Goal: Task Accomplishment & Management: Manage account settings

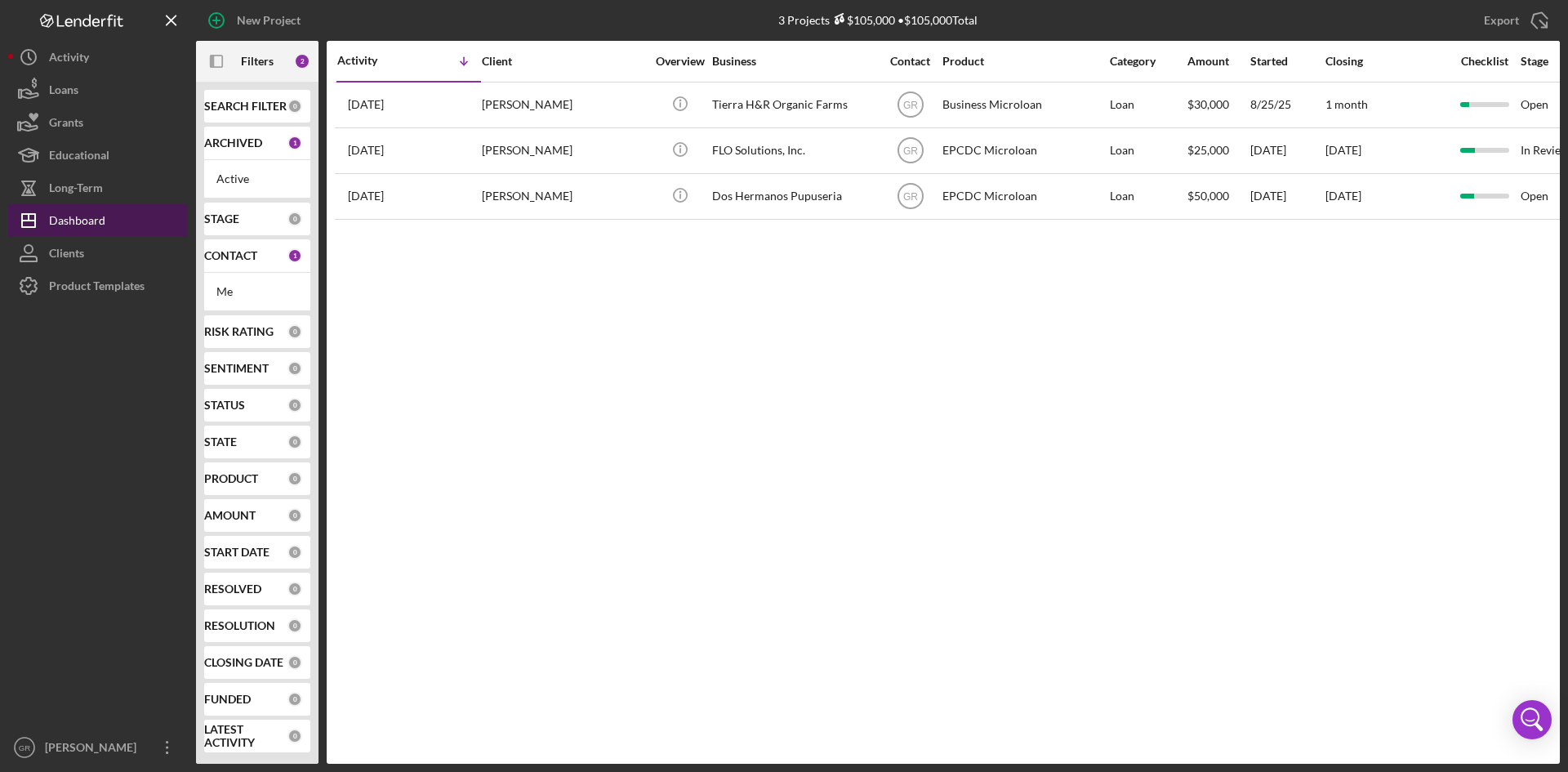
click at [112, 224] on button "Icon/Dashboard Dashboard" at bounding box center [98, 220] width 180 height 33
click at [245, 160] on div "ARCHIVED 1" at bounding box center [257, 143] width 106 height 34
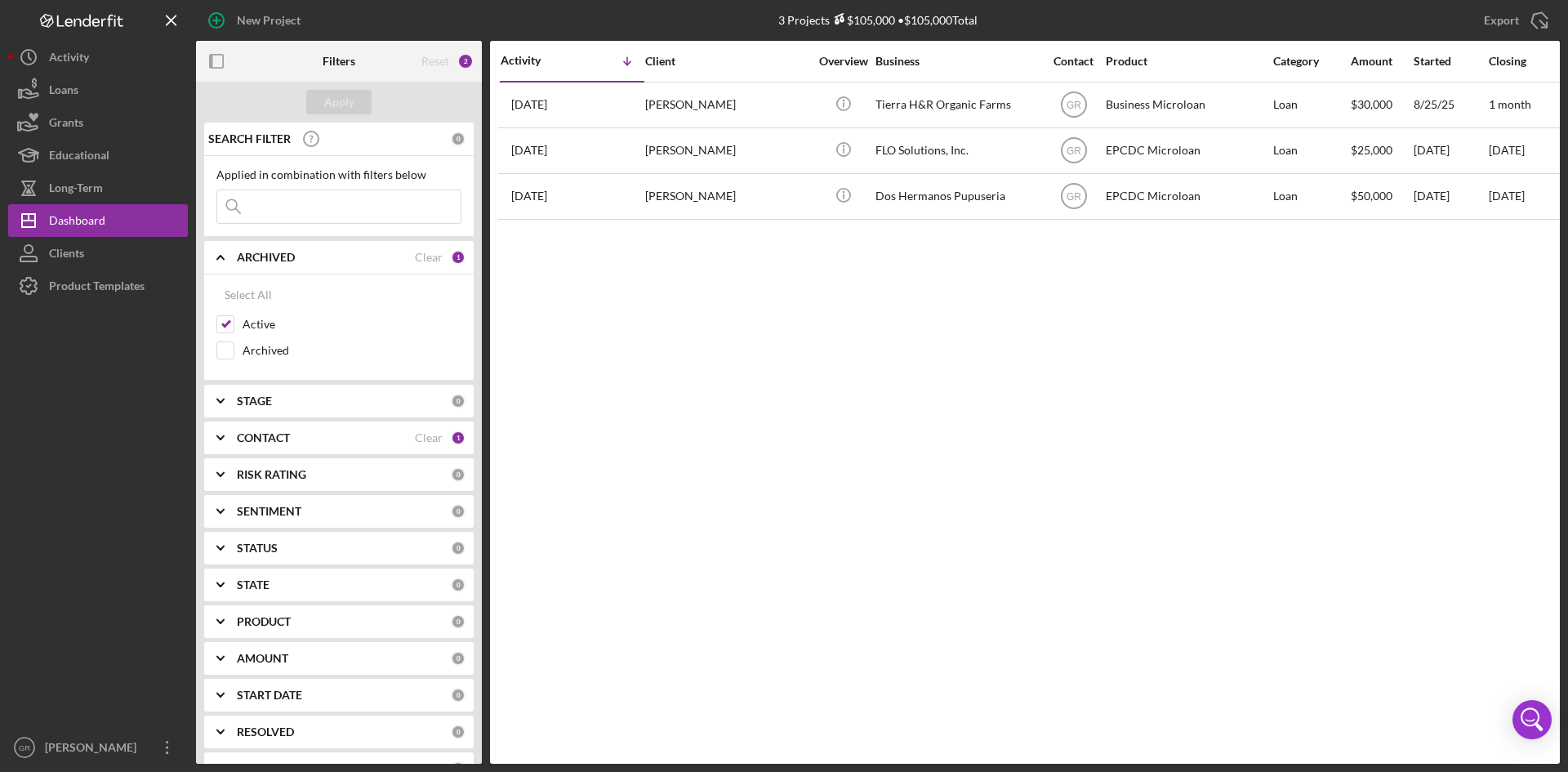
click at [251, 144] on b "SEARCH FILTER" at bounding box center [249, 139] width 83 height 13
click at [435, 54] on div "Reset" at bounding box center [435, 61] width 28 height 13
click at [144, 213] on button "Icon/Dashboard Dashboard" at bounding box center [98, 220] width 180 height 33
click at [222, 57] on icon "button" at bounding box center [217, 62] width 37 height 37
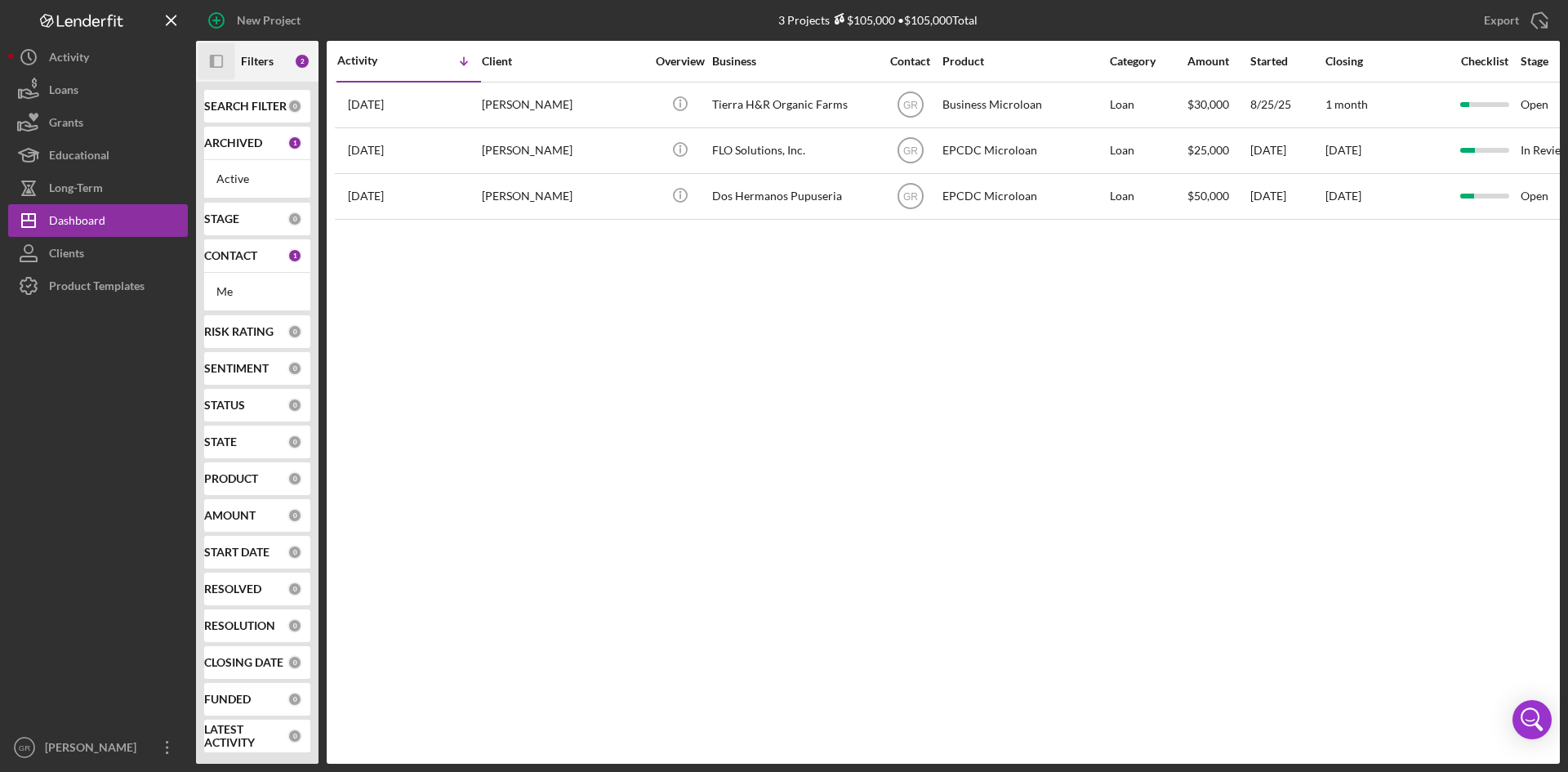
click at [264, 259] on div "CONTACT" at bounding box center [246, 256] width 83 height 13
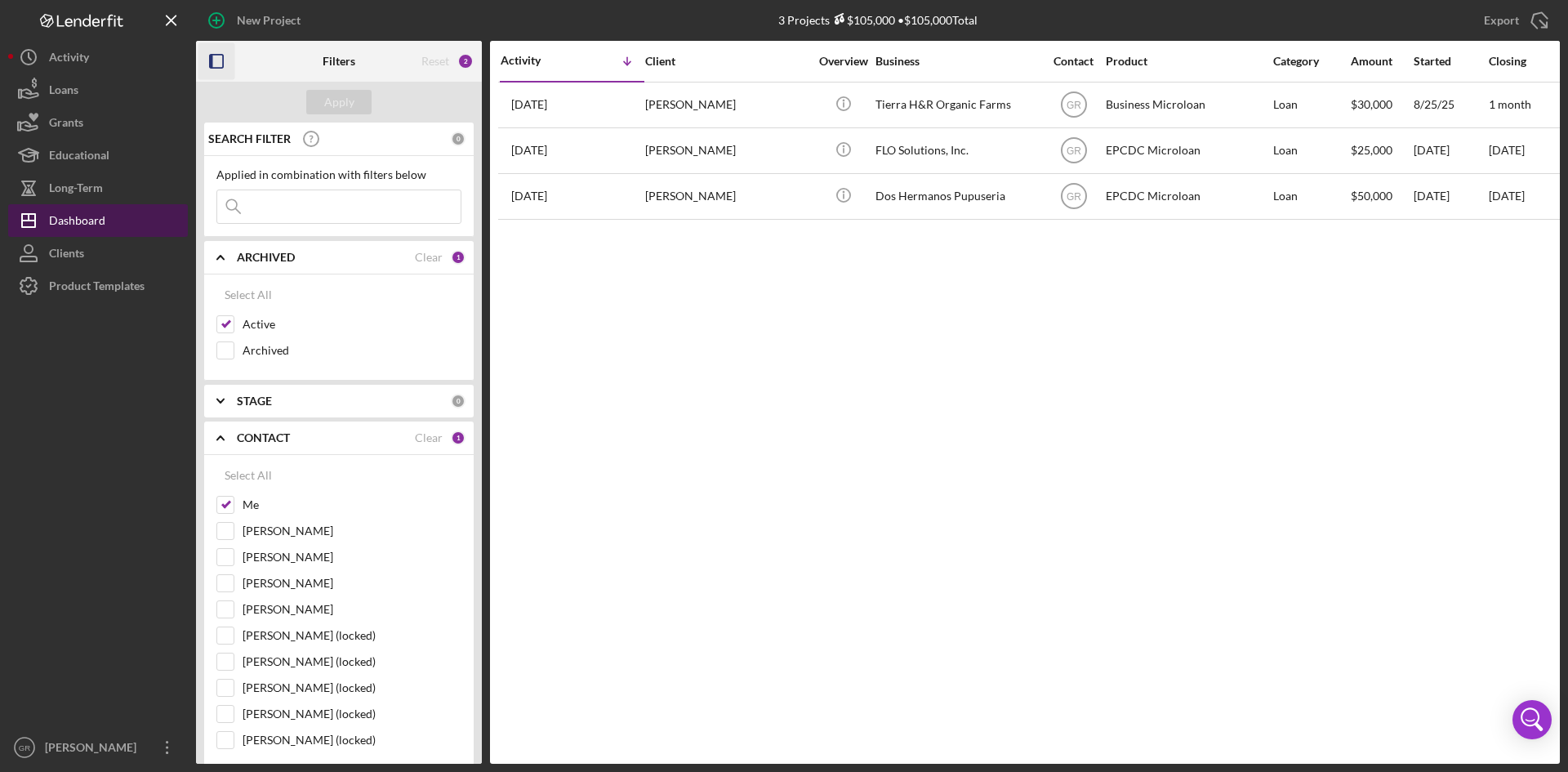
click at [115, 220] on button "Icon/Dashboard Dashboard" at bounding box center [98, 220] width 180 height 33
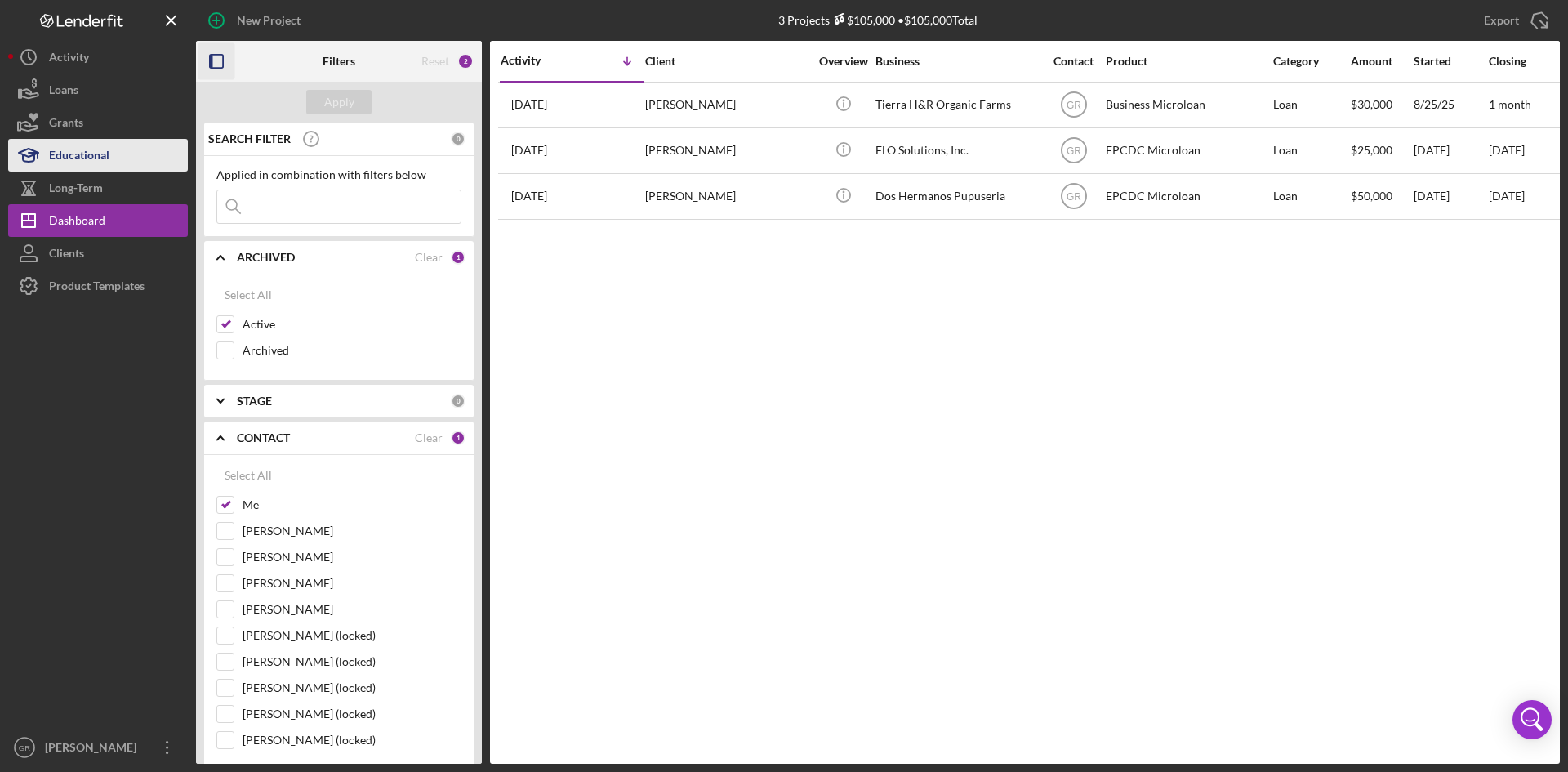
click at [105, 149] on div "Educational" at bounding box center [79, 157] width 61 height 37
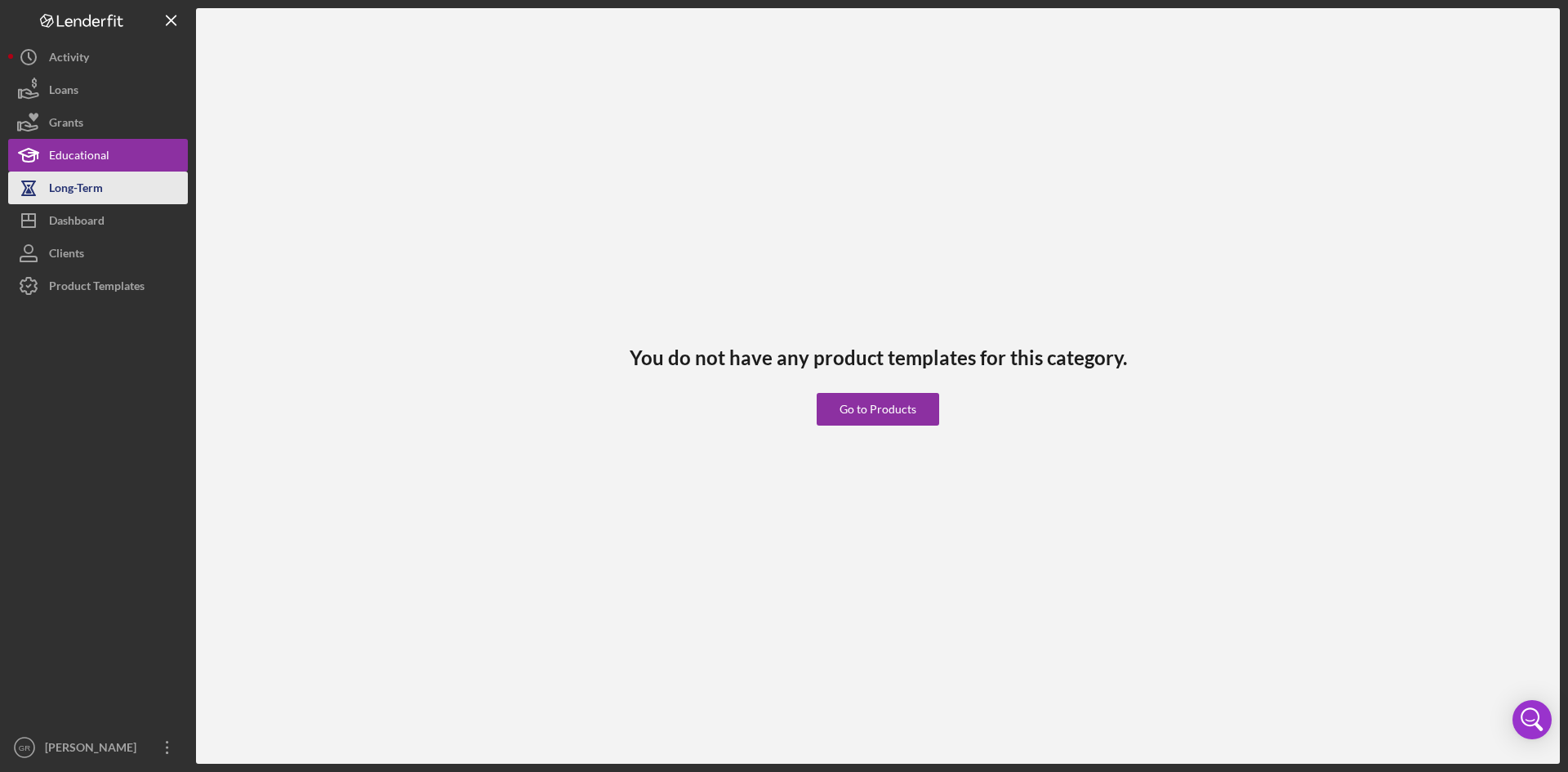
click at [102, 184] on div "Long-Term" at bounding box center [75, 190] width 54 height 37
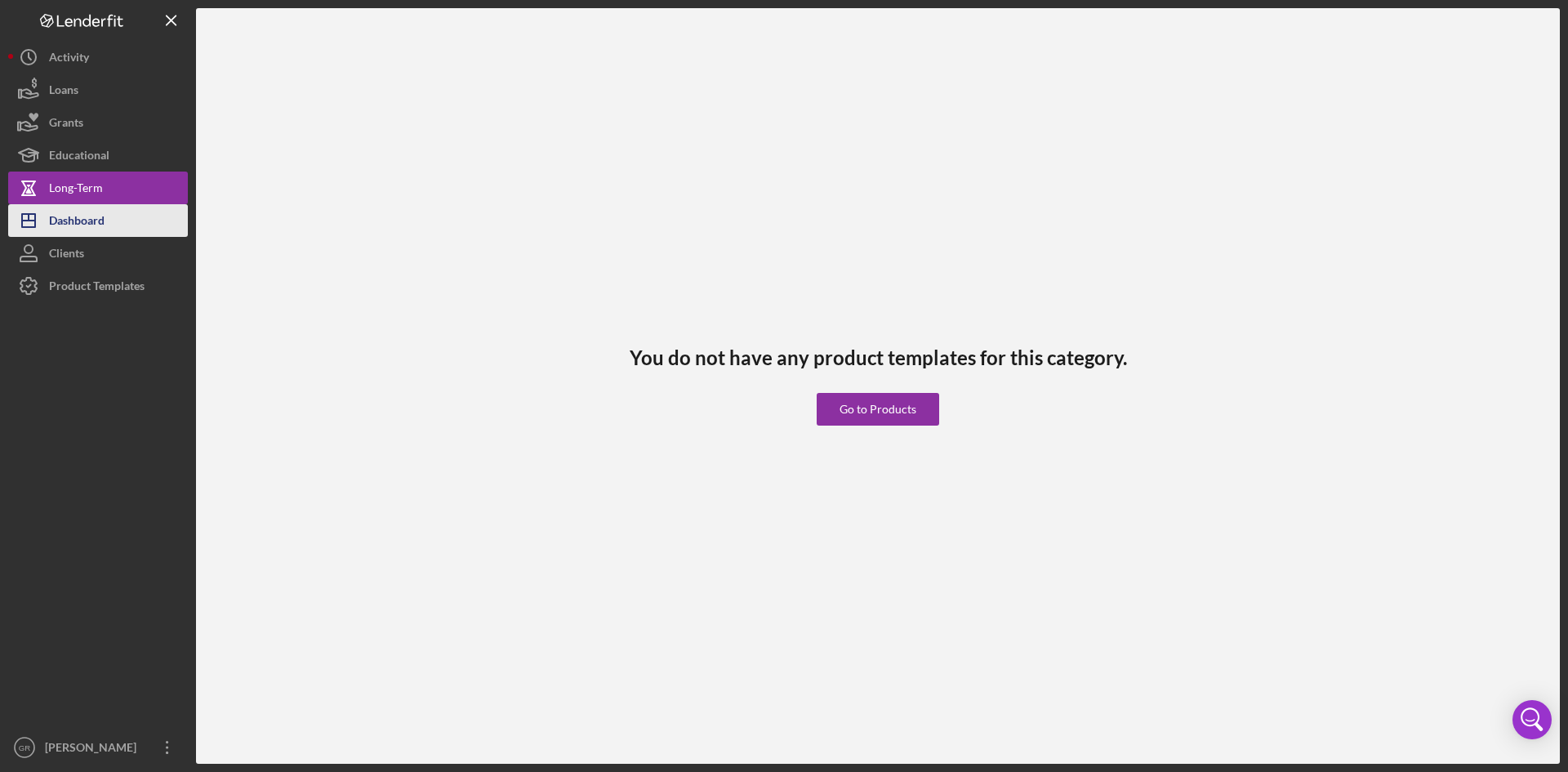
click at [108, 217] on button "Icon/Dashboard Dashboard" at bounding box center [98, 220] width 180 height 33
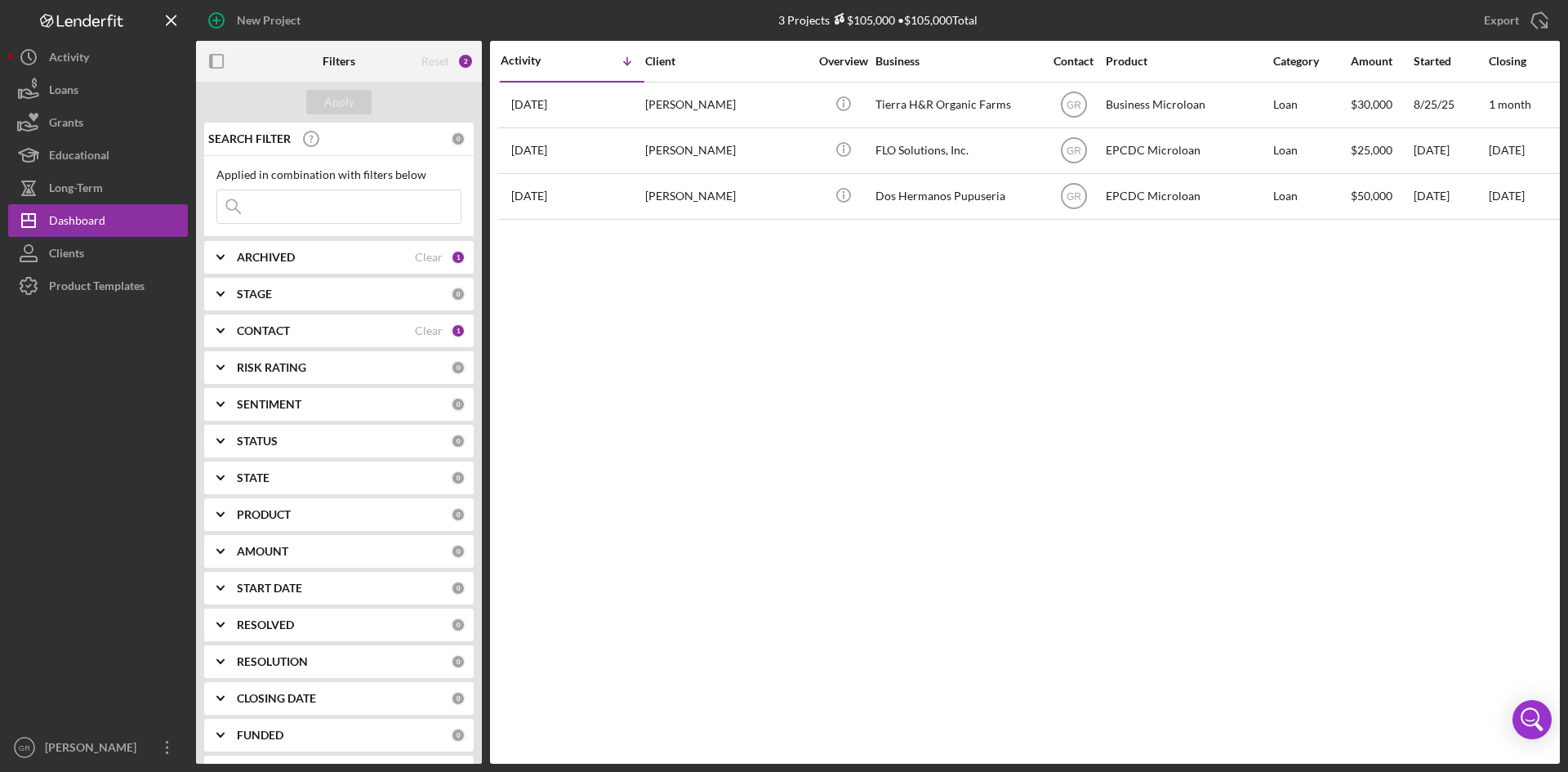
click at [385, 262] on div "ARCHIVED" at bounding box center [326, 257] width 178 height 13
click at [377, 323] on div "CONTACT Clear 1" at bounding box center [351, 331] width 229 height 33
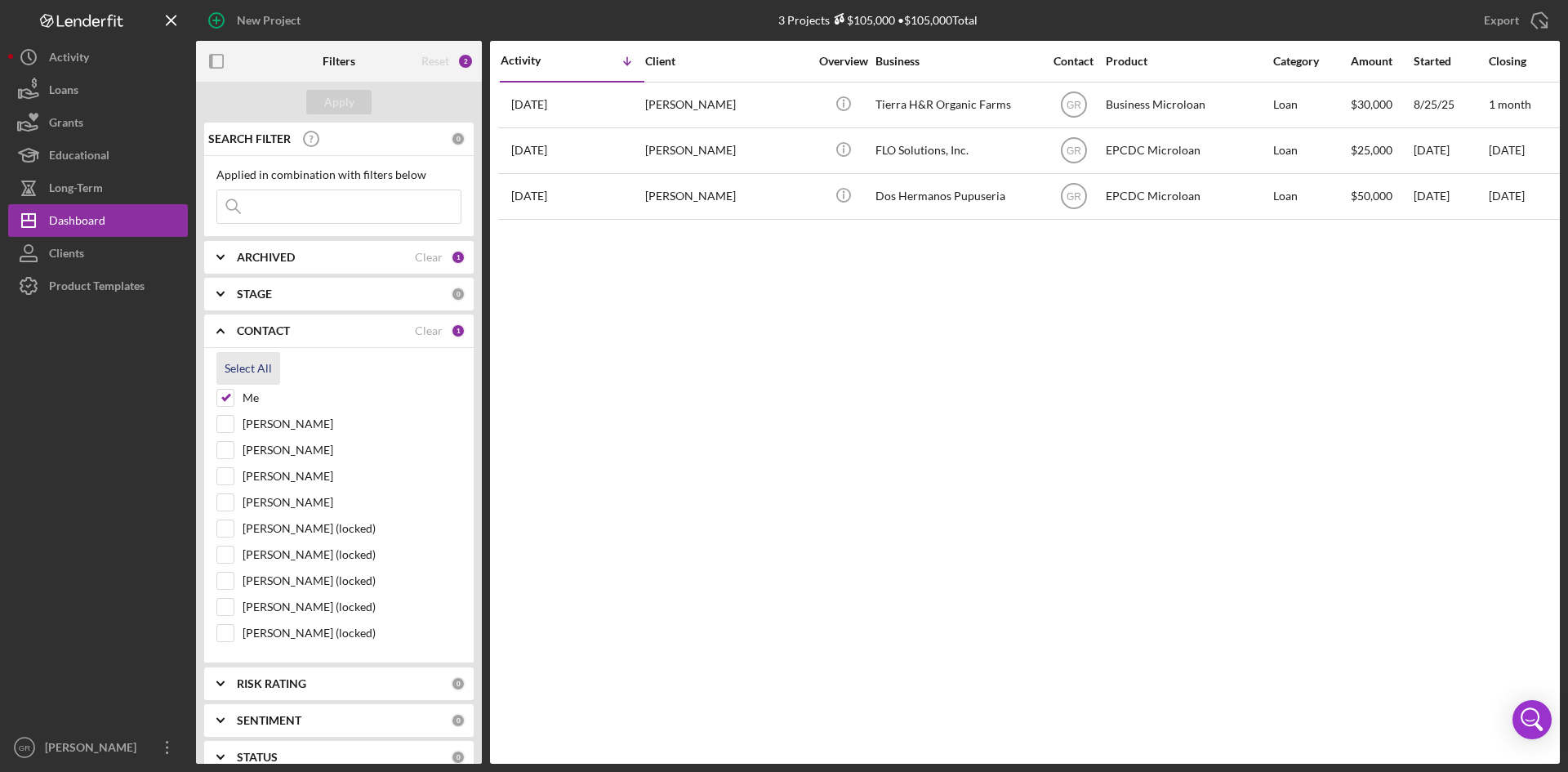
click at [251, 368] on div "Select All" at bounding box center [248, 368] width 47 height 33
checkbox input "true"
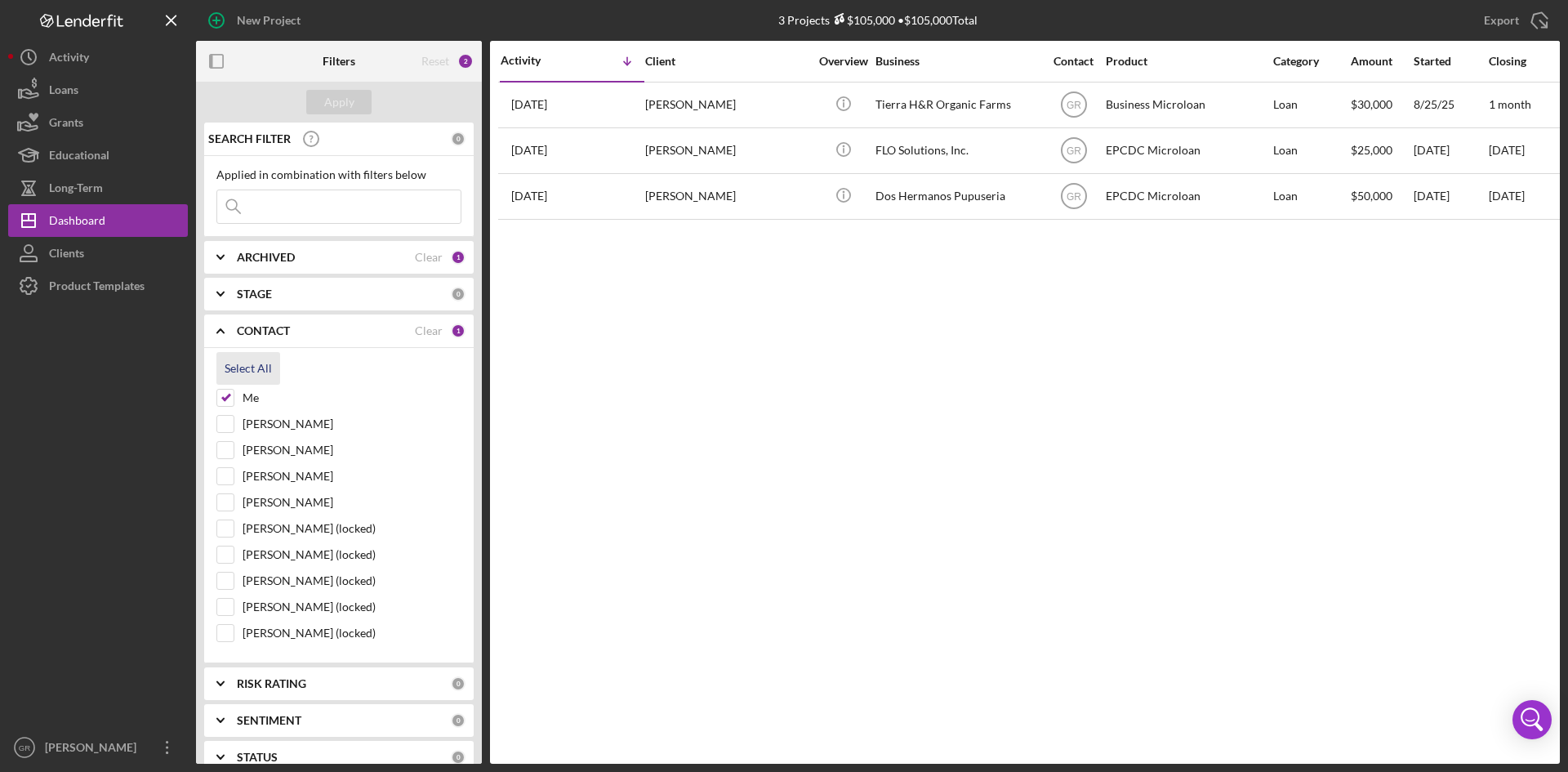
checkbox input "true"
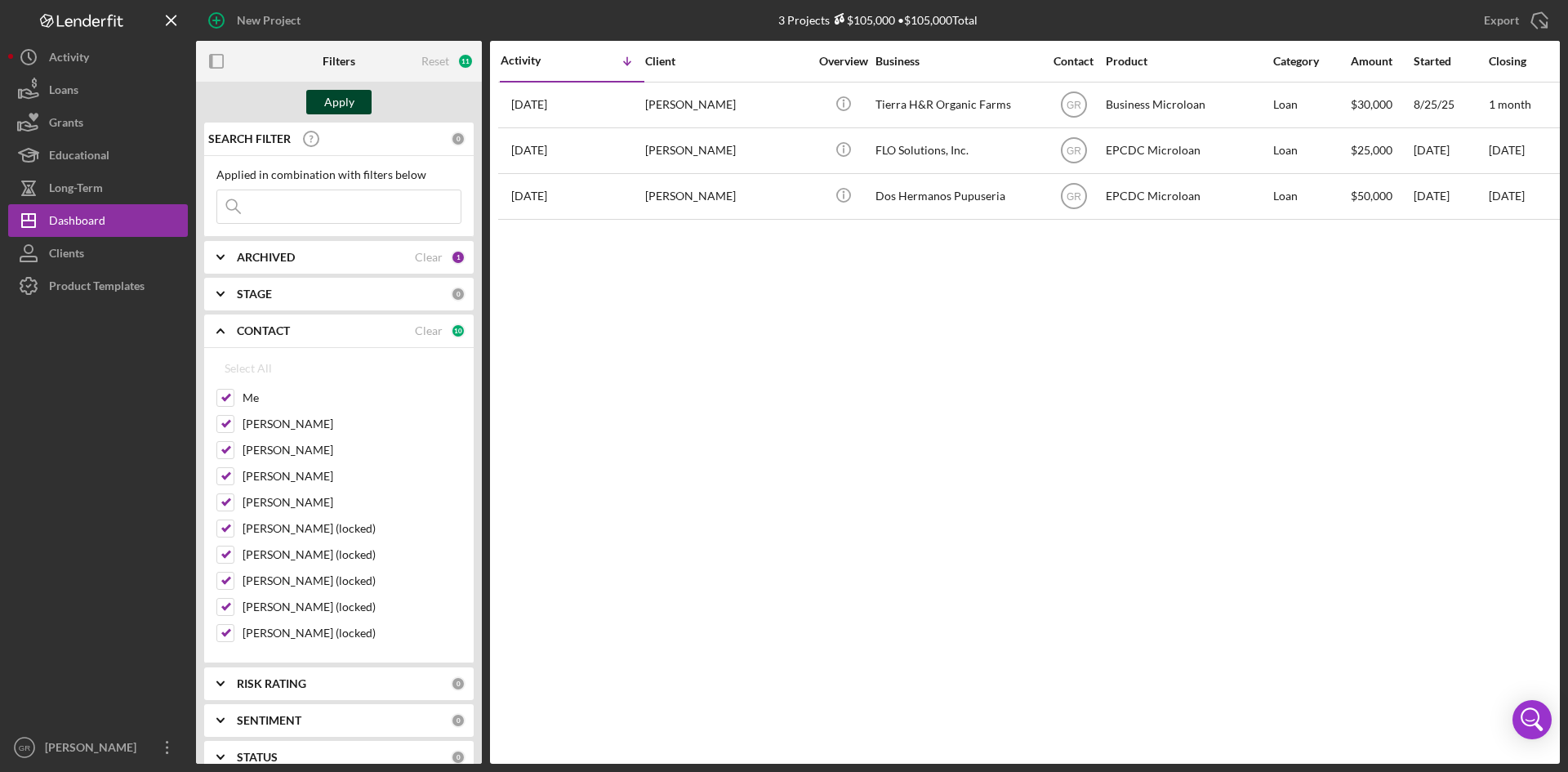
click at [324, 103] on button "Apply" at bounding box center [339, 102] width 65 height 24
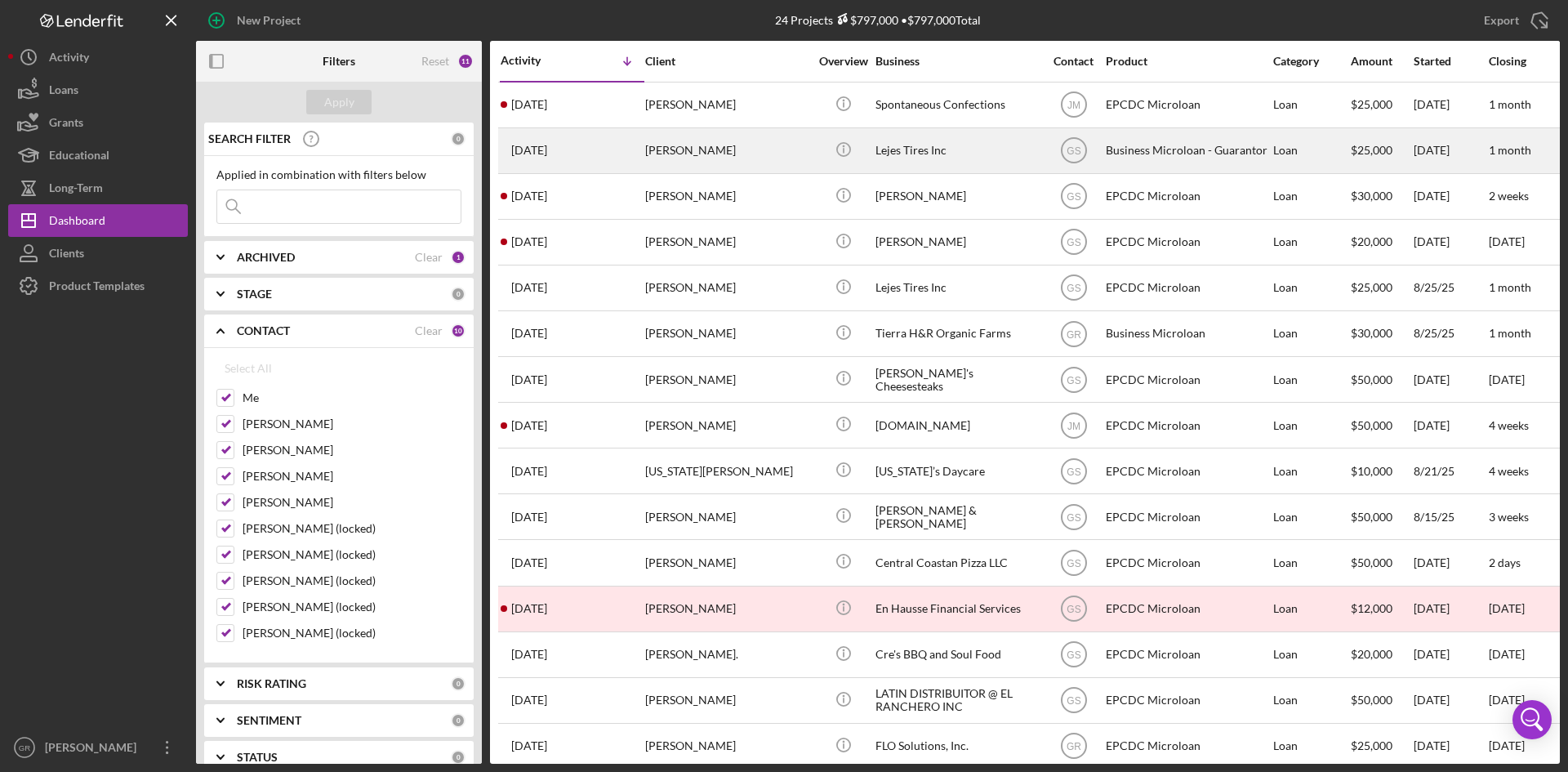
click at [776, 160] on div "Maria Medina" at bounding box center [726, 151] width 163 height 44
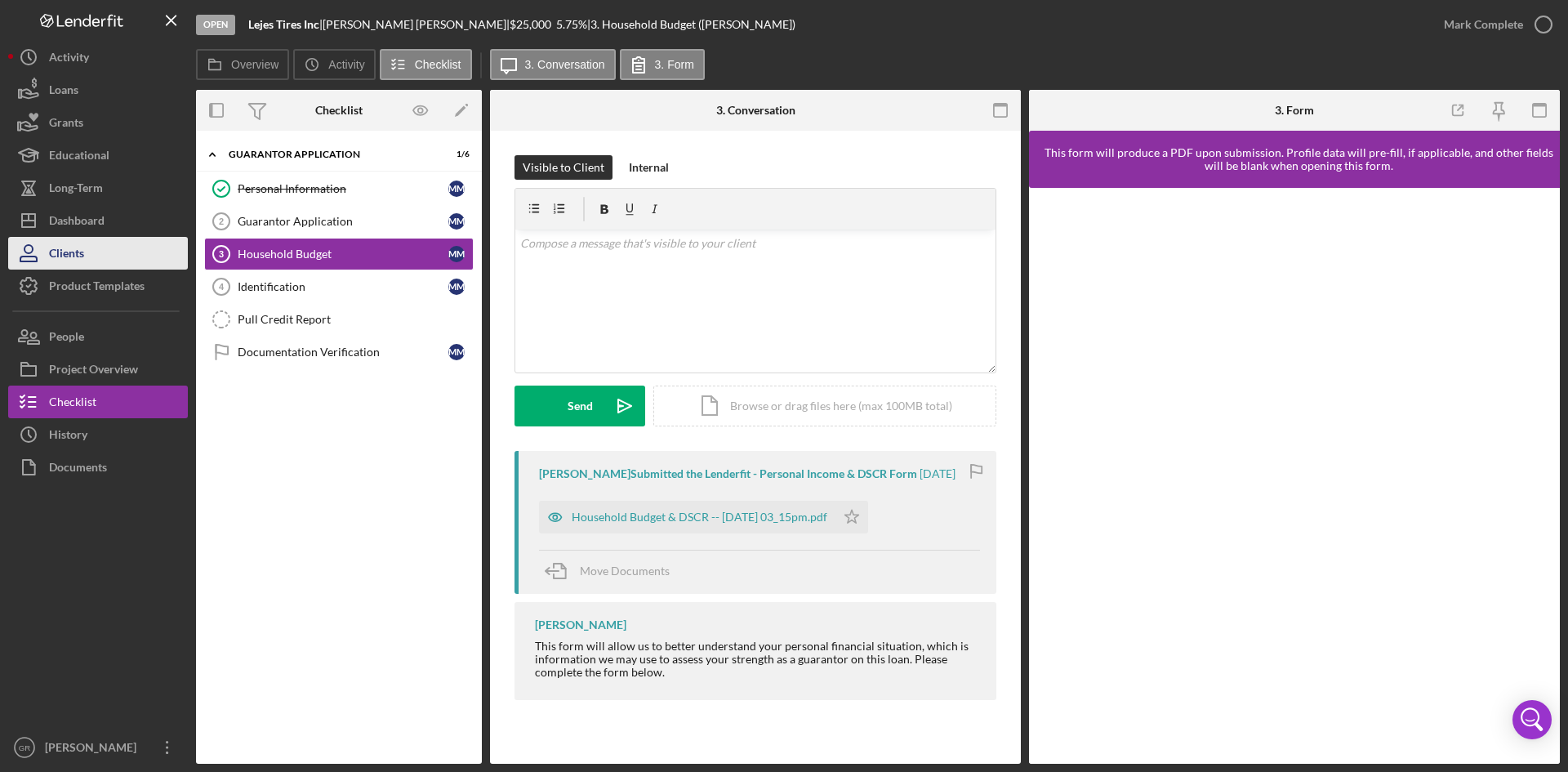
click at [115, 259] on button "Clients" at bounding box center [98, 253] width 180 height 33
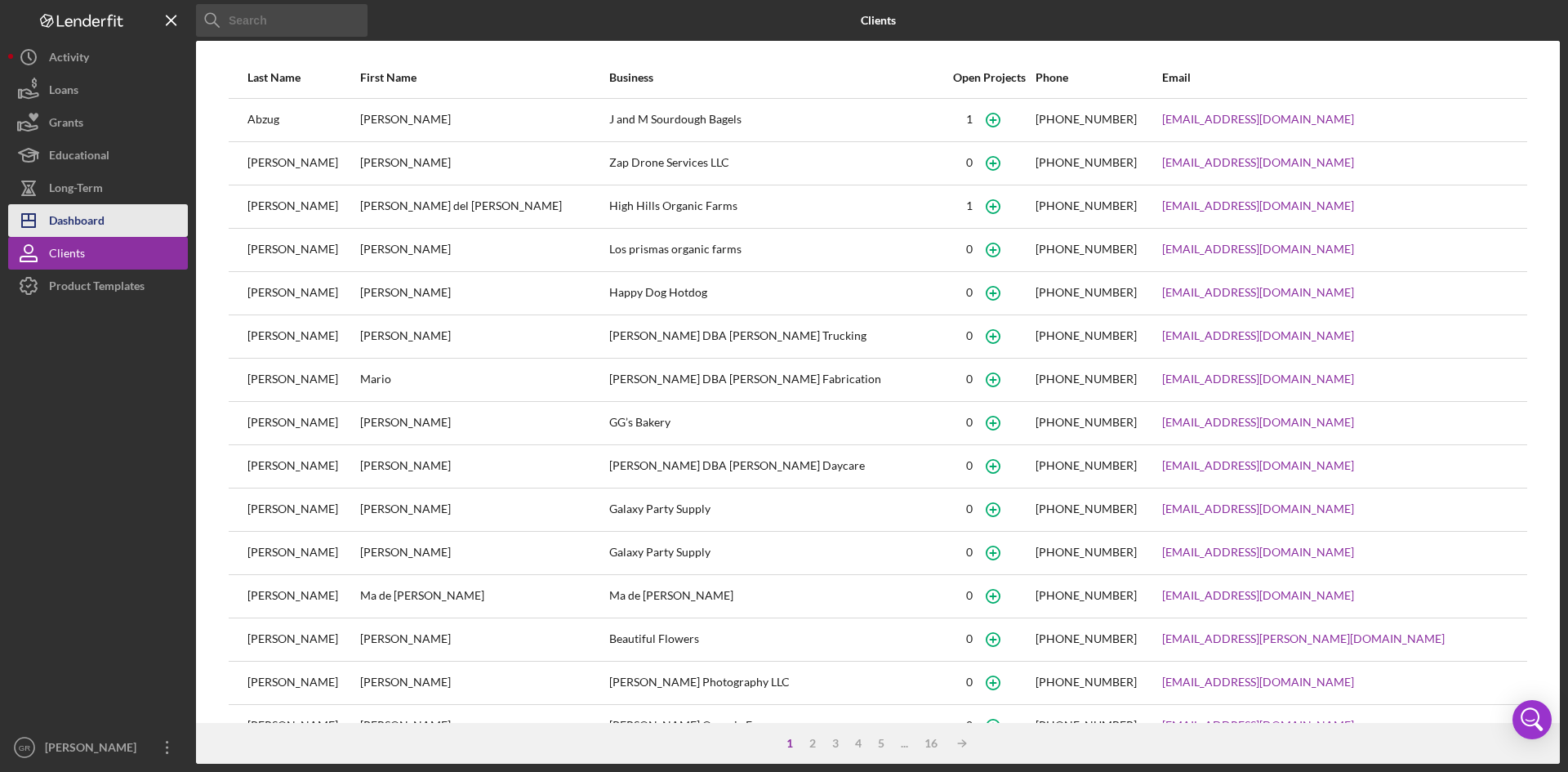
click at [112, 210] on button "Icon/Dashboard Dashboard" at bounding box center [98, 220] width 180 height 33
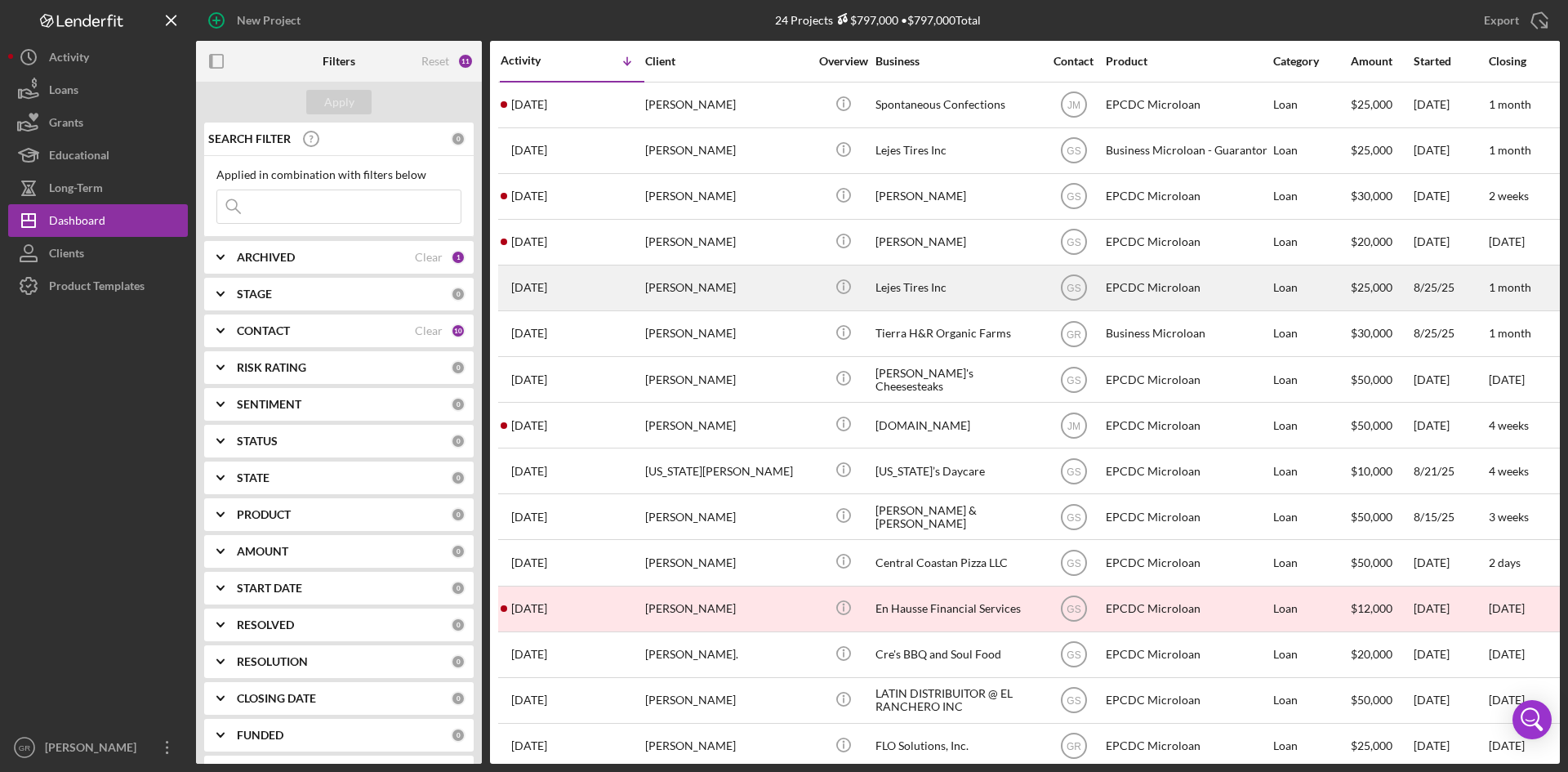
click at [721, 292] on div "[PERSON_NAME]" at bounding box center [726, 288] width 163 height 44
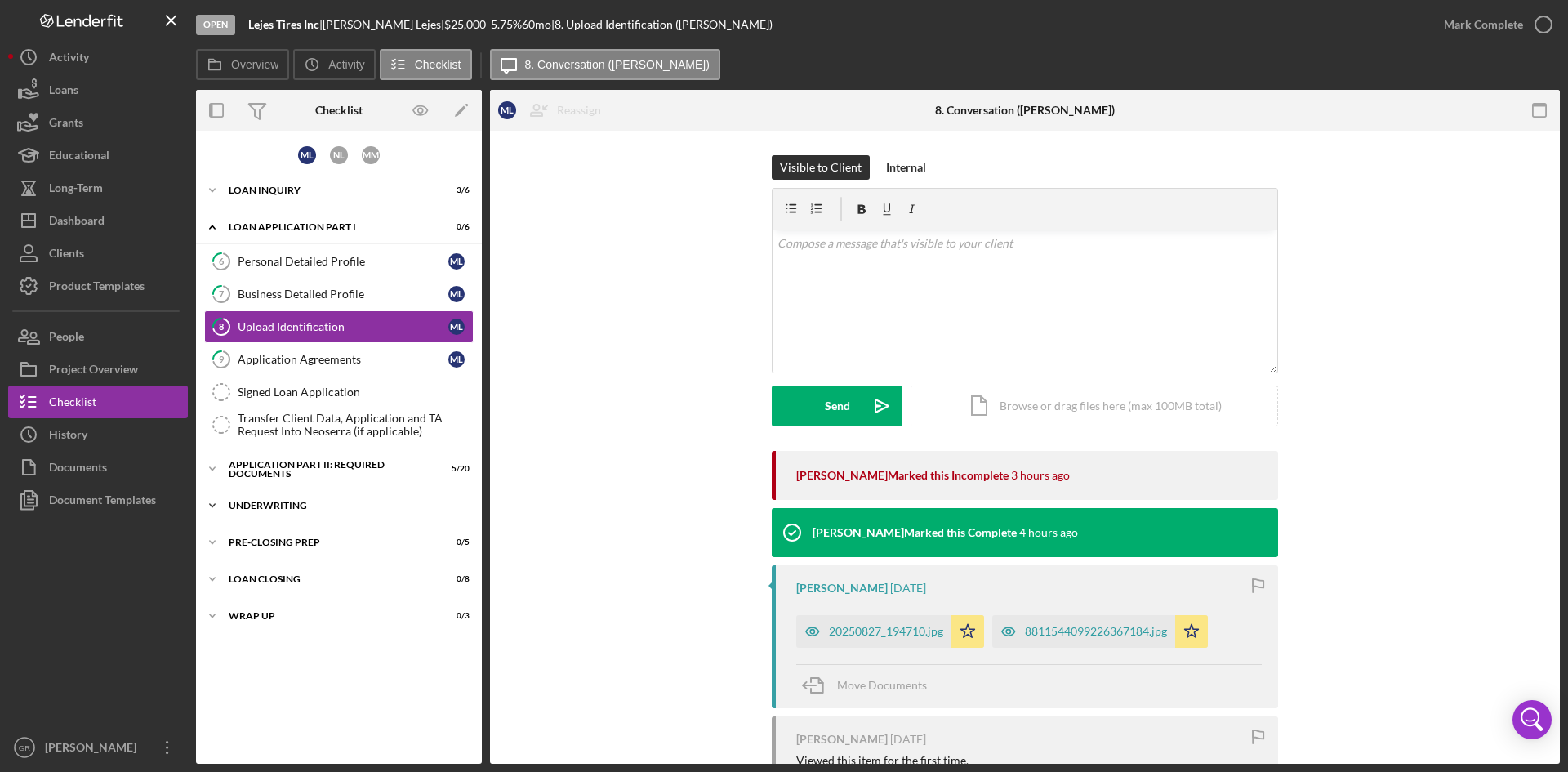
click at [365, 494] on div "Icon/Expander Underwriting 0 / 7" at bounding box center [338, 505] width 286 height 33
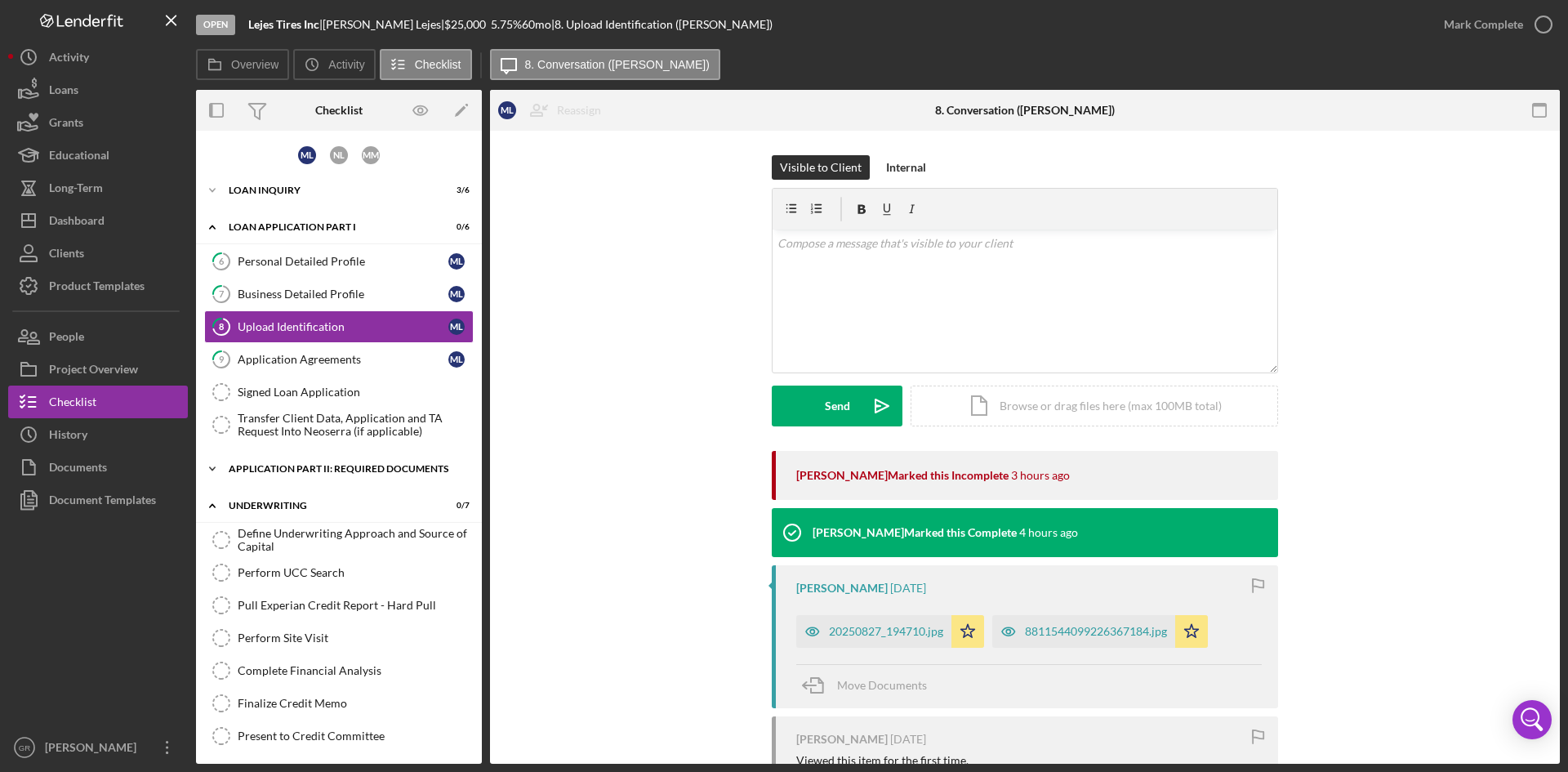
click at [364, 476] on div "Icon/Expander Application Part II: Required Documents 5 / 20" at bounding box center [338, 469] width 286 height 33
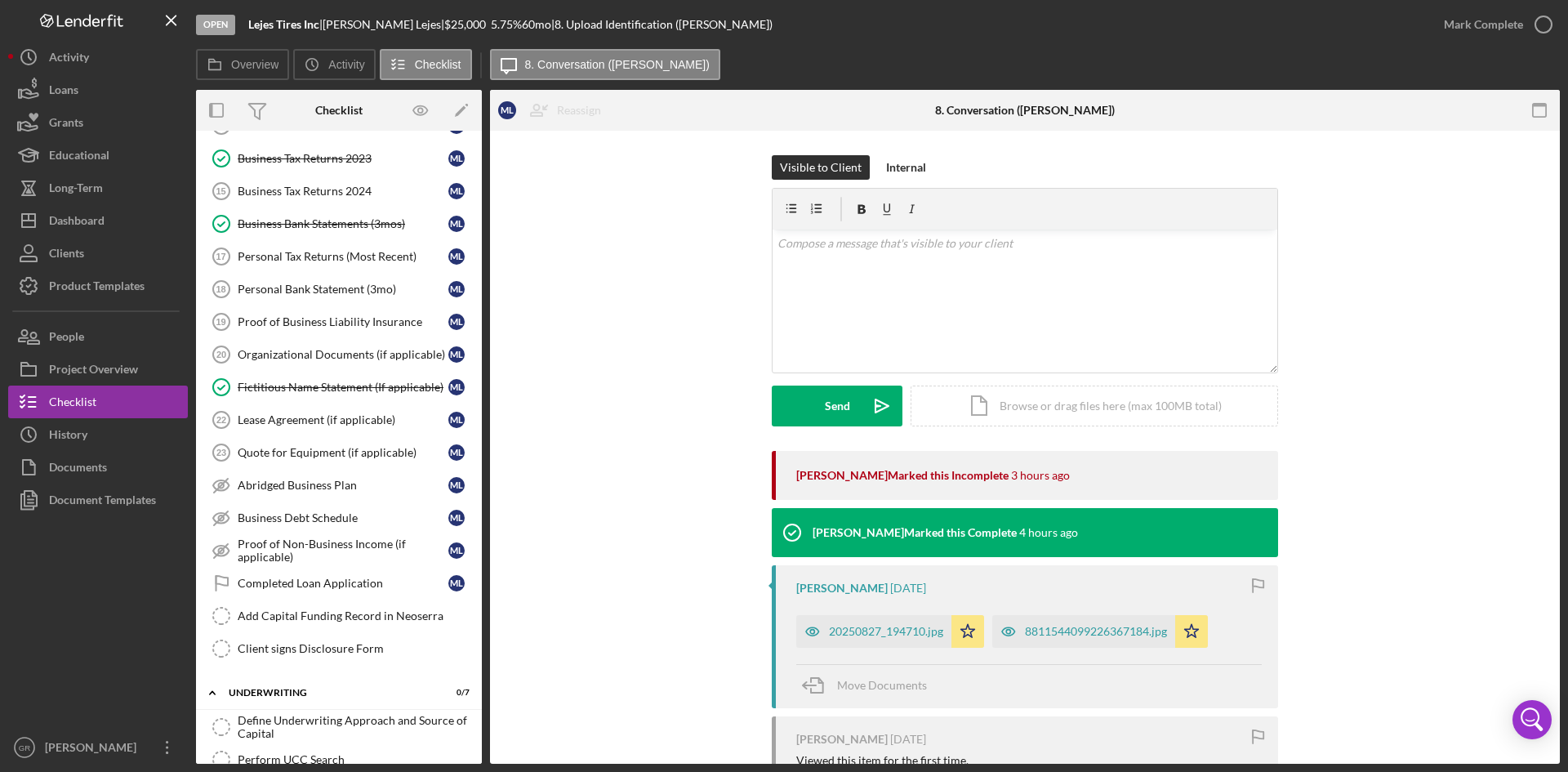
scroll to position [777, 0]
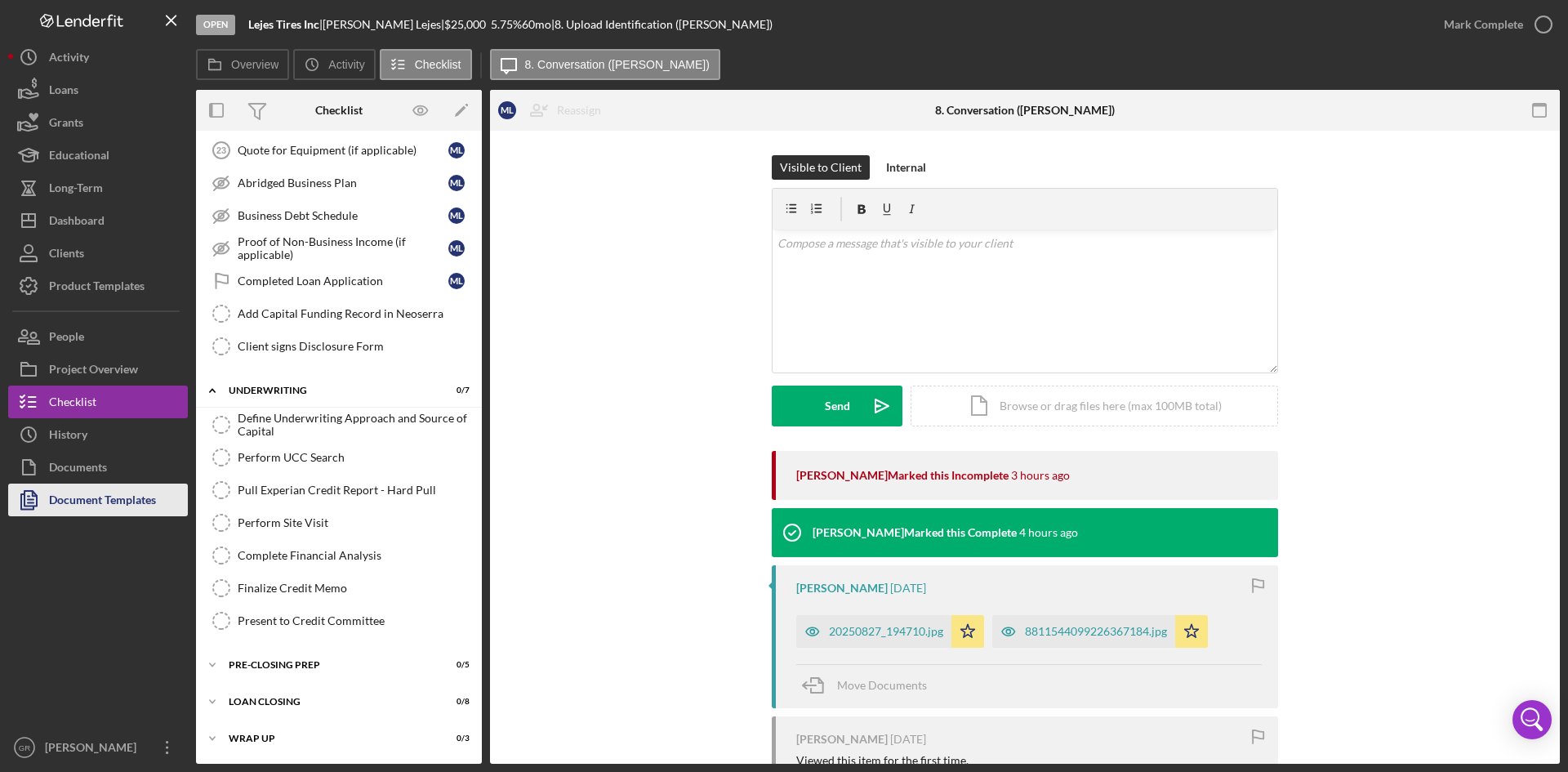
click at [155, 499] on div "Document Templates" at bounding box center [102, 502] width 107 height 37
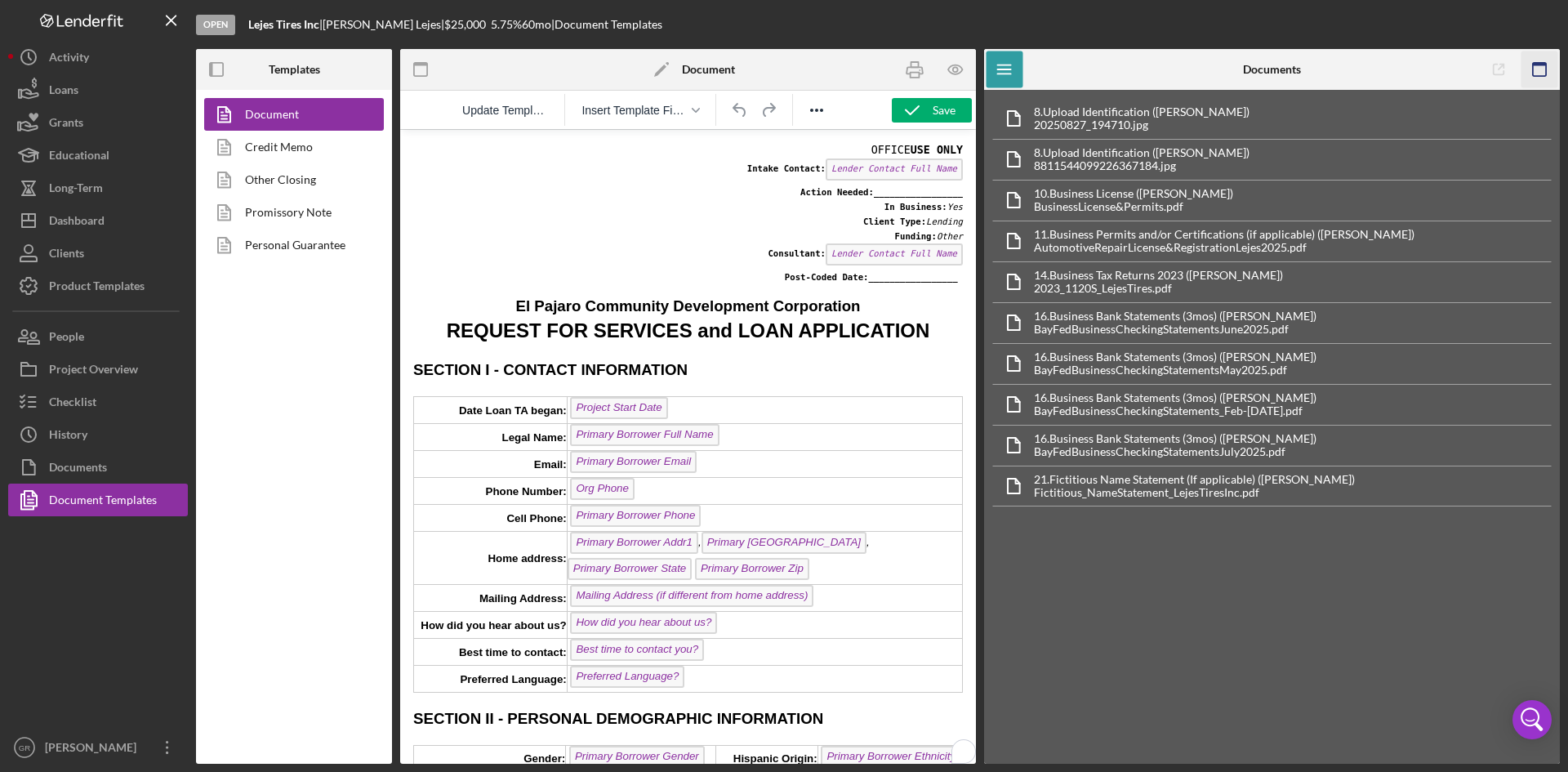
click at [1535, 64] on rect "button" at bounding box center [1539, 64] width 13 height 4
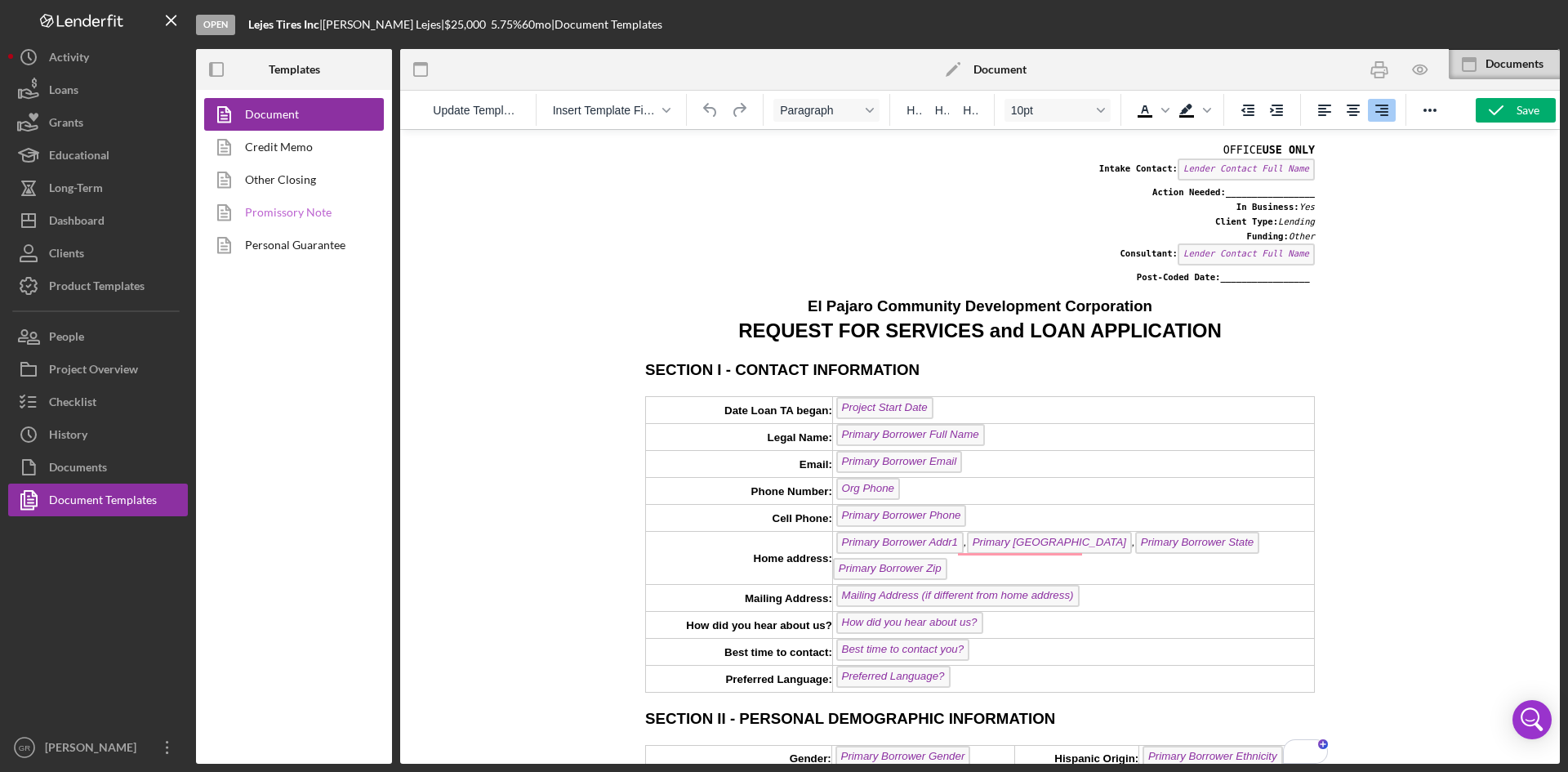
click at [287, 222] on link "Promissory Note" at bounding box center [289, 212] width 171 height 33
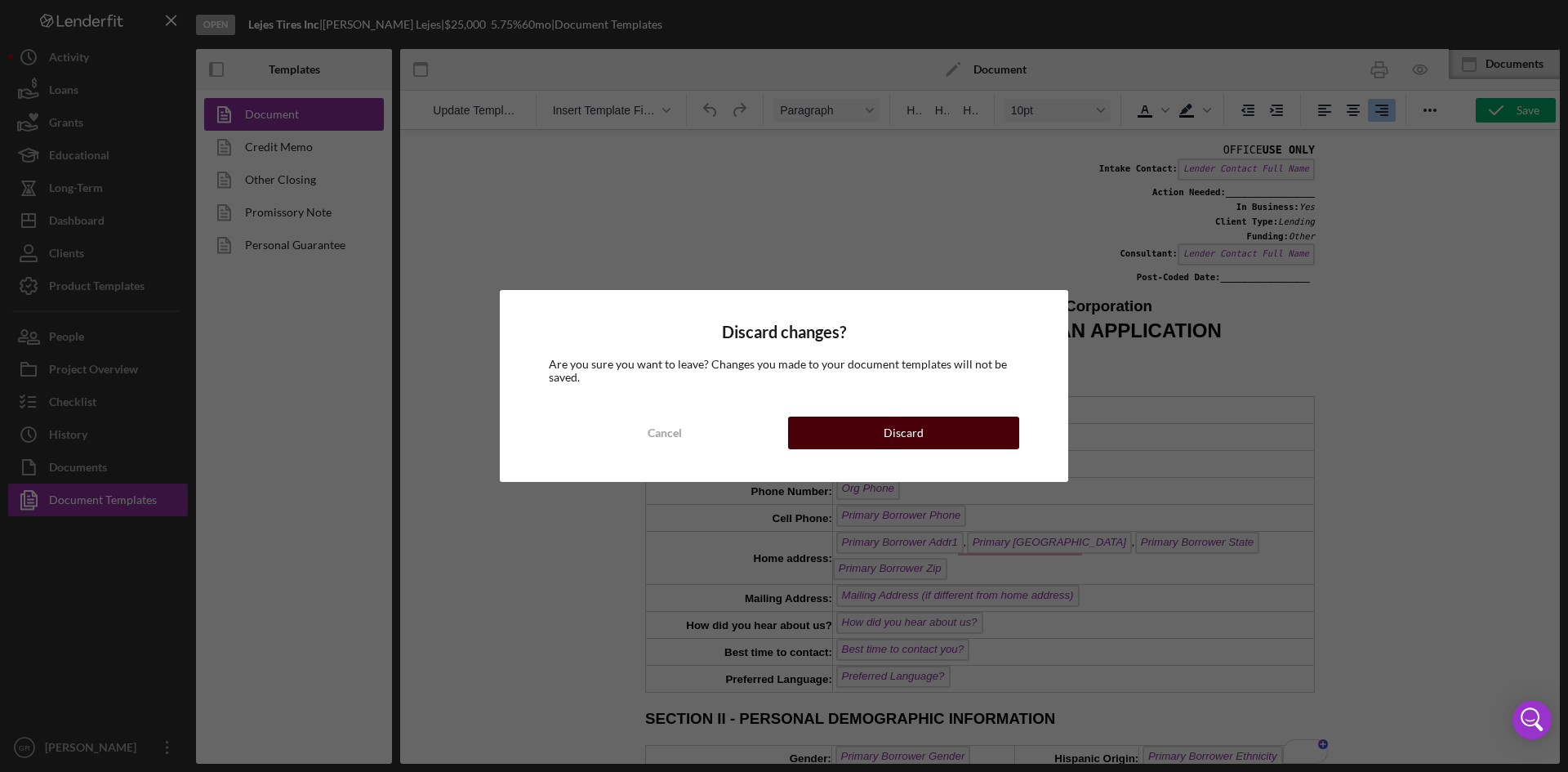
click at [803, 435] on button "Discard" at bounding box center [903, 433] width 231 height 33
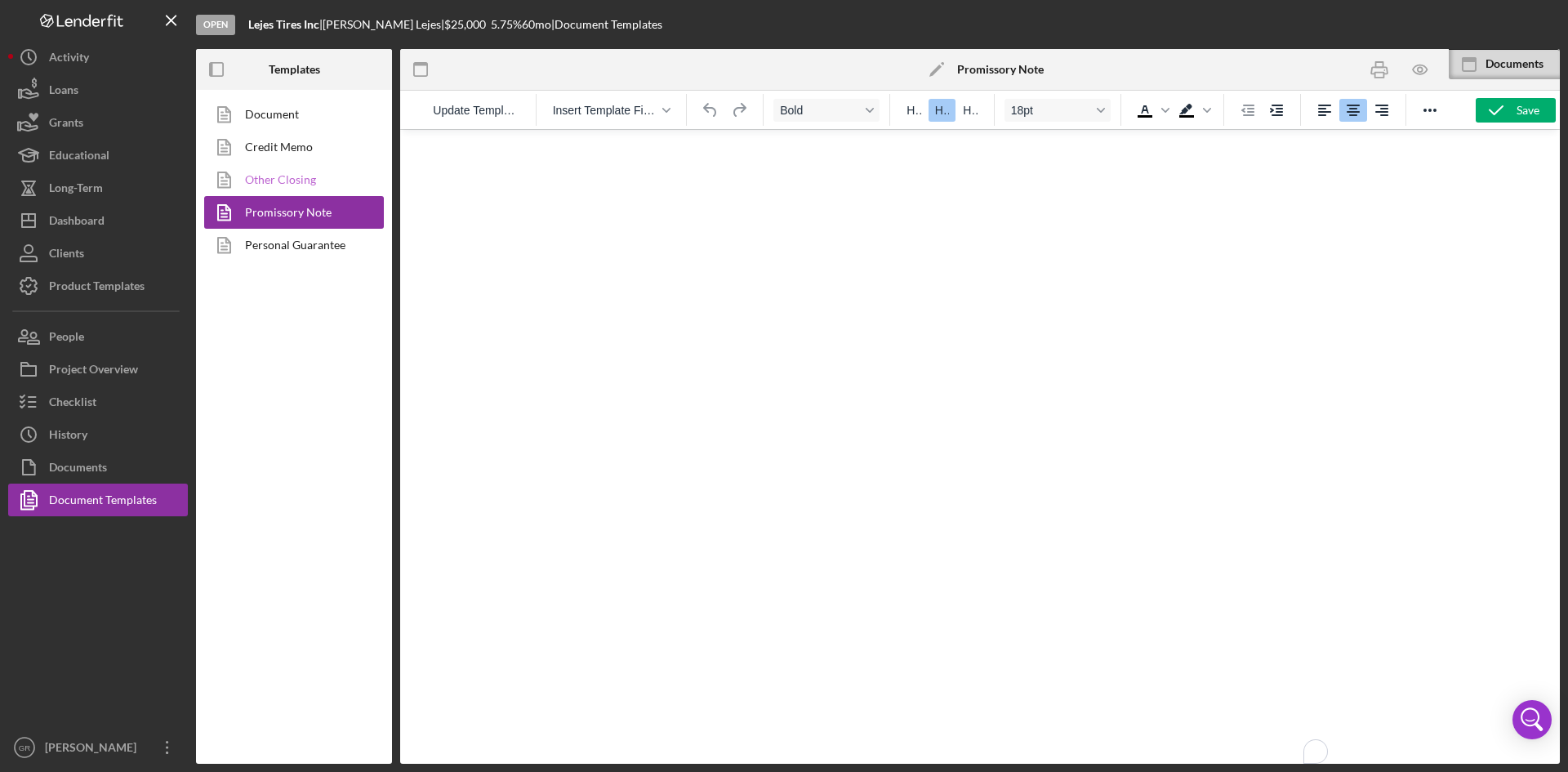
click at [276, 181] on link "Other Closing" at bounding box center [289, 180] width 171 height 33
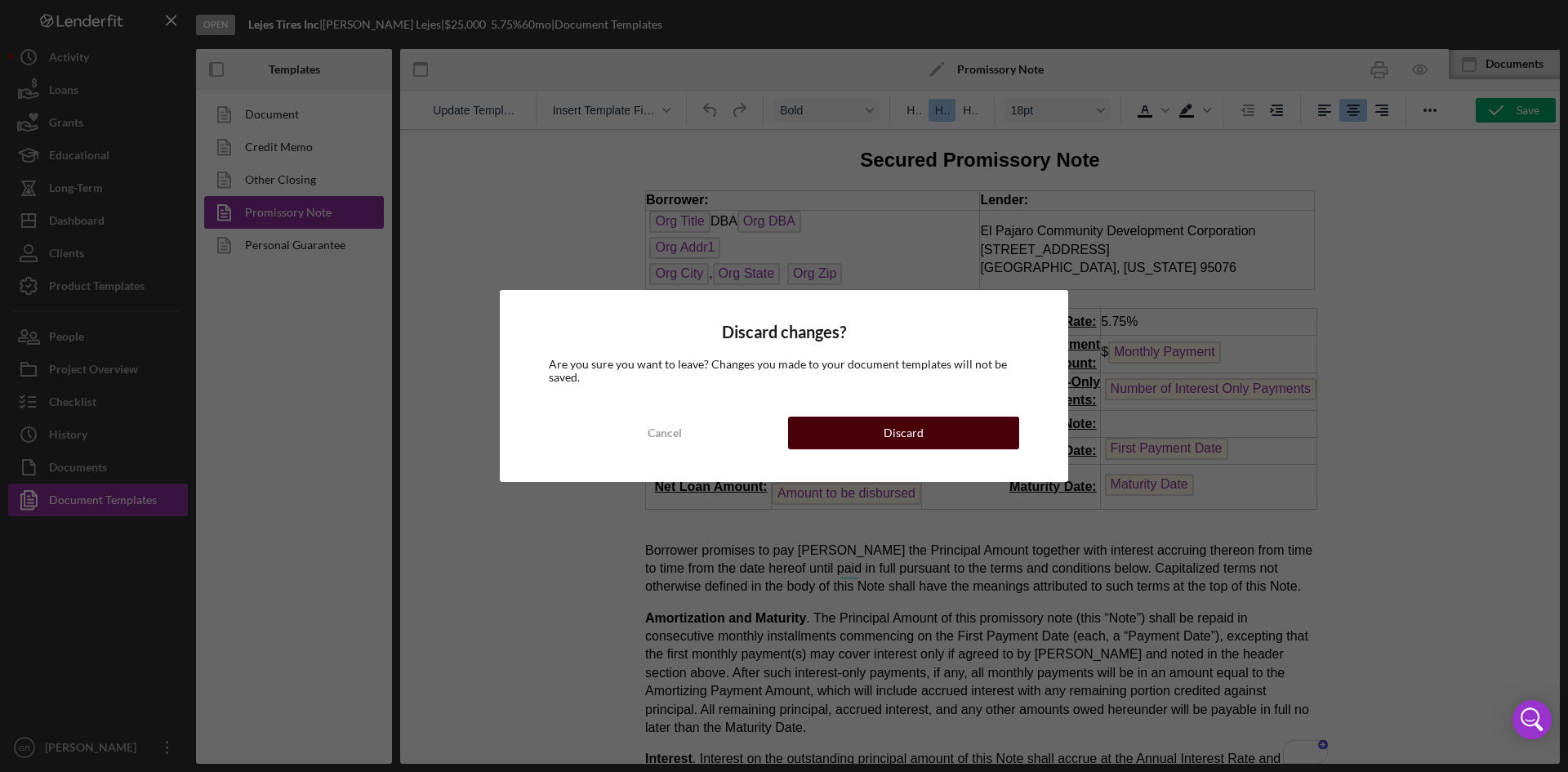
click at [903, 429] on div "Discard" at bounding box center [903, 433] width 40 height 33
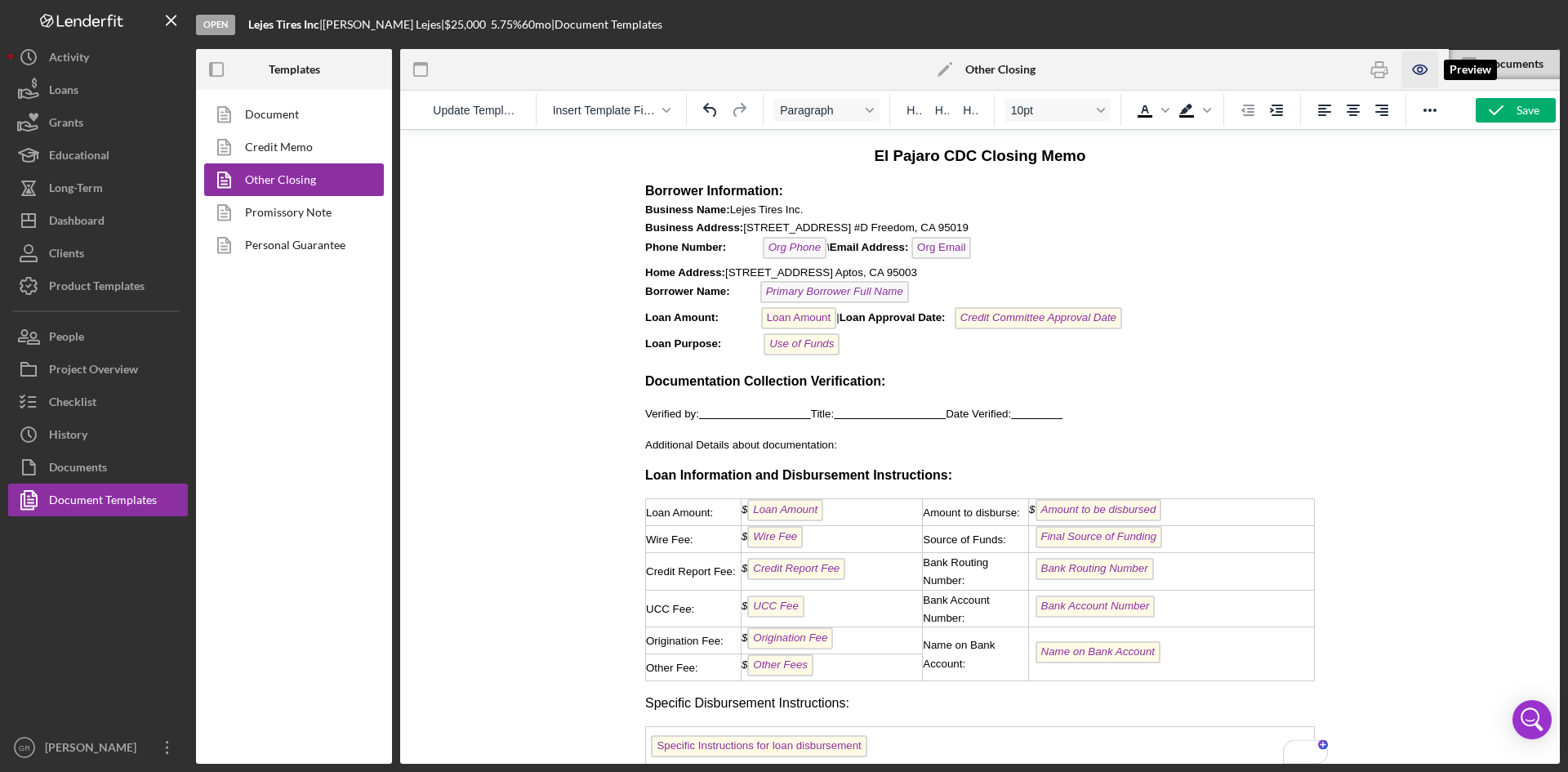
click at [1413, 64] on icon "button" at bounding box center [1419, 70] width 37 height 37
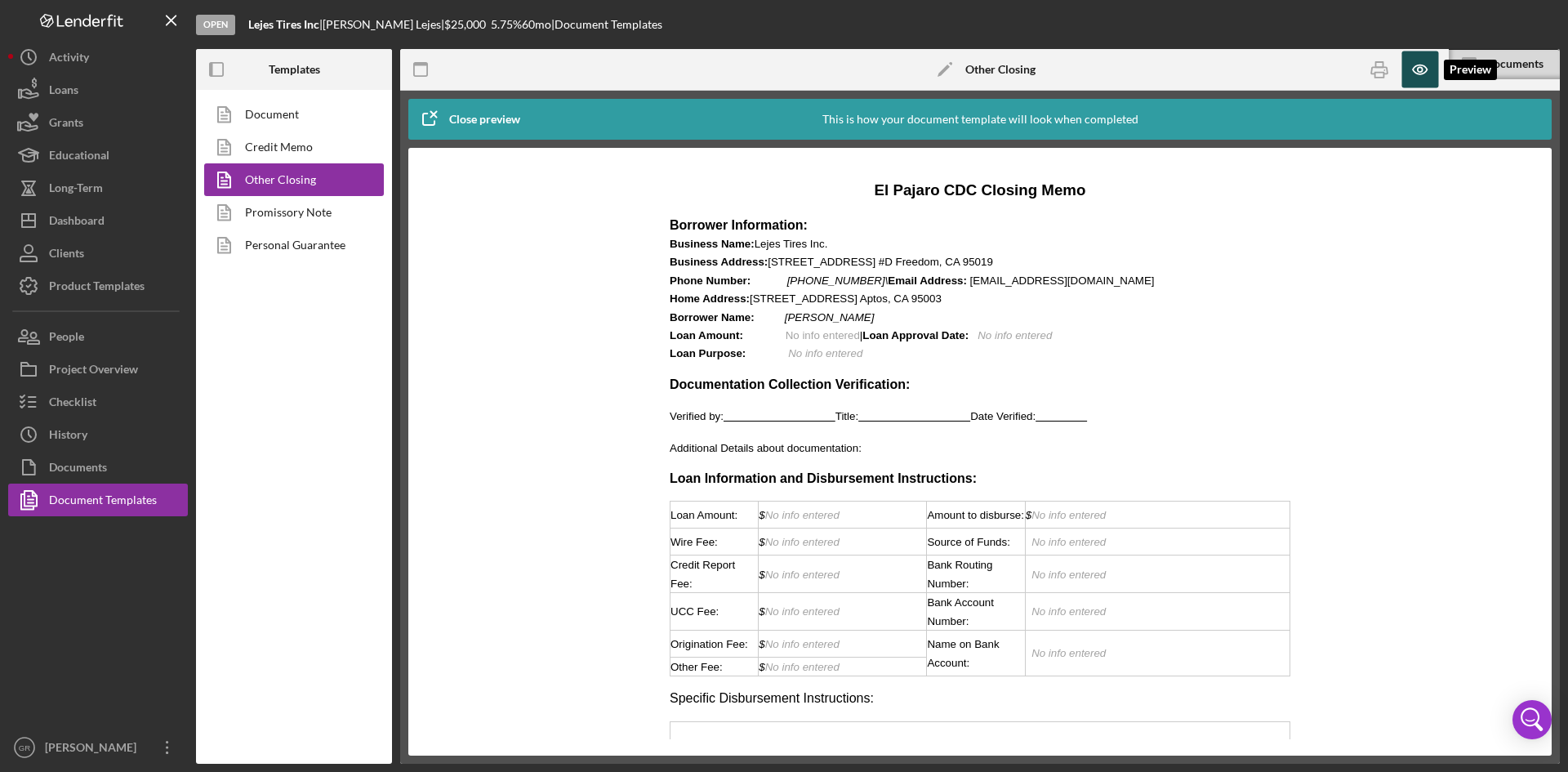
click at [1413, 64] on icon "button" at bounding box center [1419, 70] width 37 height 37
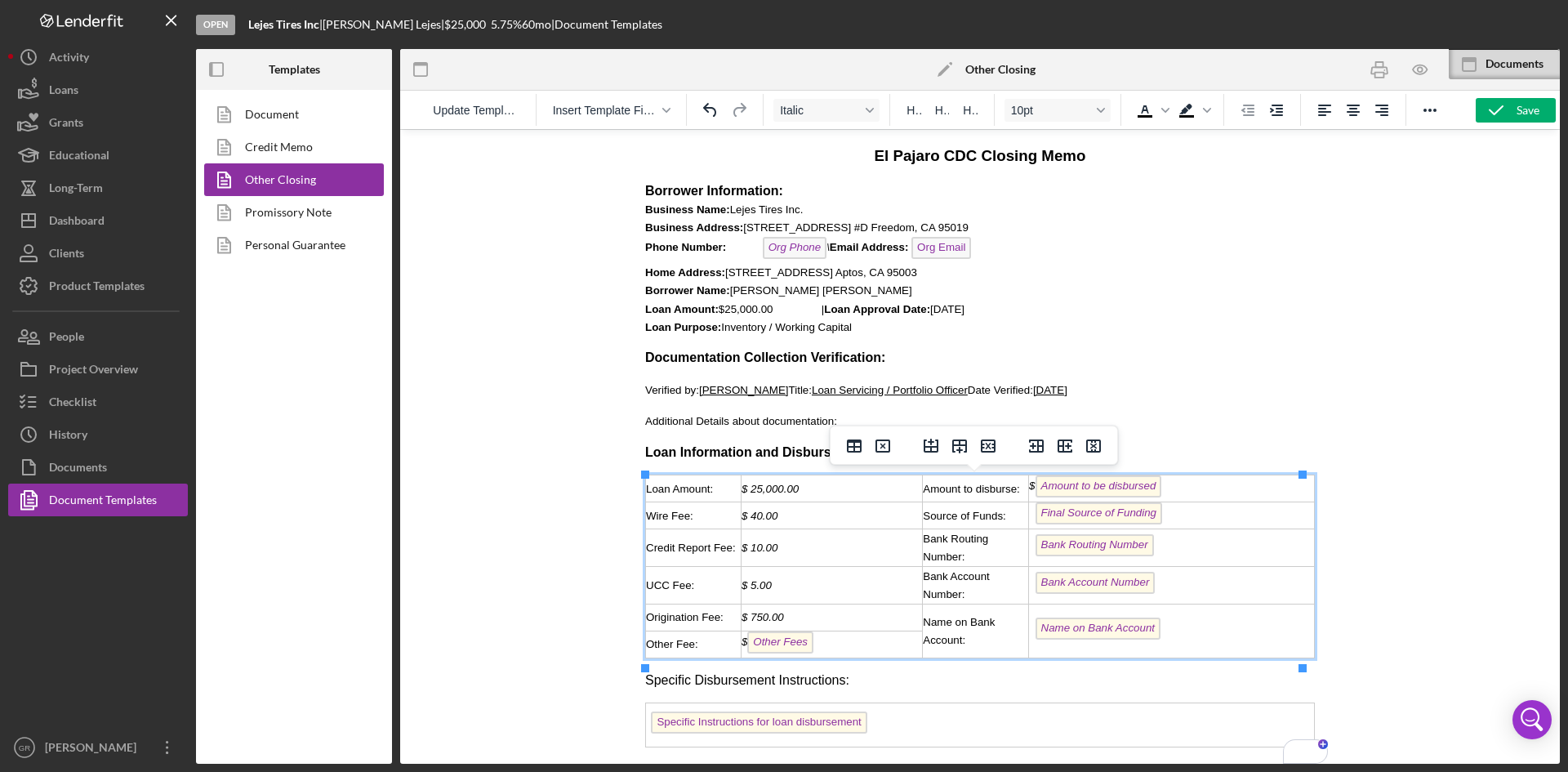
click at [890, 648] on div "$ Other Fees" at bounding box center [832, 644] width 180 height 26
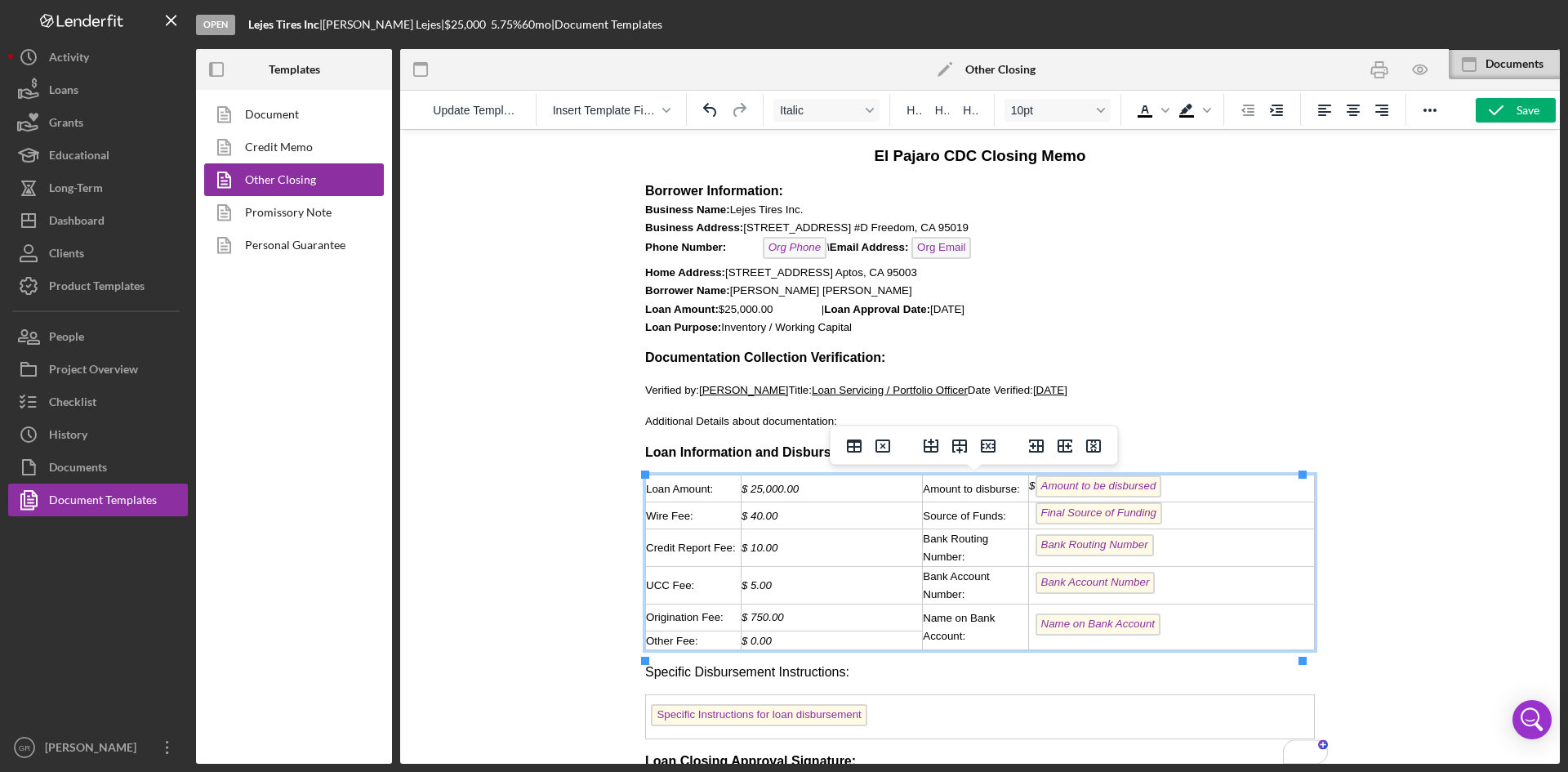
click at [1228, 499] on div "$ Amount to be disbursed" at bounding box center [1172, 488] width 285 height 26
click at [1278, 529] on div "Final Source of Funding" at bounding box center [1172, 515] width 285 height 26
click at [1084, 566] on td "To enrich screen reader interactions, please activate Accessibility in Grammarl…" at bounding box center [1172, 547] width 286 height 37
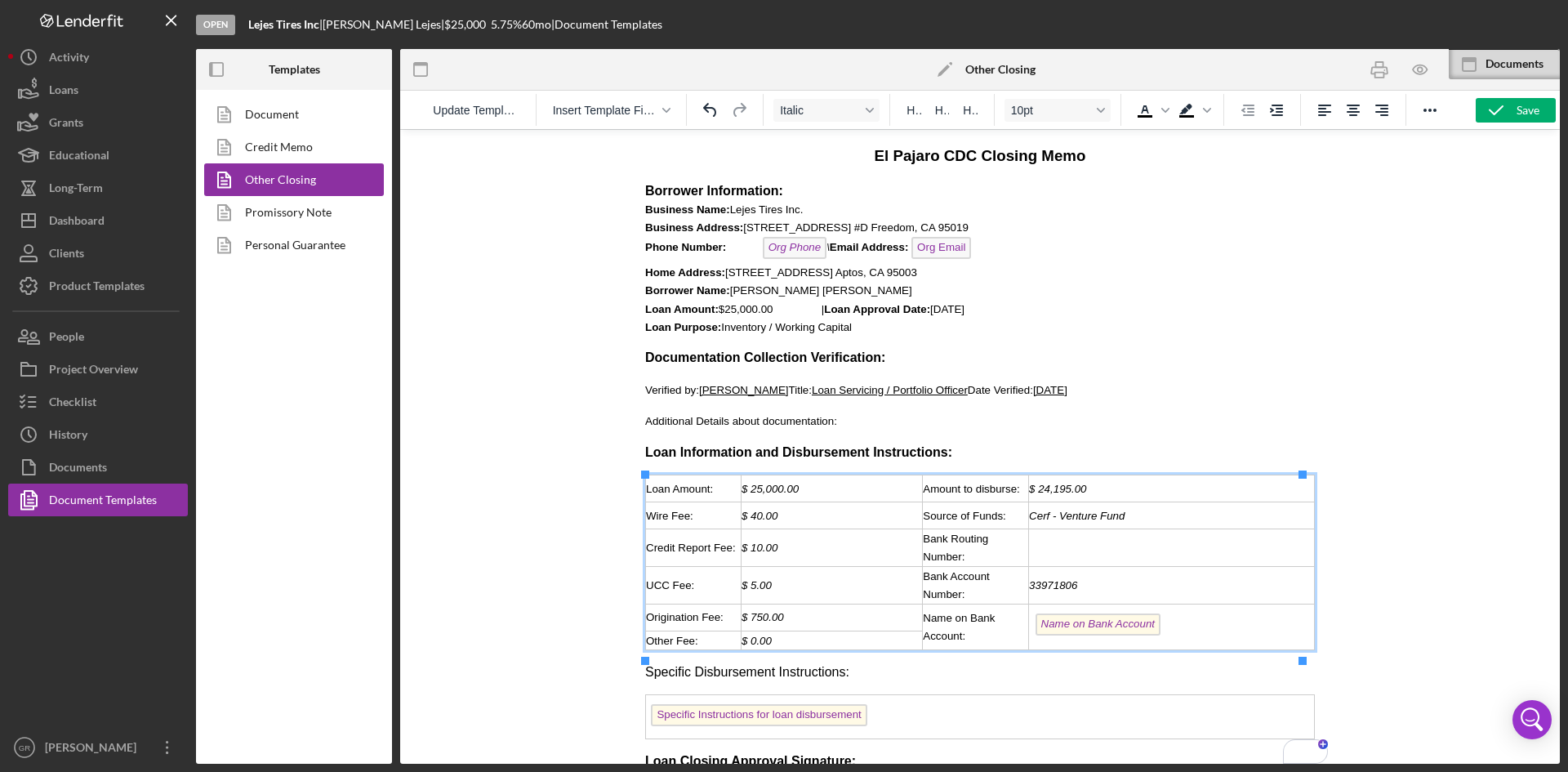
click at [1125, 556] on div "To enrich screen reader interactions, please activate Accessibility in Grammarl…" at bounding box center [1172, 547] width 285 height 18
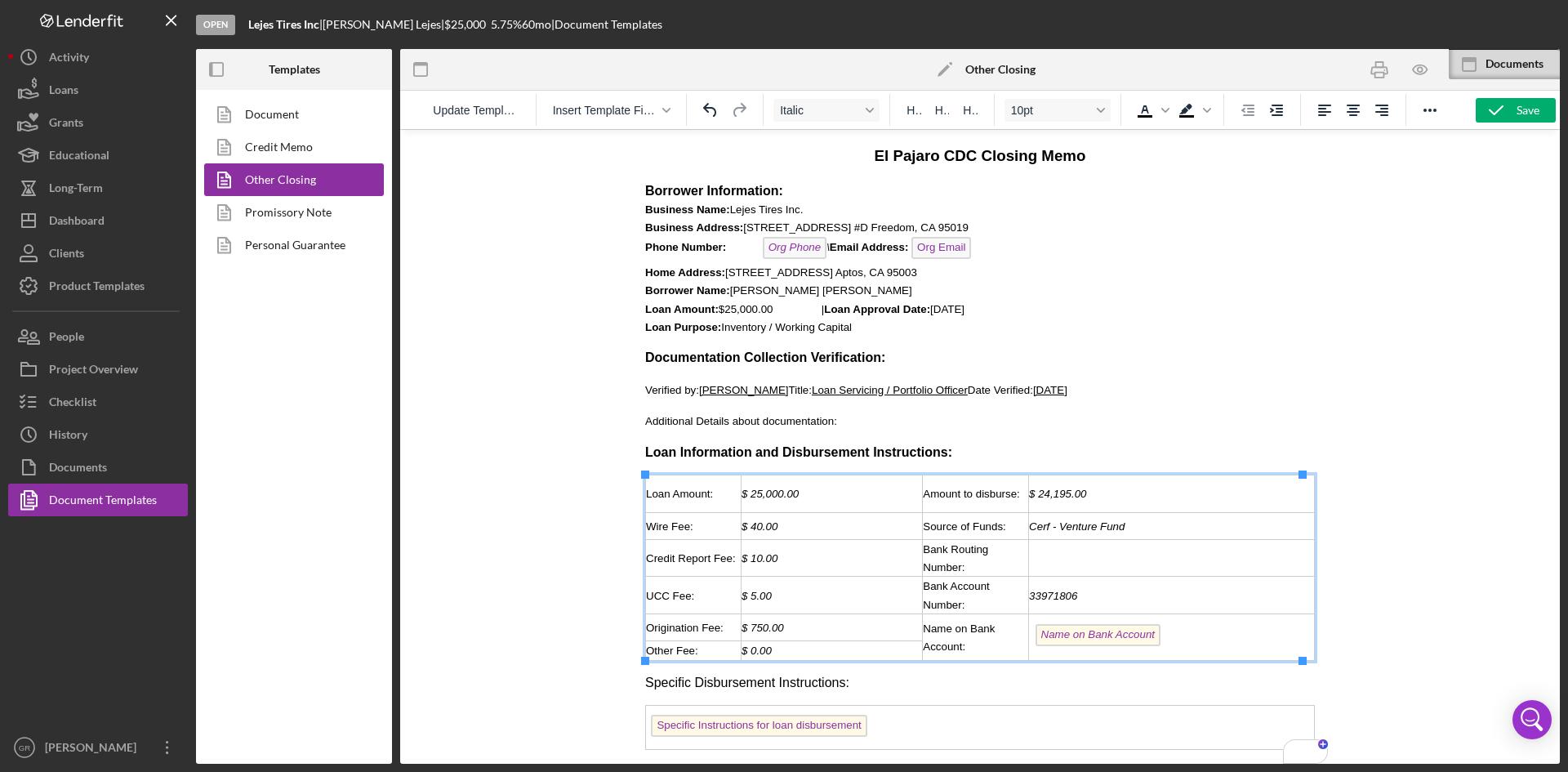
click at [1157, 630] on div "Name on Bank Account" at bounding box center [1172, 637] width 285 height 26
click at [1076, 572] on td "To enrich screen reader interactions, please activate Accessibility in Grammarl…" at bounding box center [1172, 557] width 286 height 37
drag, startPoint x: 1071, startPoint y: 560, endPoint x: 1105, endPoint y: 507, distance: 63.0
click at [1071, 560] on div "To enrich screen reader interactions, please activate Accessibility in Grammarl…" at bounding box center [1172, 558] width 285 height 18
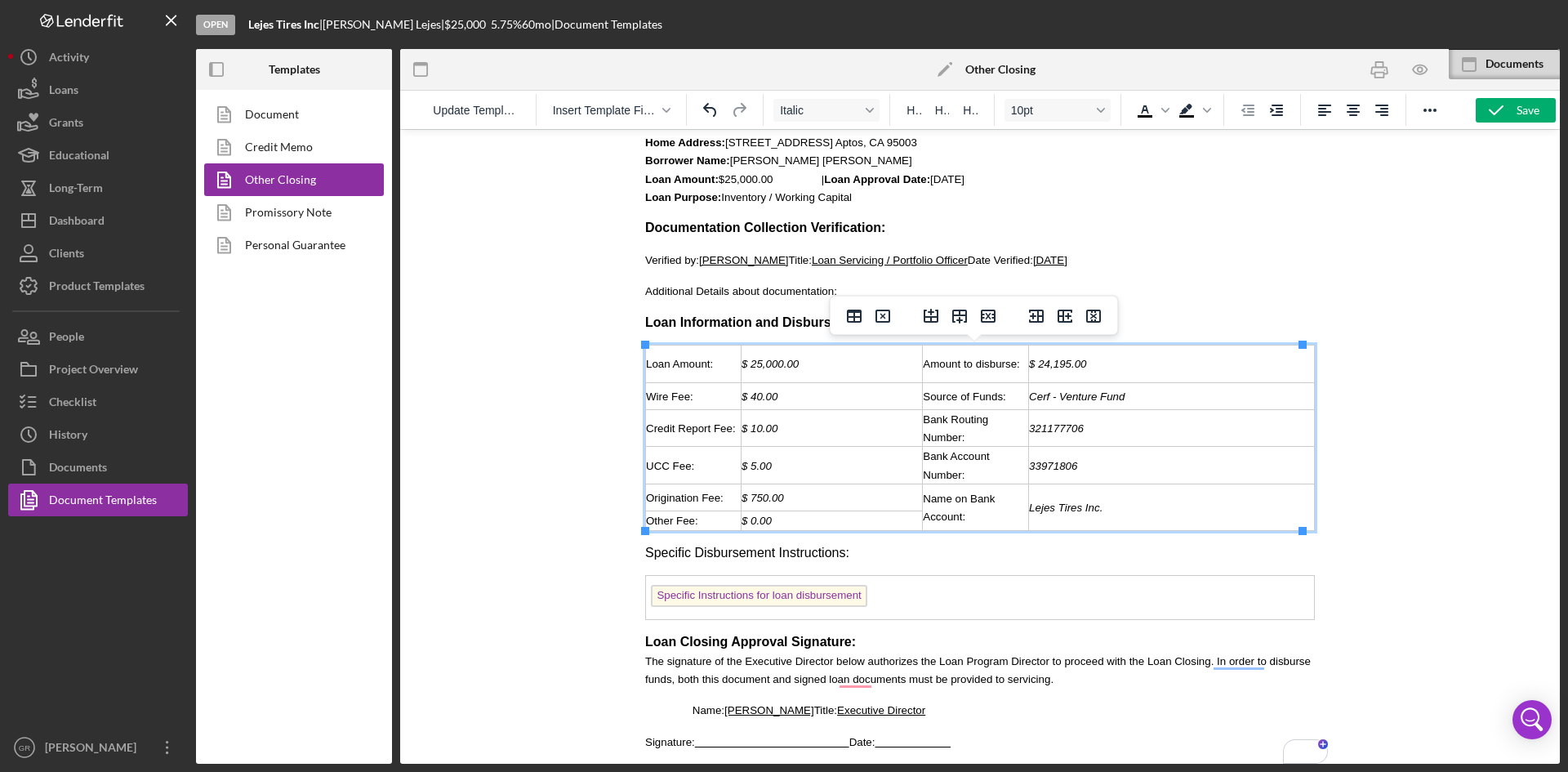
click at [929, 596] on td "Specific Instructions for loan disbursement" at bounding box center [979, 598] width 668 height 44
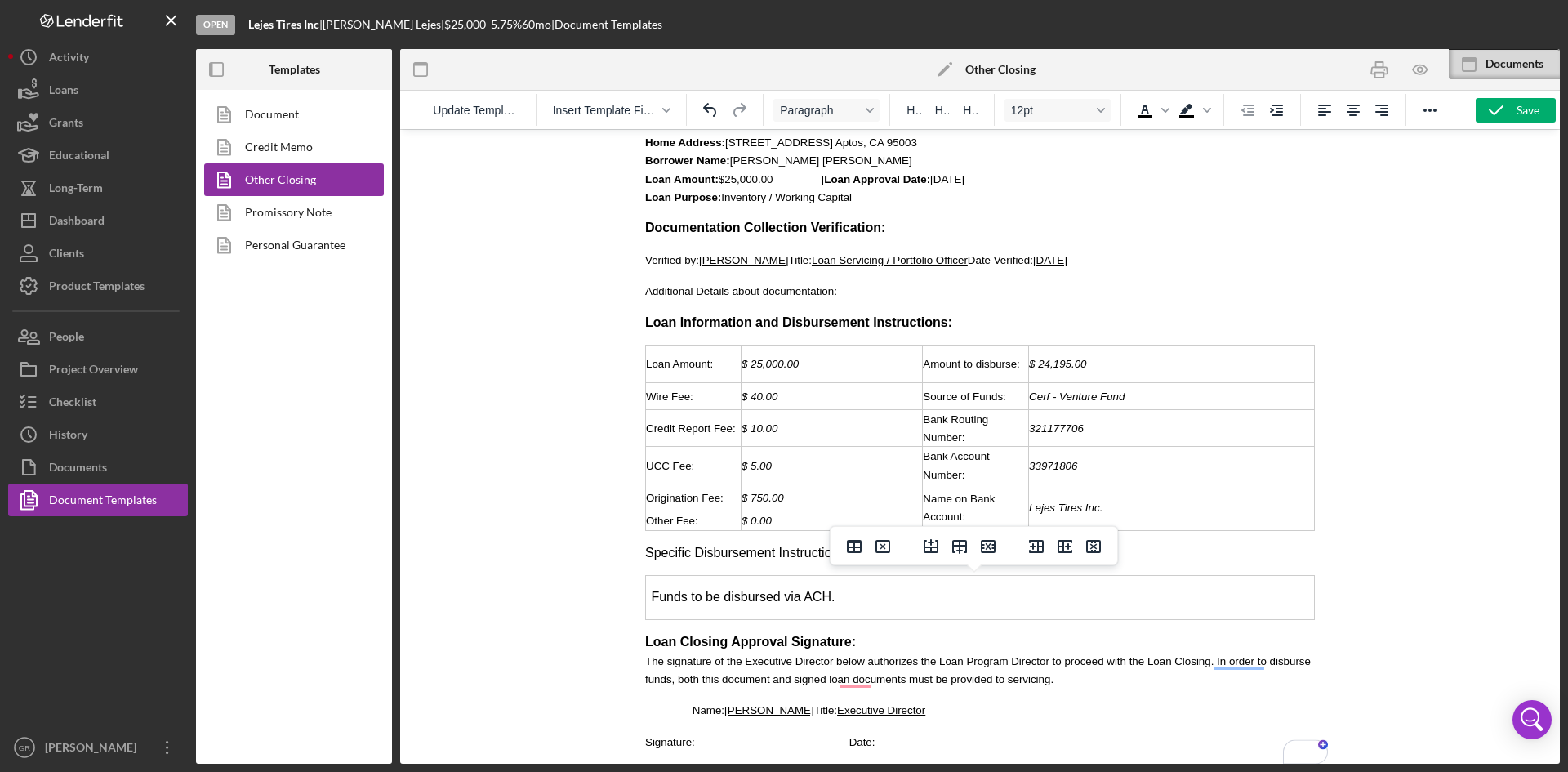
click at [510, 610] on div at bounding box center [979, 446] width 1160 height 635
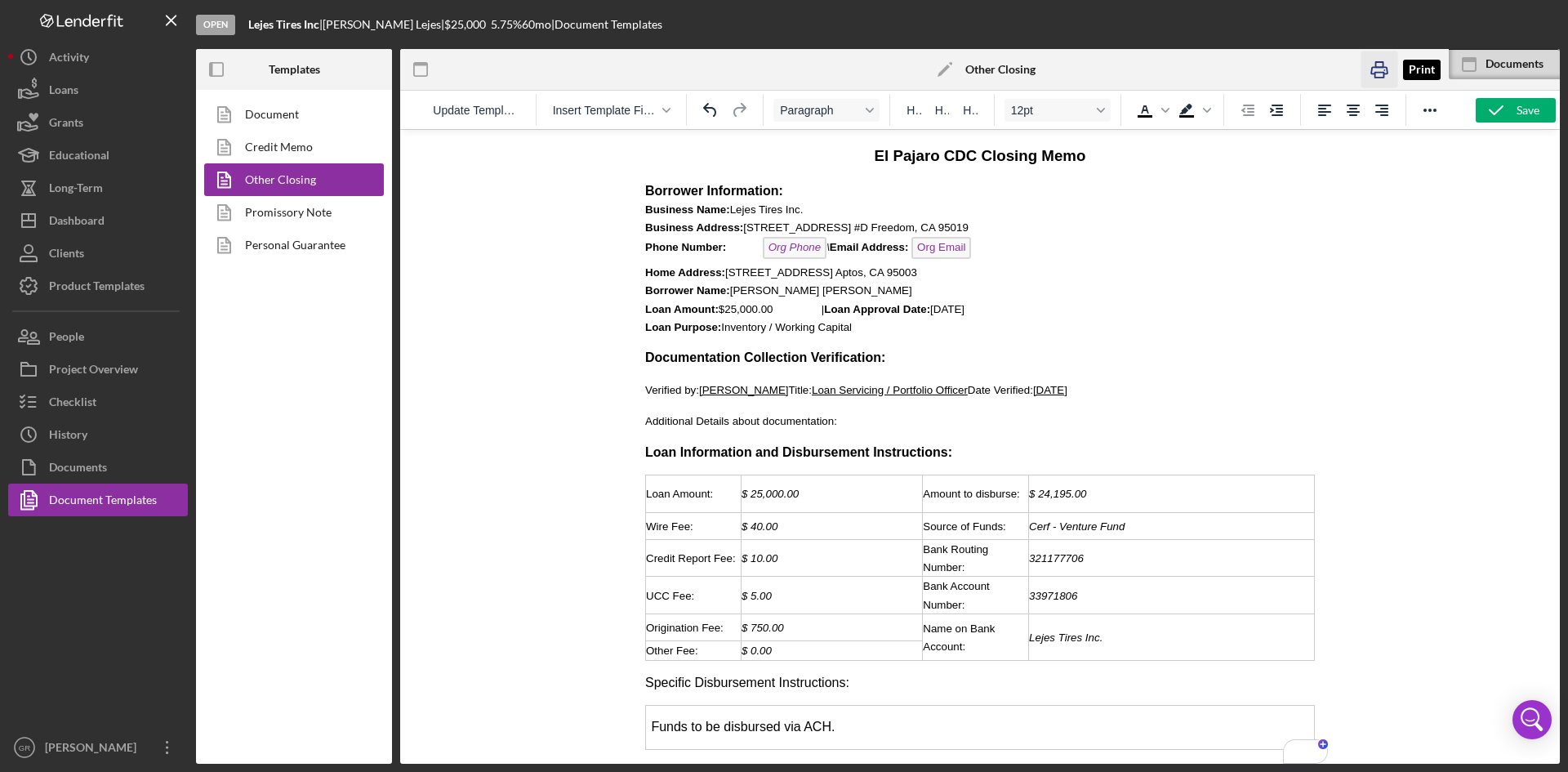
drag, startPoint x: 1382, startPoint y: 71, endPoint x: 619, endPoint y: 529, distance: 889.9
click at [1382, 71] on icon "button" at bounding box center [1378, 70] width 37 height 37
click at [762, 235] on p "Borrower Information: Business Name: Lejes Tires Inc. Business Address: 2025 Fr…" at bounding box center [979, 259] width 669 height 154
click at [757, 216] on span "Business Name: Lejes Tires Inc." at bounding box center [724, 210] width 158 height 13
click at [1414, 72] on icon "button" at bounding box center [1419, 70] width 14 height 9
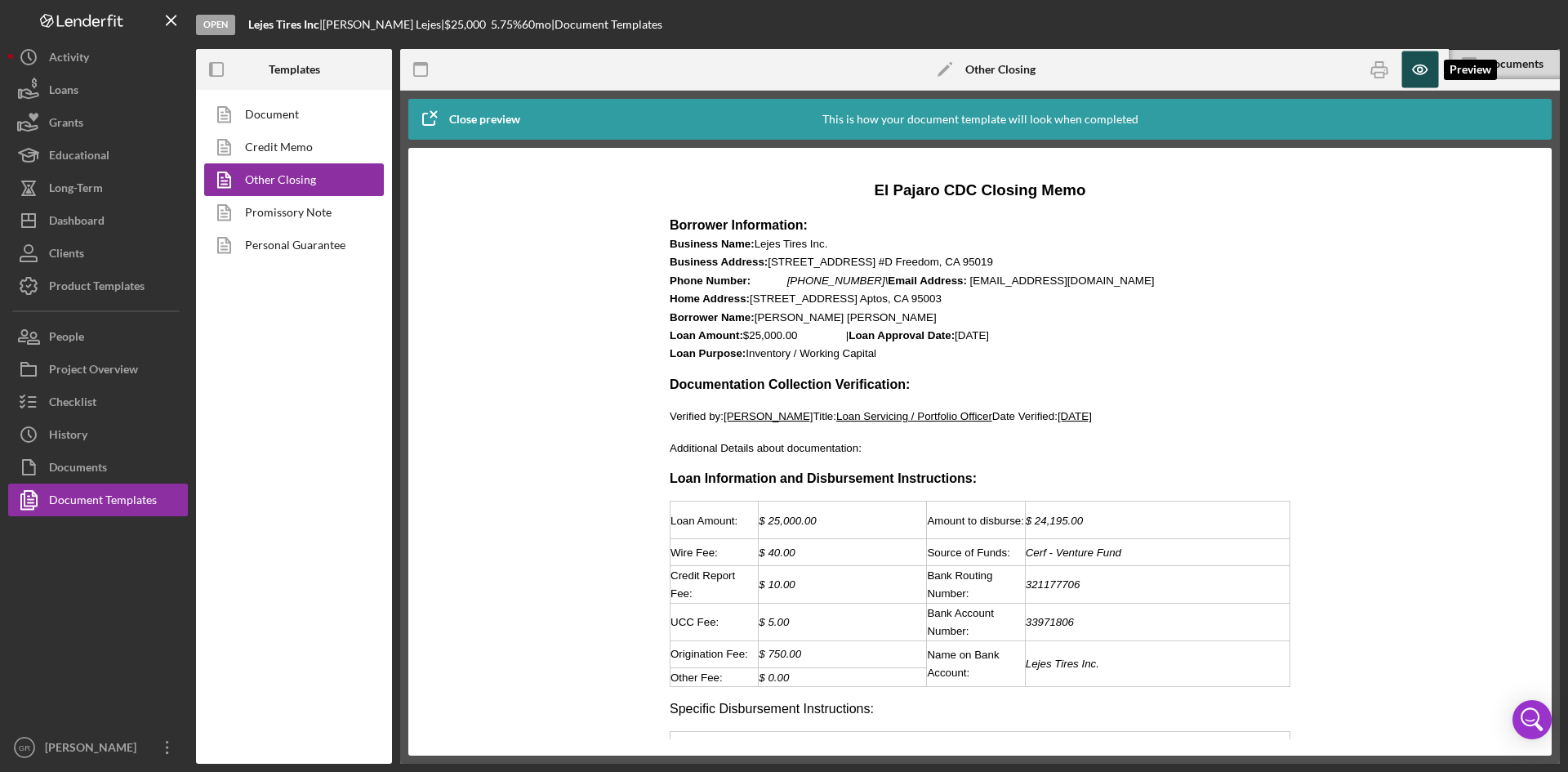
click at [1414, 72] on icon "button" at bounding box center [1419, 70] width 14 height 9
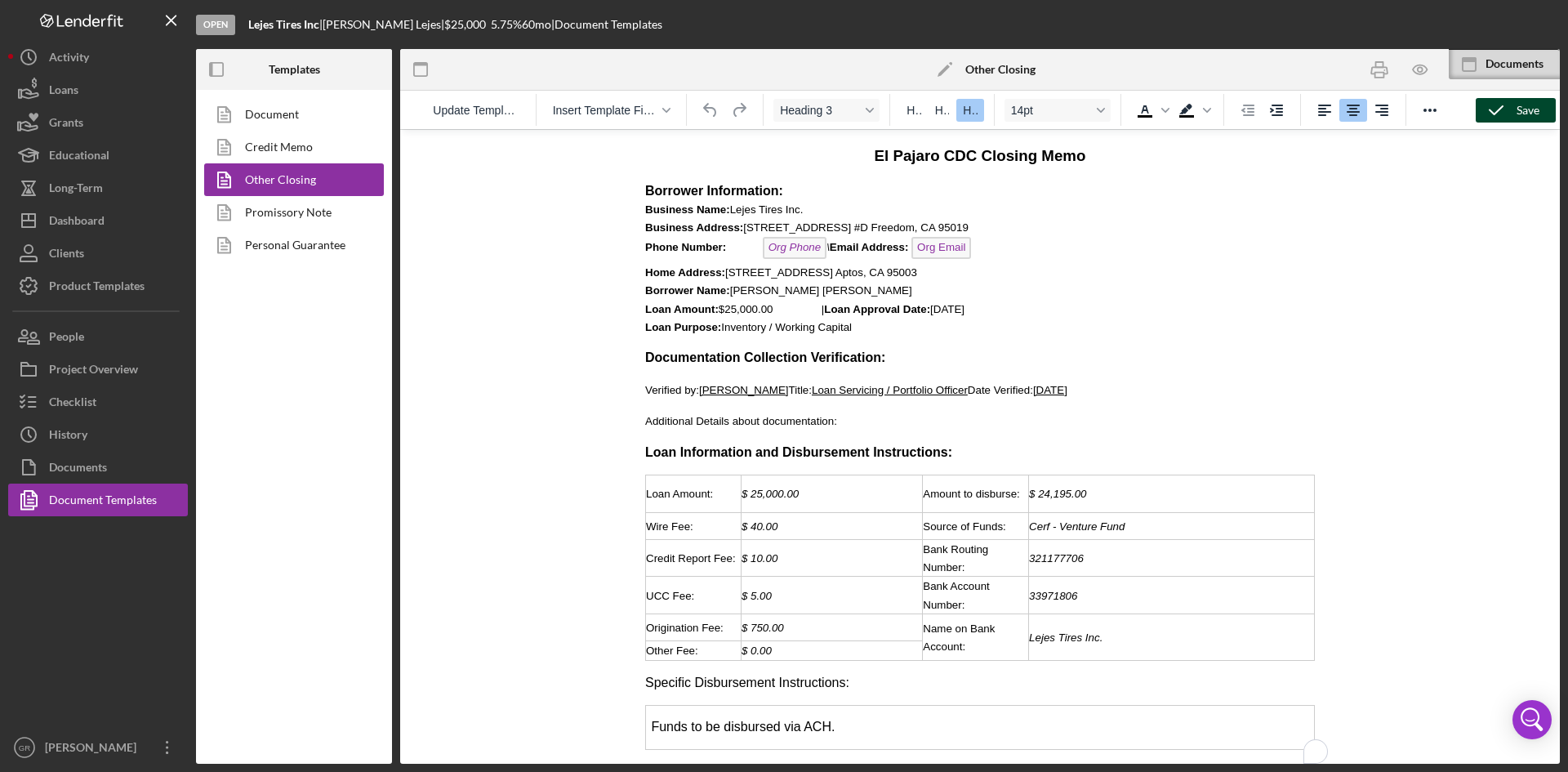
click at [1524, 111] on div "Save" at bounding box center [1527, 110] width 23 height 24
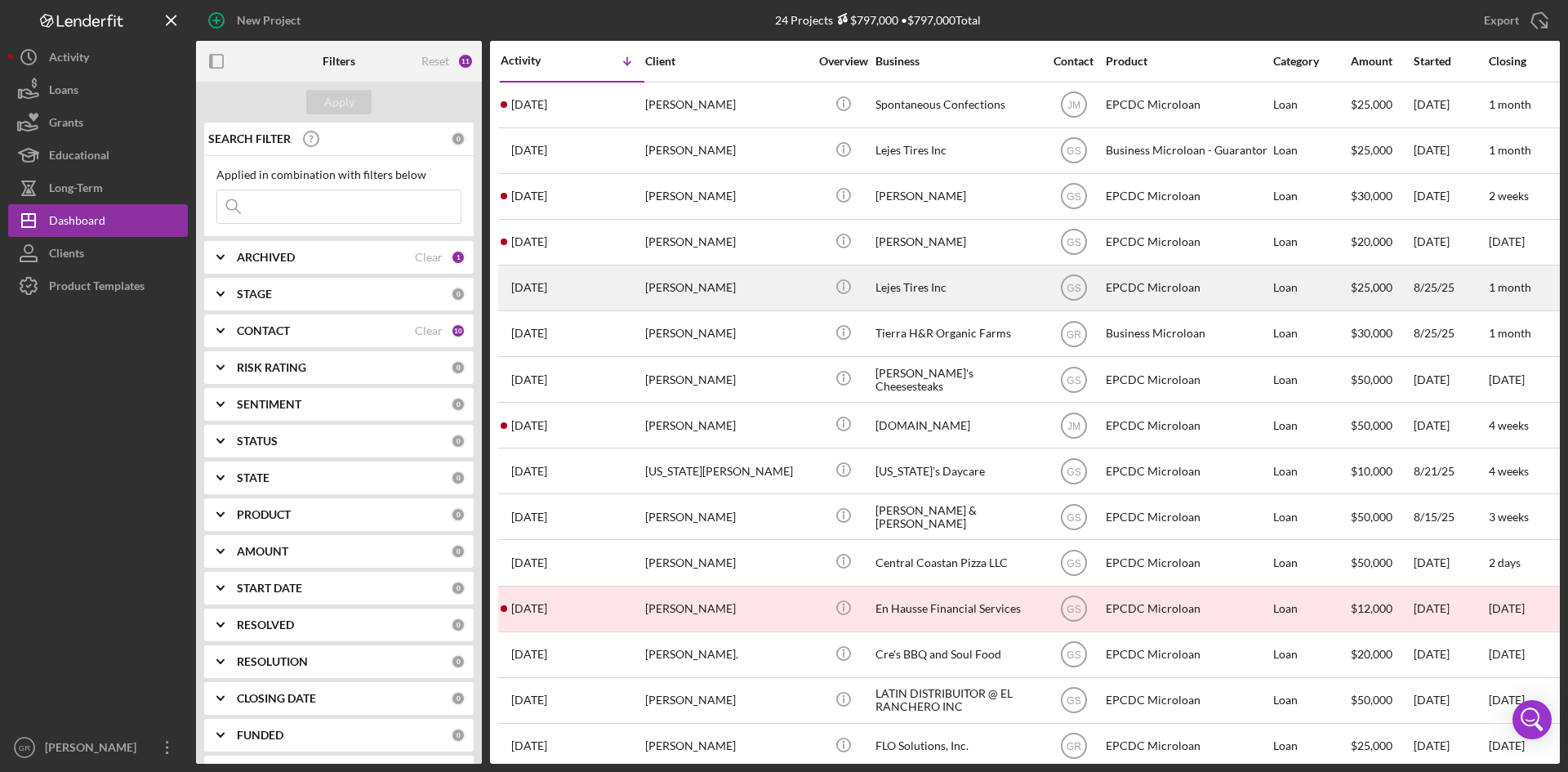
click at [927, 291] on div "Lejes Tires Inc" at bounding box center [957, 288] width 163 height 44
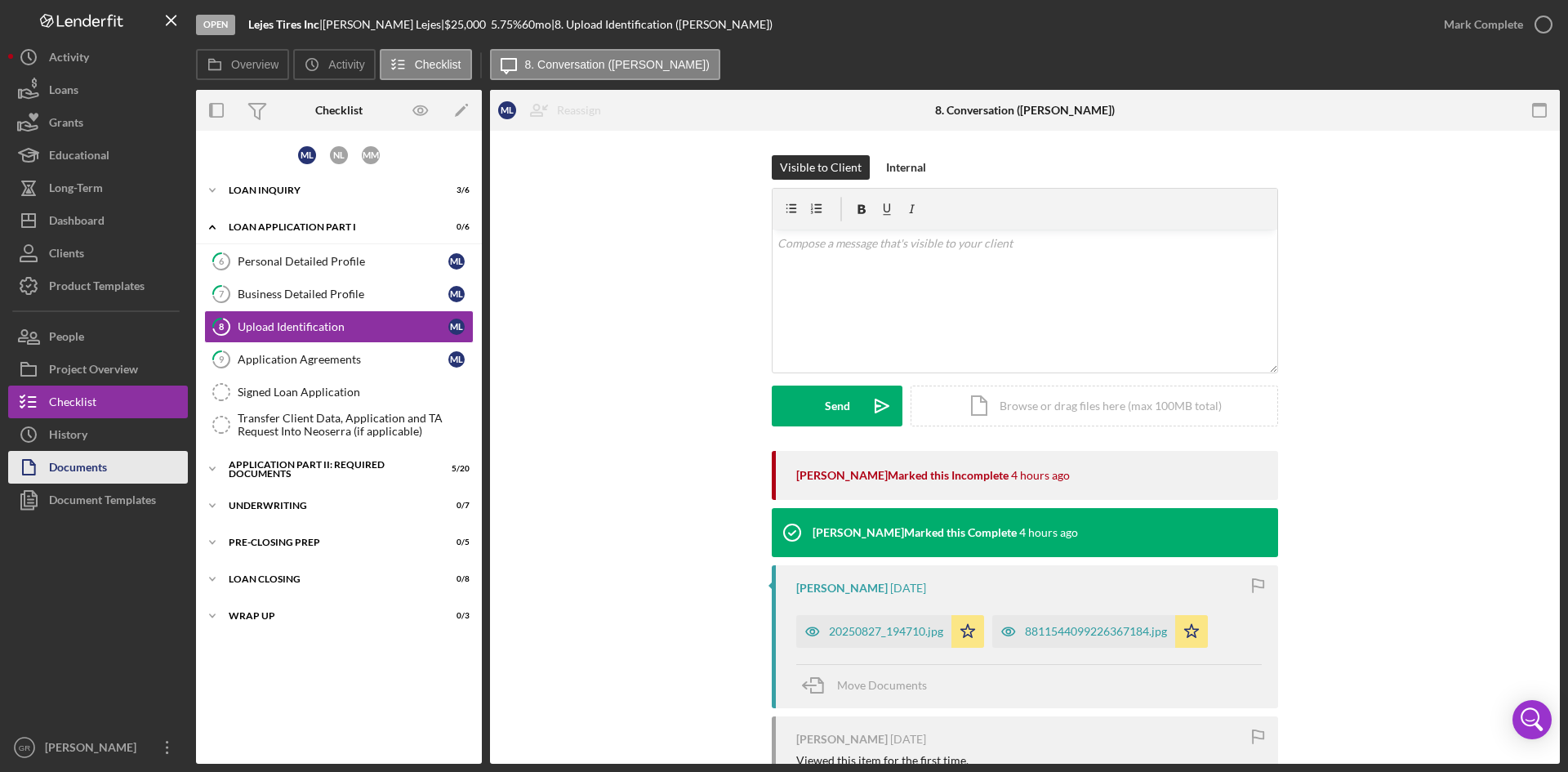
click at [96, 453] on div "Documents" at bounding box center [78, 469] width 58 height 37
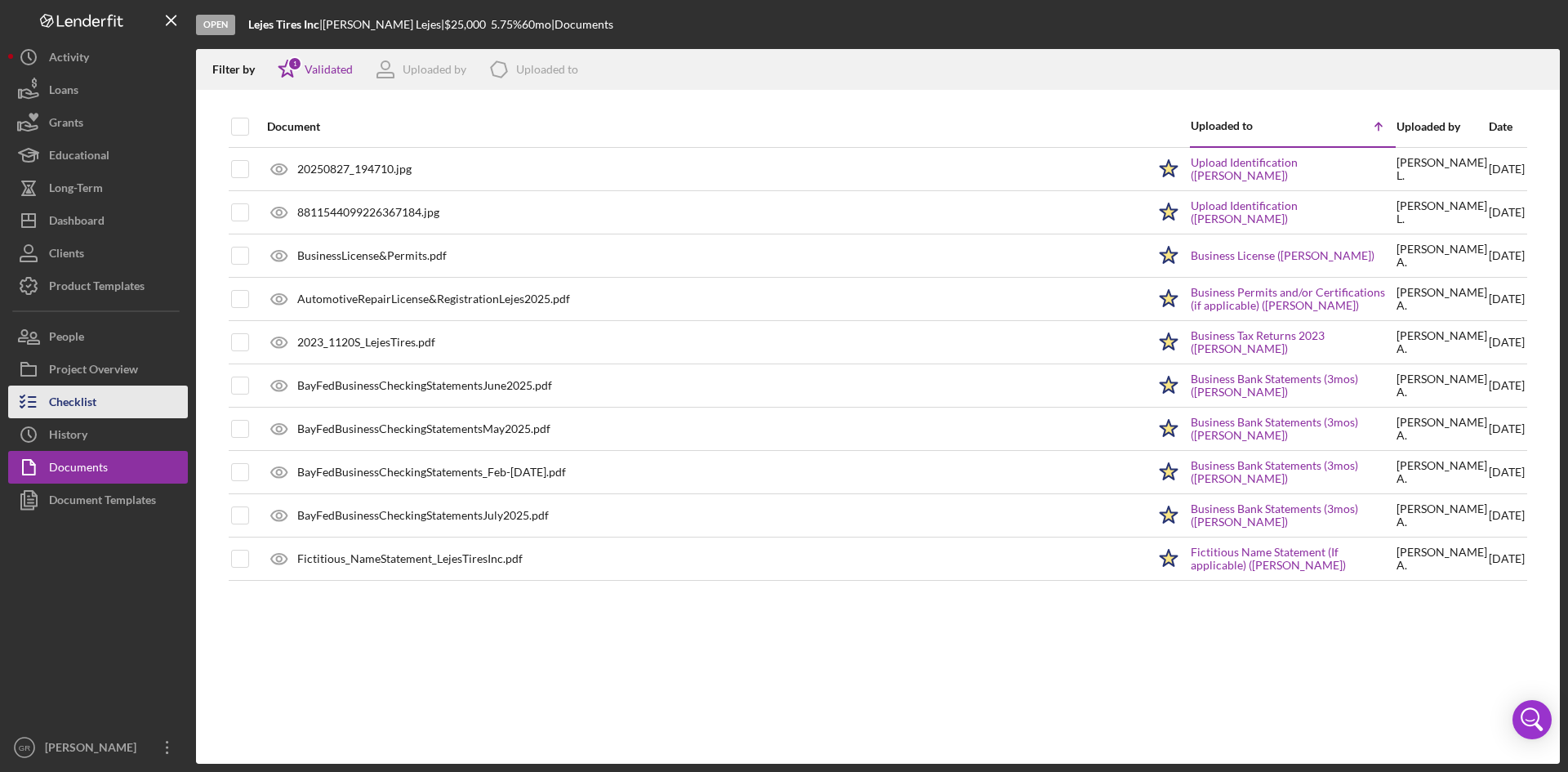
click at [111, 404] on button "Checklist" at bounding box center [98, 402] width 180 height 33
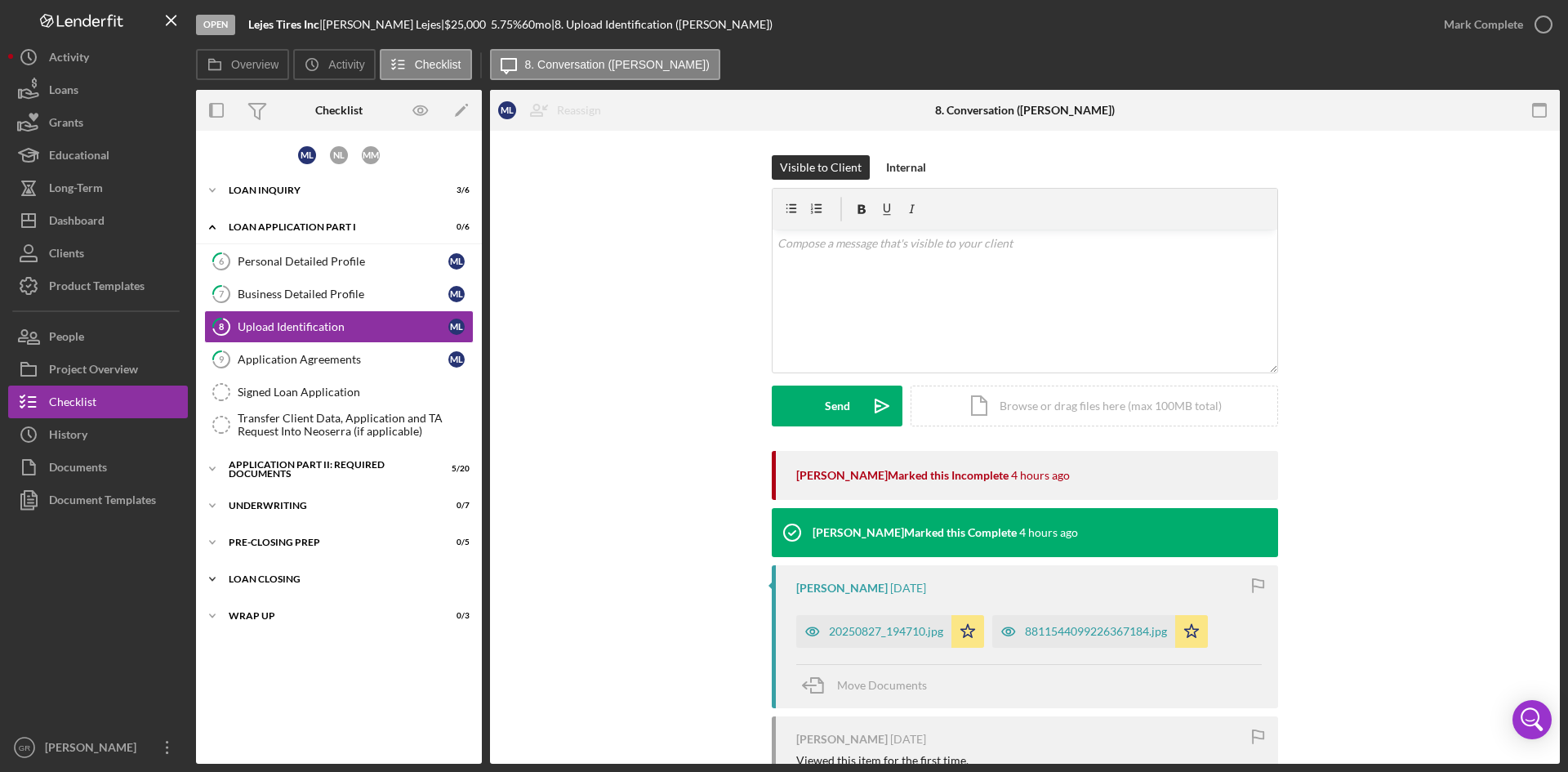
drag, startPoint x: 350, startPoint y: 581, endPoint x: 338, endPoint y: 581, distance: 12.0
click at [350, 581] on div "Loan Closing" at bounding box center [345, 579] width 233 height 10
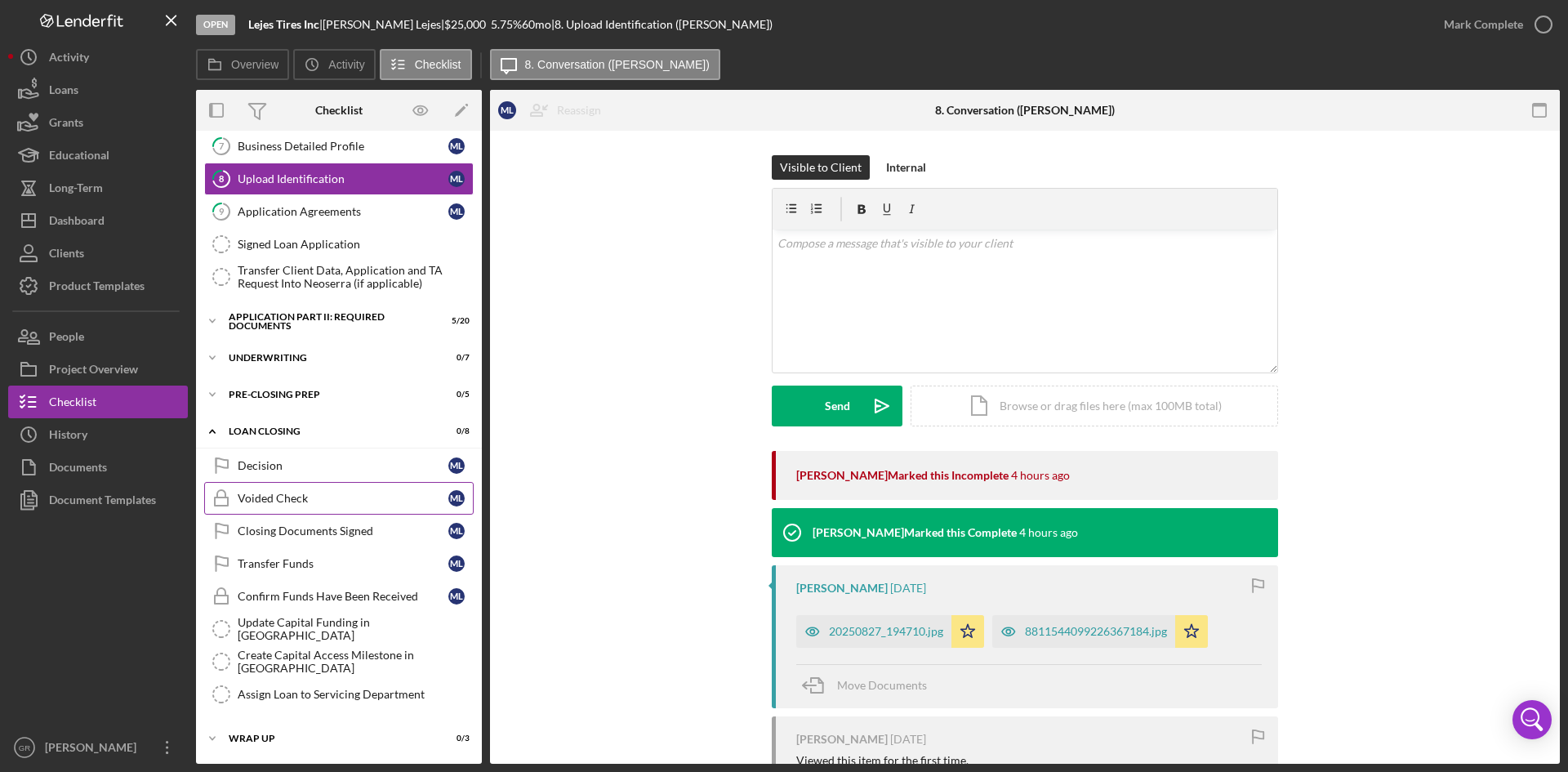
click at [306, 507] on link "Voided Check Voided Check M L" at bounding box center [338, 498] width 269 height 33
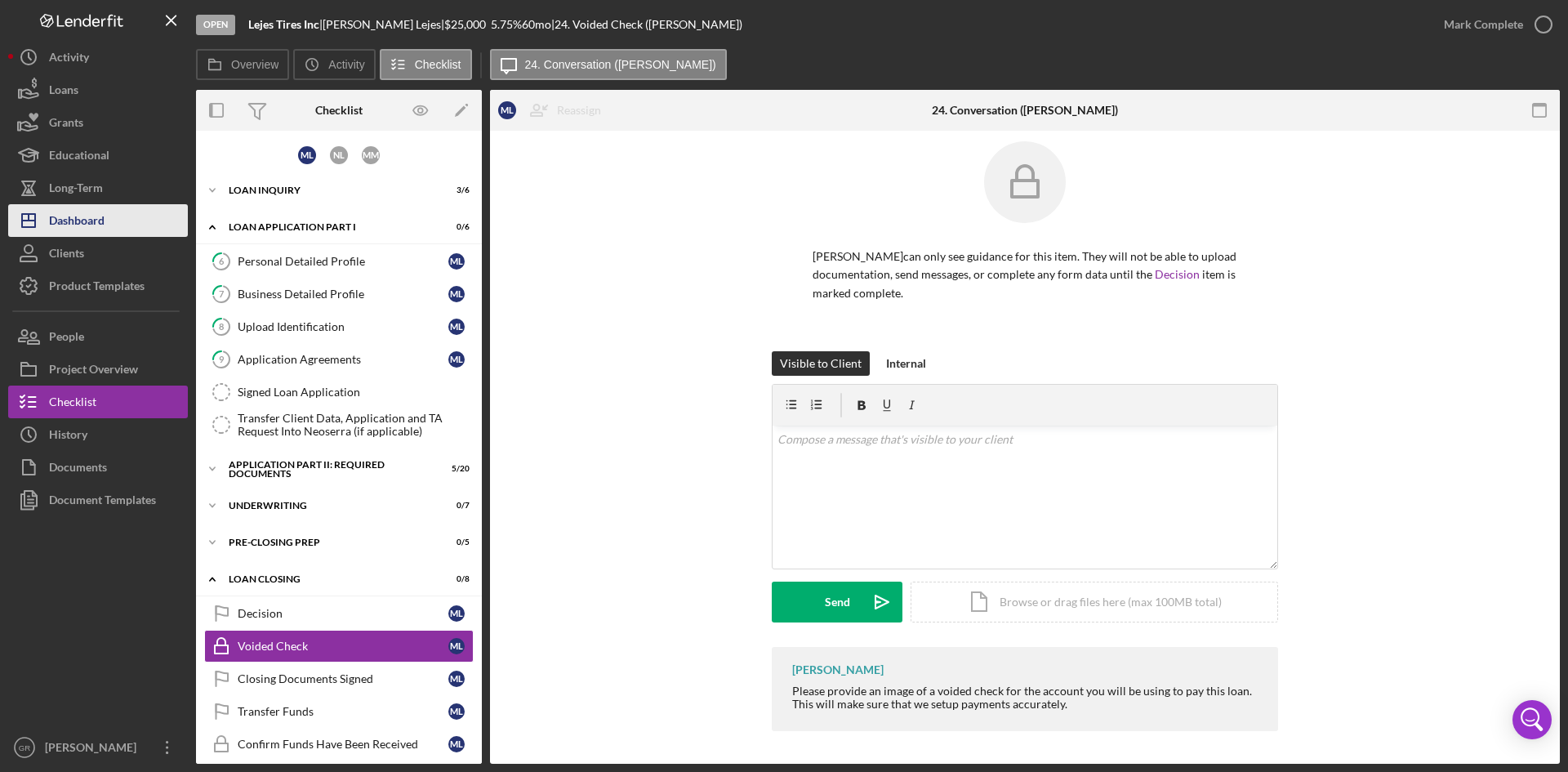
click at [80, 227] on div "Dashboard" at bounding box center [76, 222] width 55 height 37
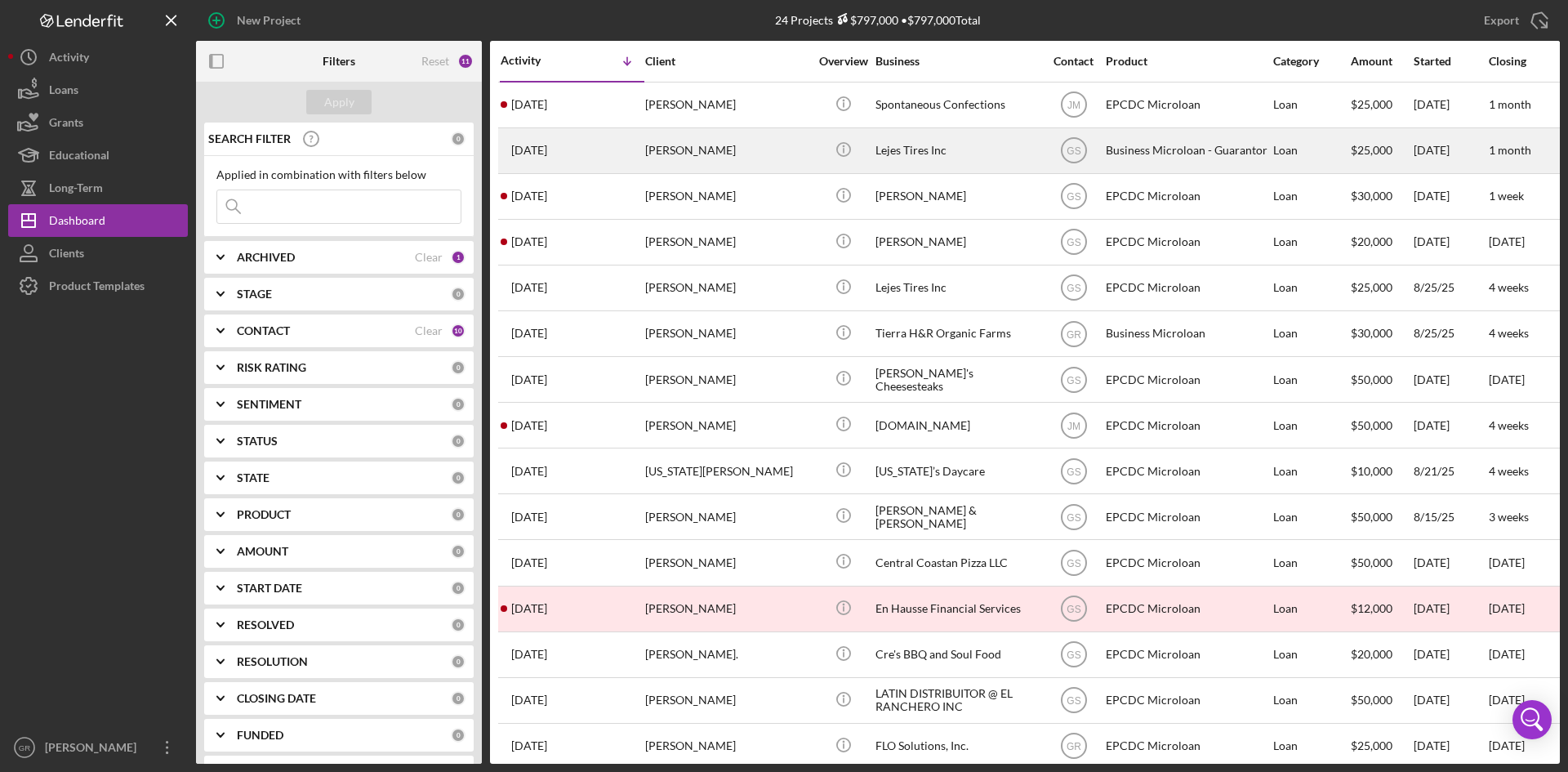
click at [761, 137] on div "Maria Medina" at bounding box center [726, 151] width 163 height 44
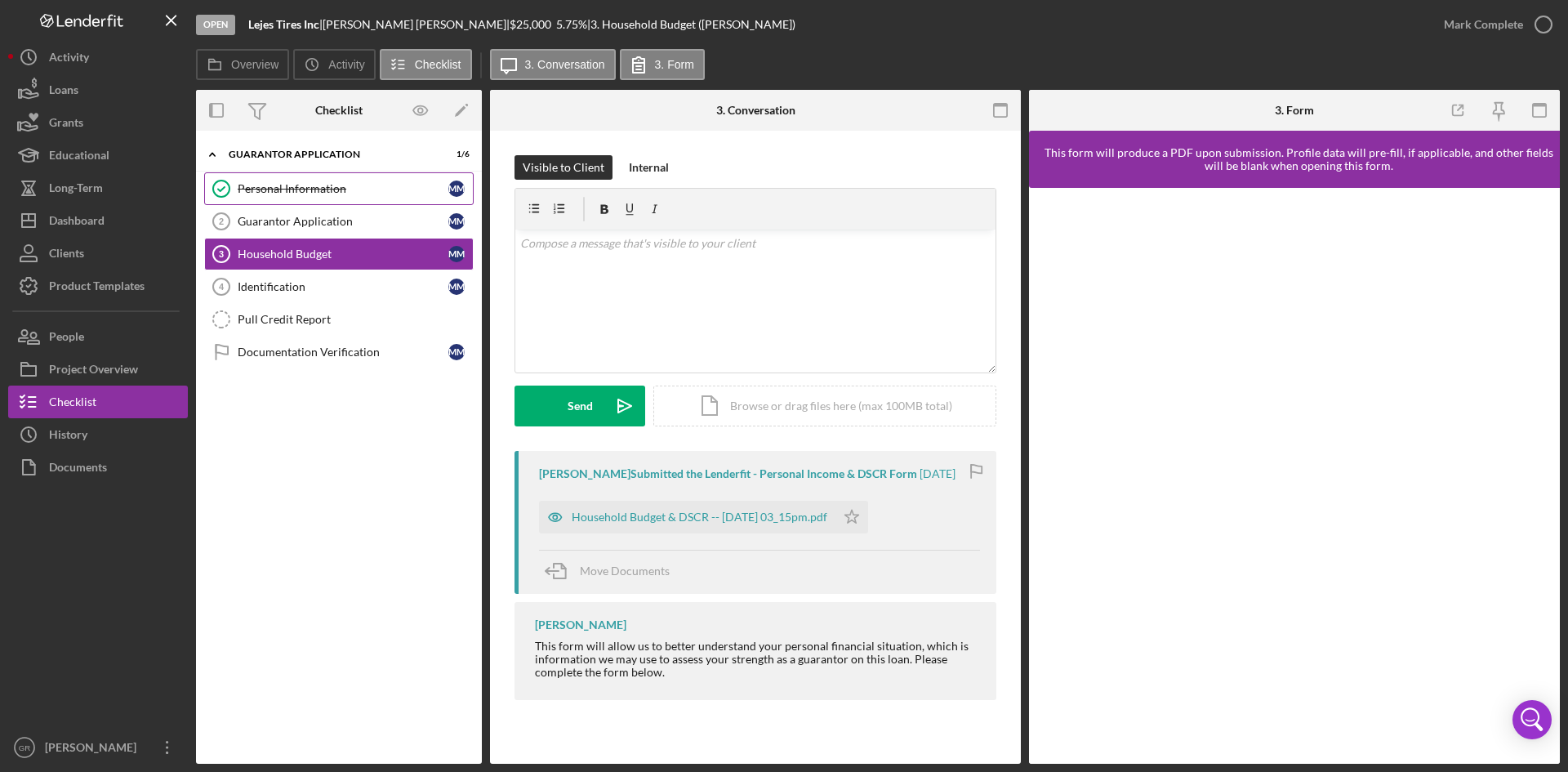
click at [301, 184] on div "Personal Information" at bounding box center [343, 189] width 210 height 13
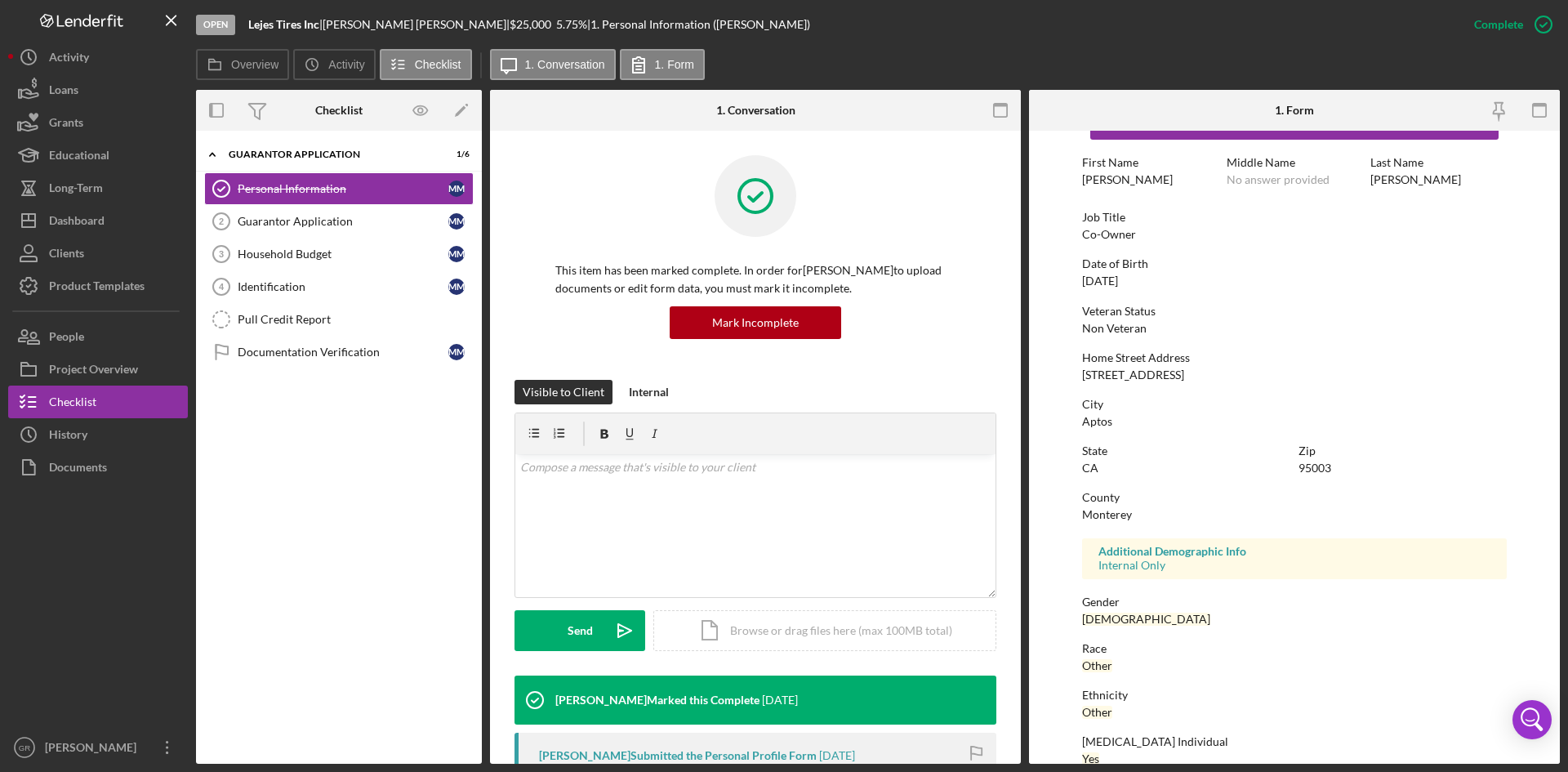
scroll to position [129, 0]
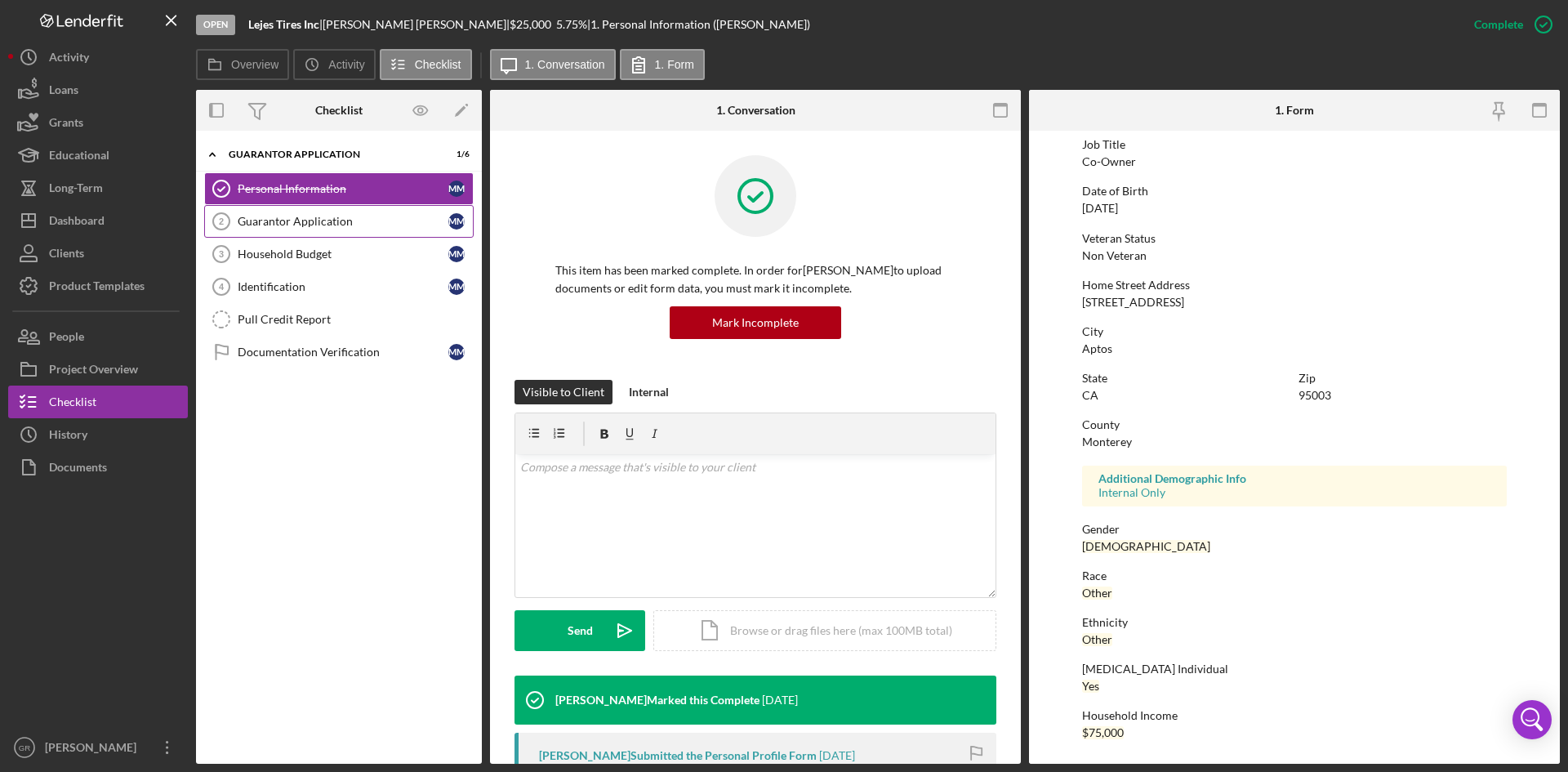
click at [344, 218] on div "Guarantor Application" at bounding box center [343, 221] width 210 height 13
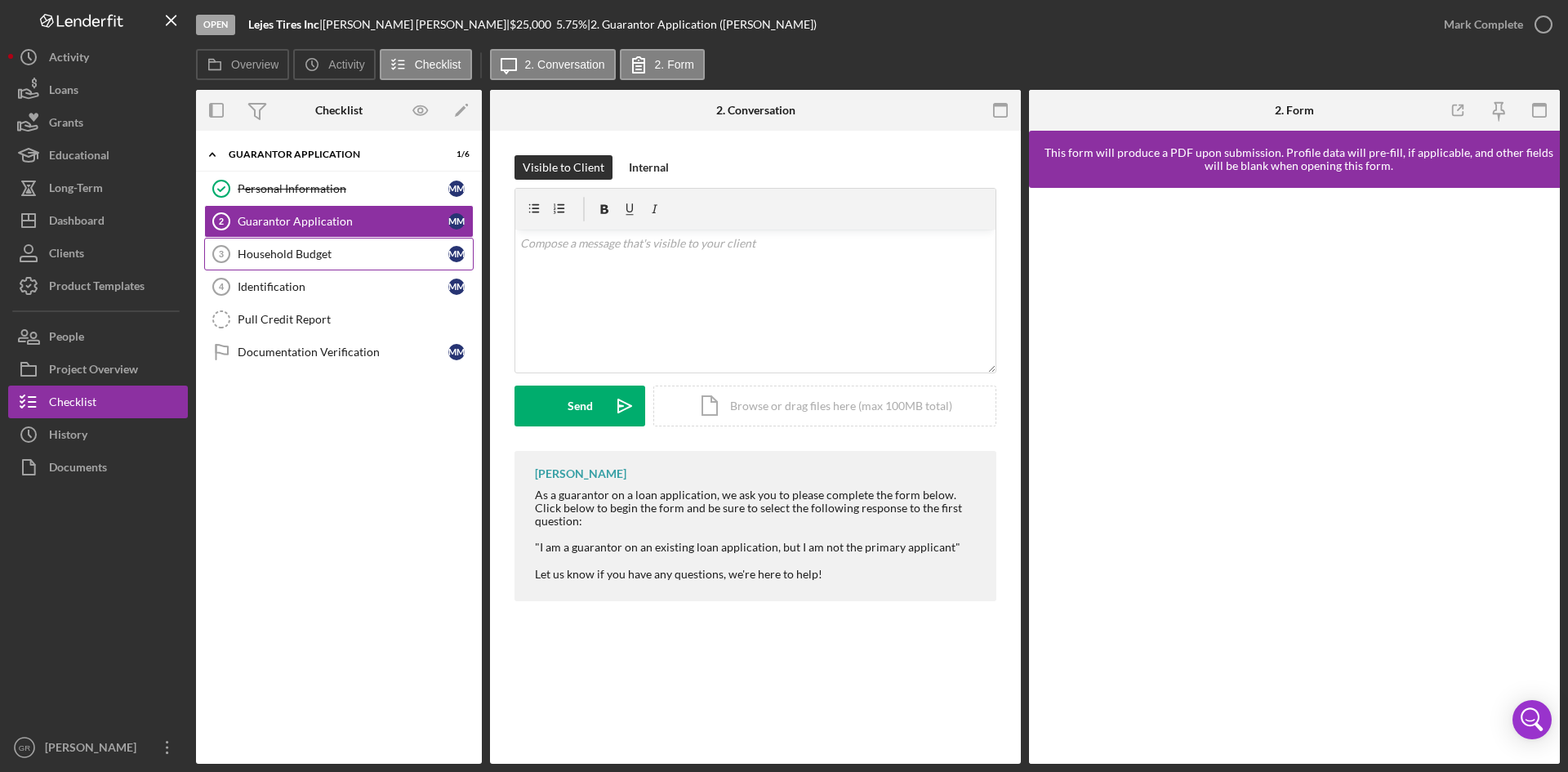
click at [348, 241] on link "Household Budget 3 Household Budget M M" at bounding box center [338, 254] width 269 height 33
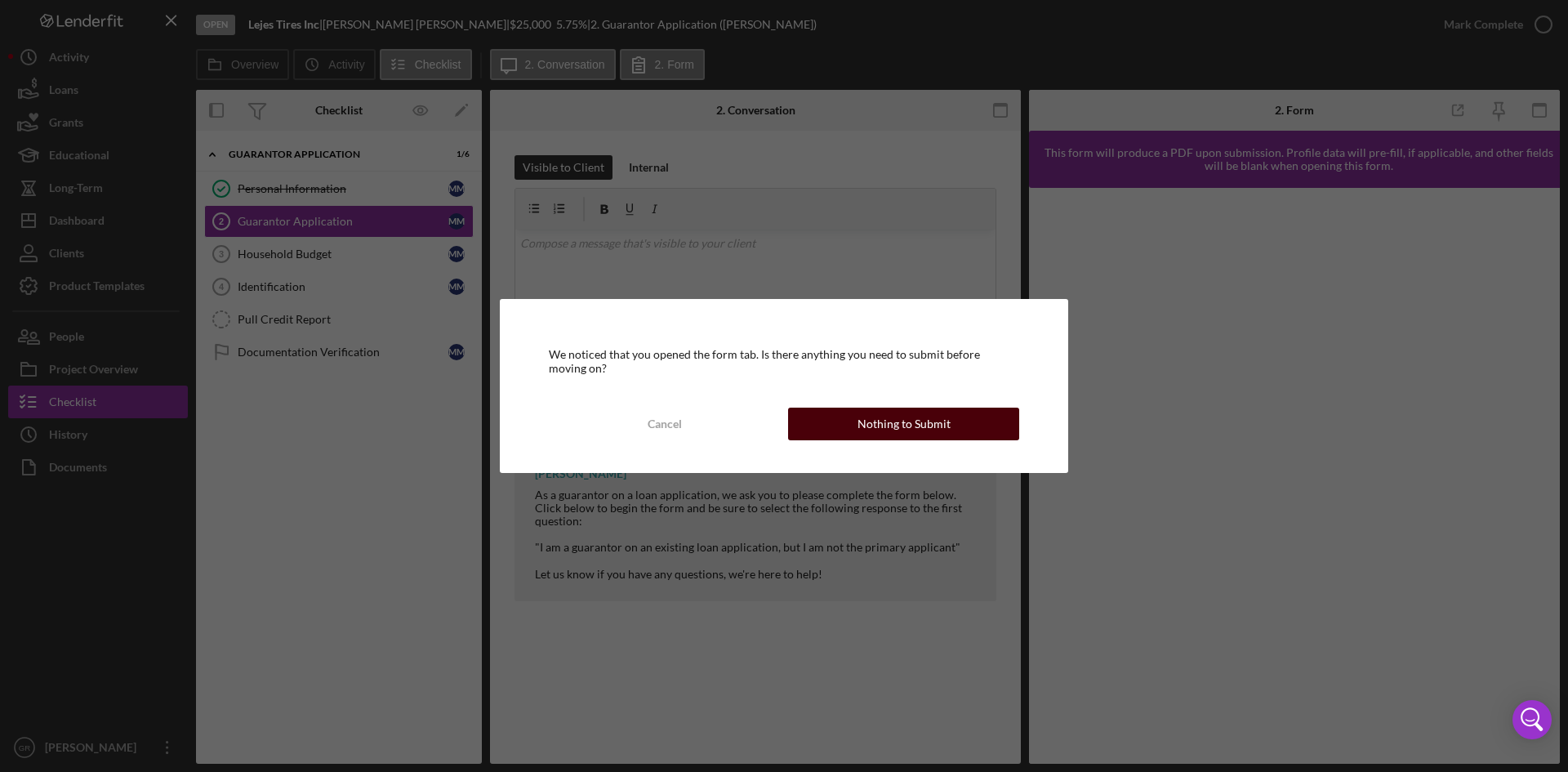
click at [881, 415] on div "Nothing to Submit" at bounding box center [903, 424] width 93 height 33
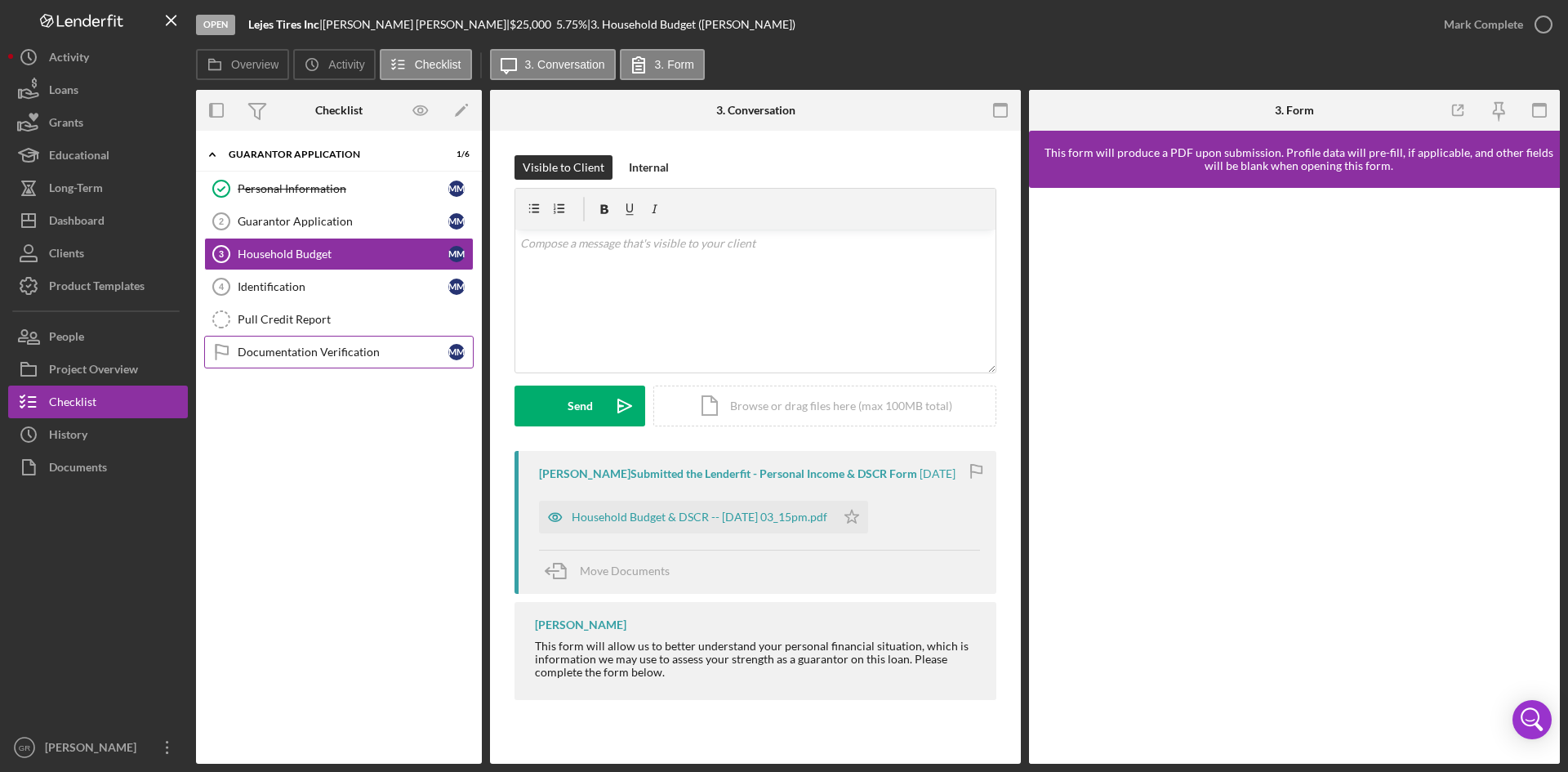
click at [295, 341] on link "Documentation Verification Documentation Verification M M" at bounding box center [338, 352] width 269 height 33
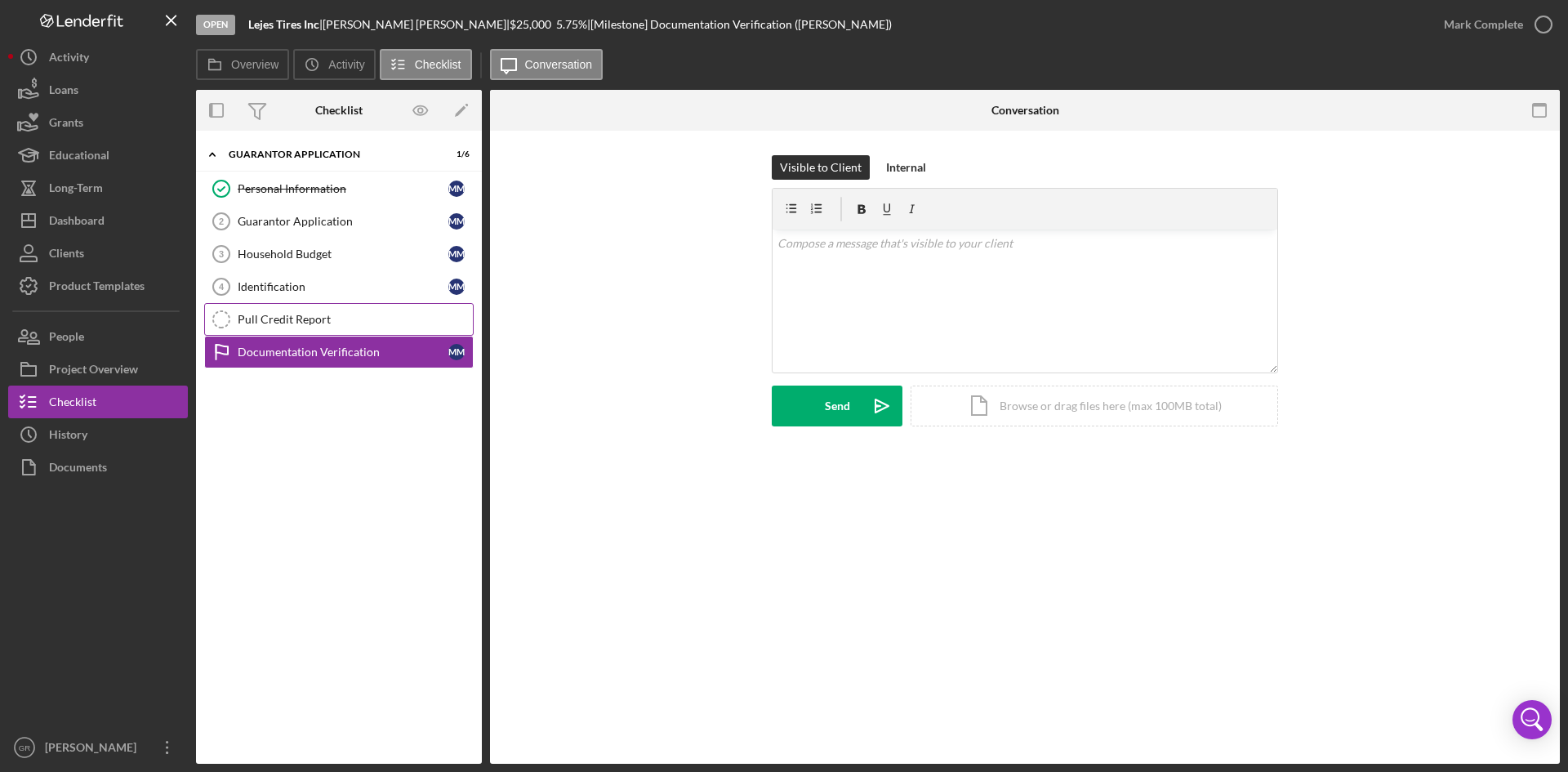
click at [275, 324] on div "Pull Credit Report" at bounding box center [355, 319] width 235 height 13
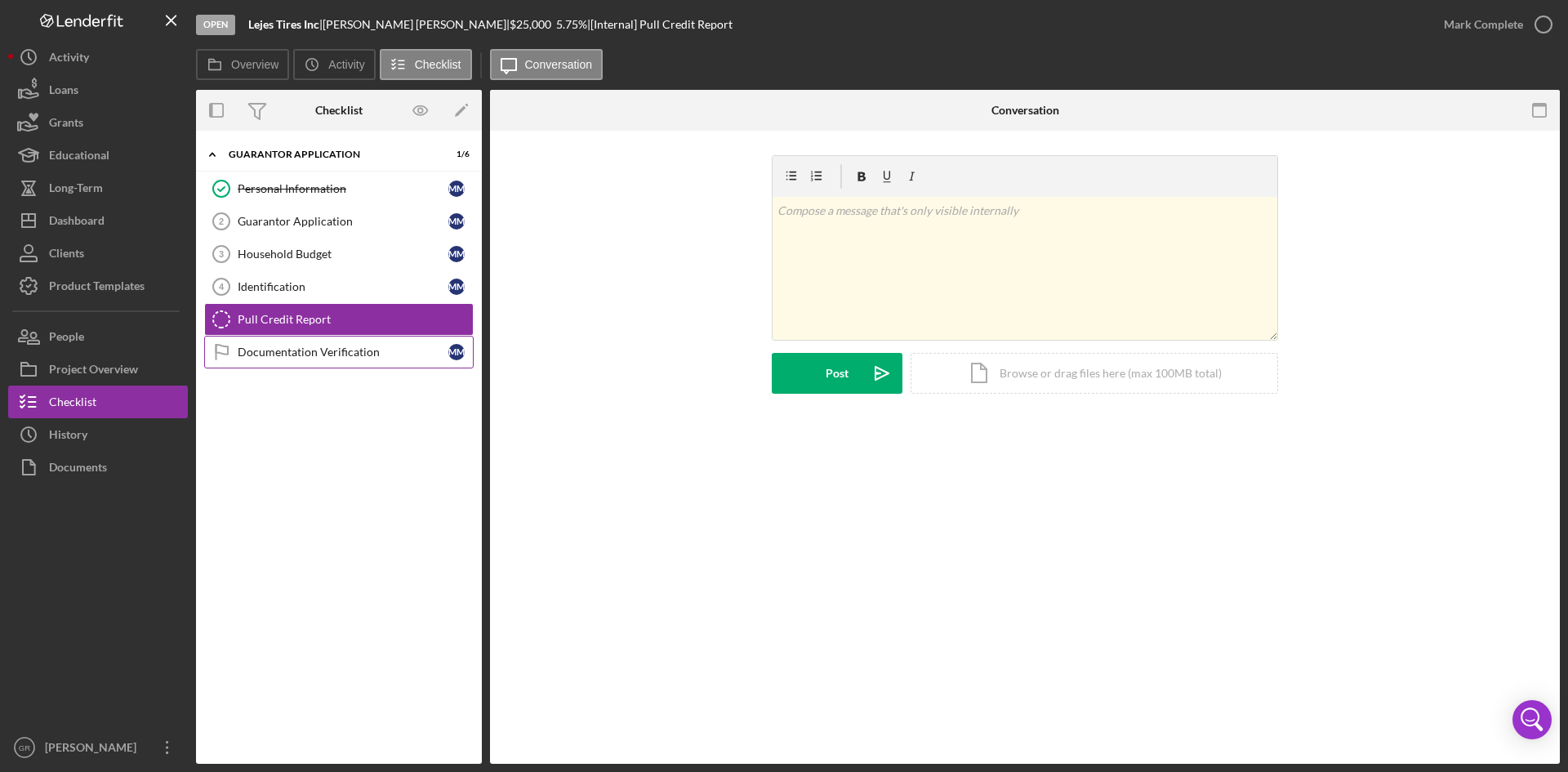
click at [278, 350] on div "Documentation Verification" at bounding box center [343, 352] width 210 height 13
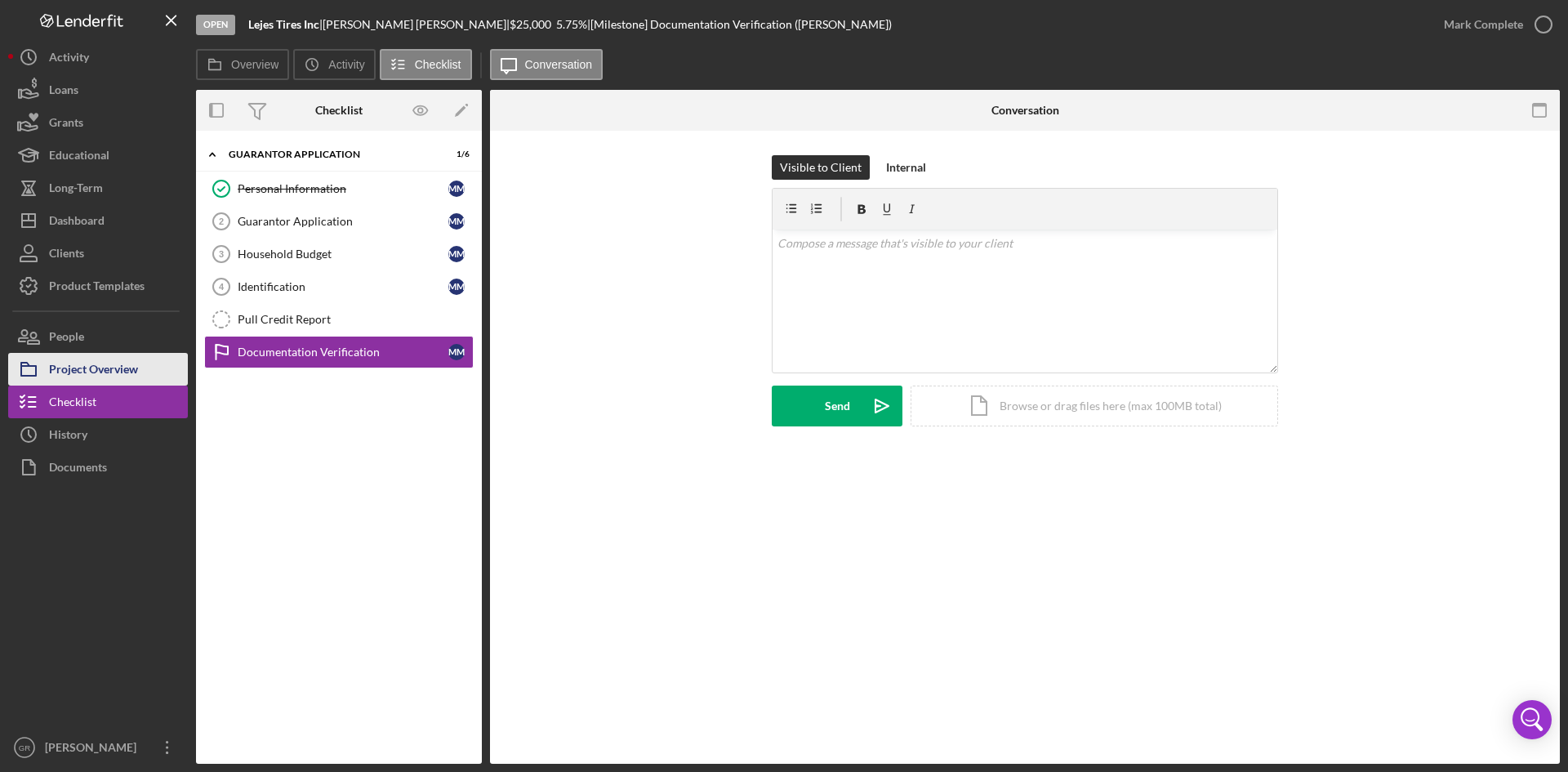
click at [122, 381] on div "Project Overview" at bounding box center [93, 371] width 89 height 37
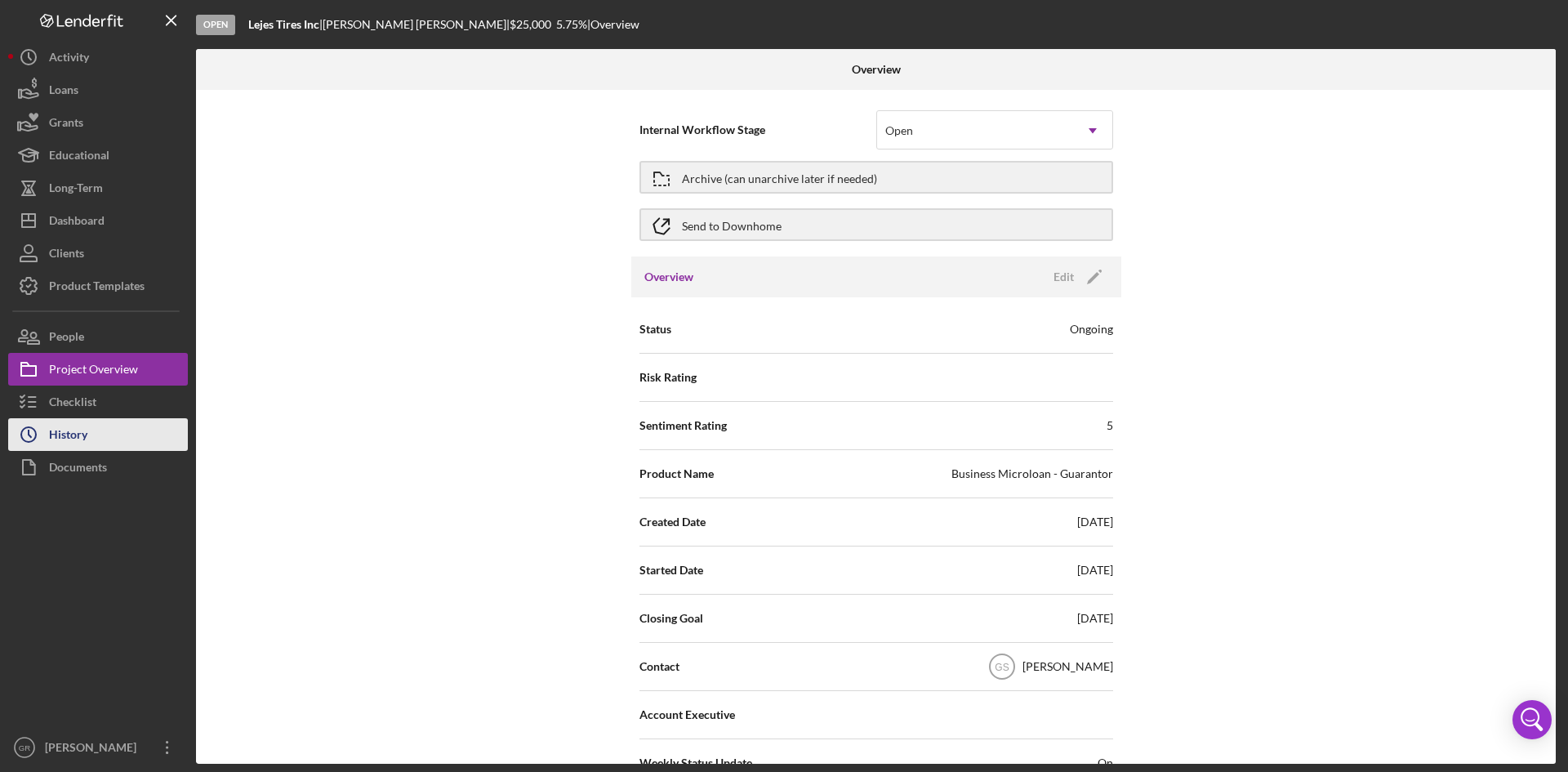
click at [103, 431] on button "Icon/History History" at bounding box center [98, 435] width 180 height 33
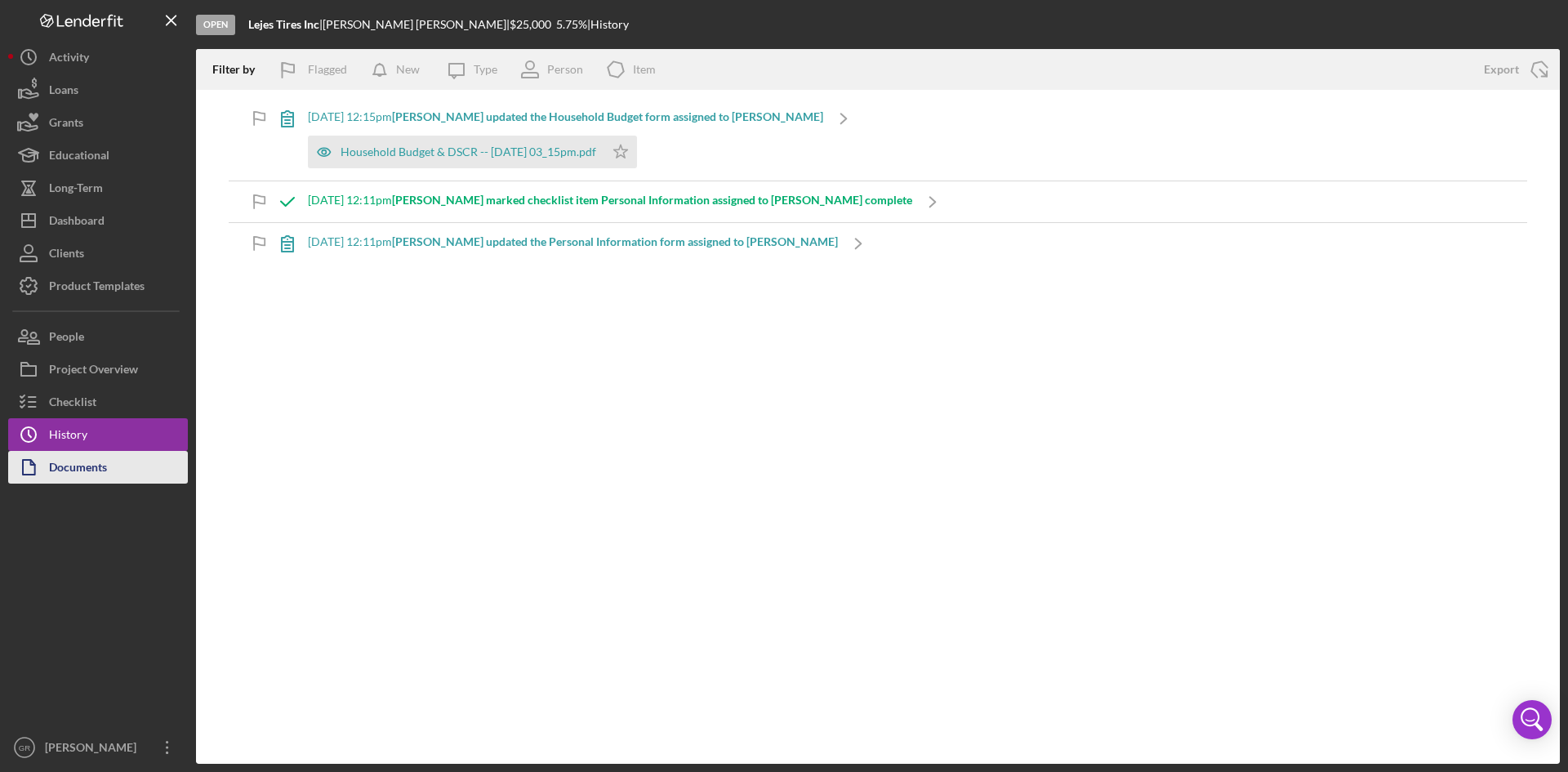
click at [101, 454] on div "Documents" at bounding box center [78, 469] width 58 height 37
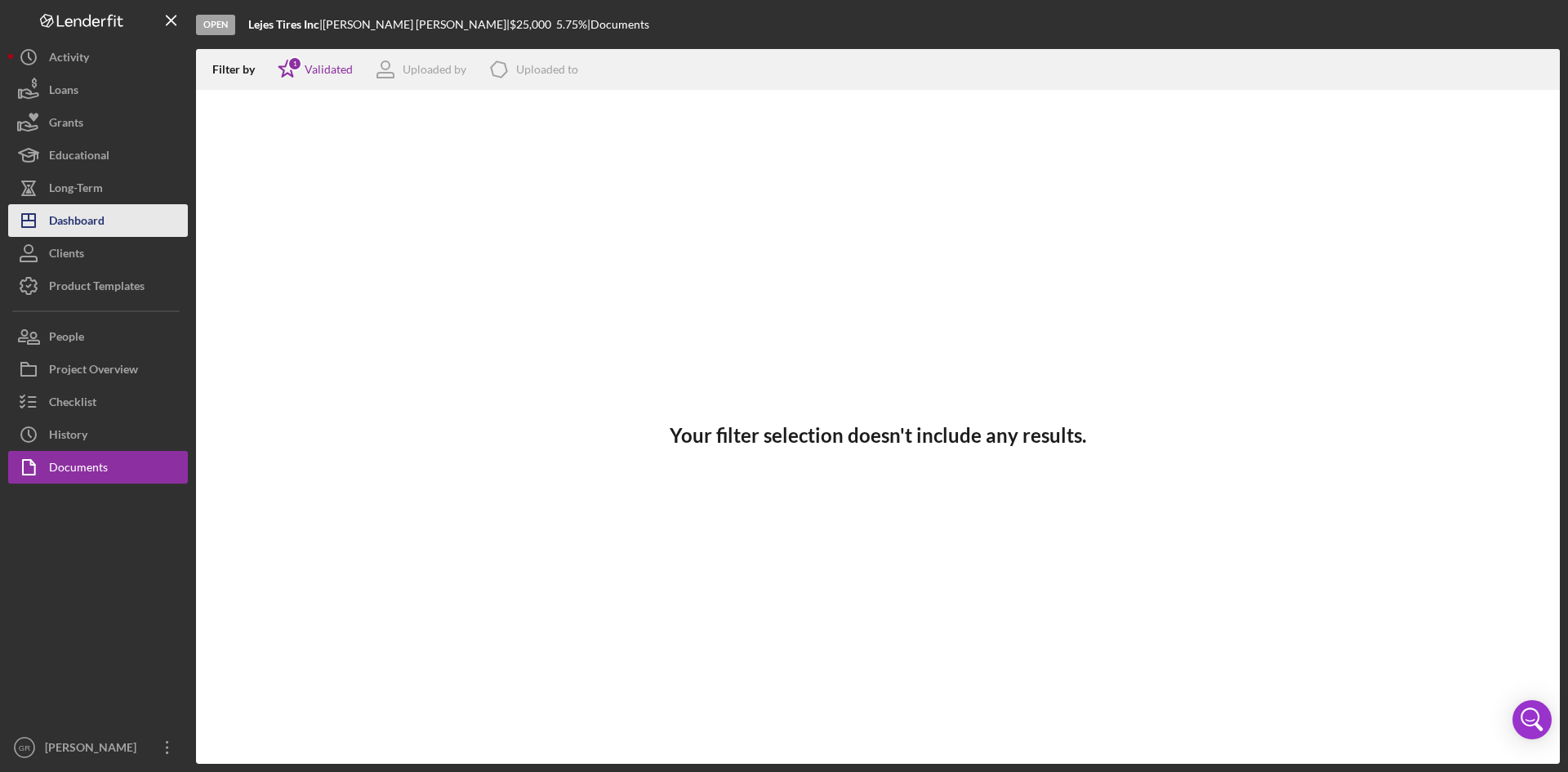
click at [131, 220] on button "Icon/Dashboard Dashboard" at bounding box center [98, 220] width 180 height 33
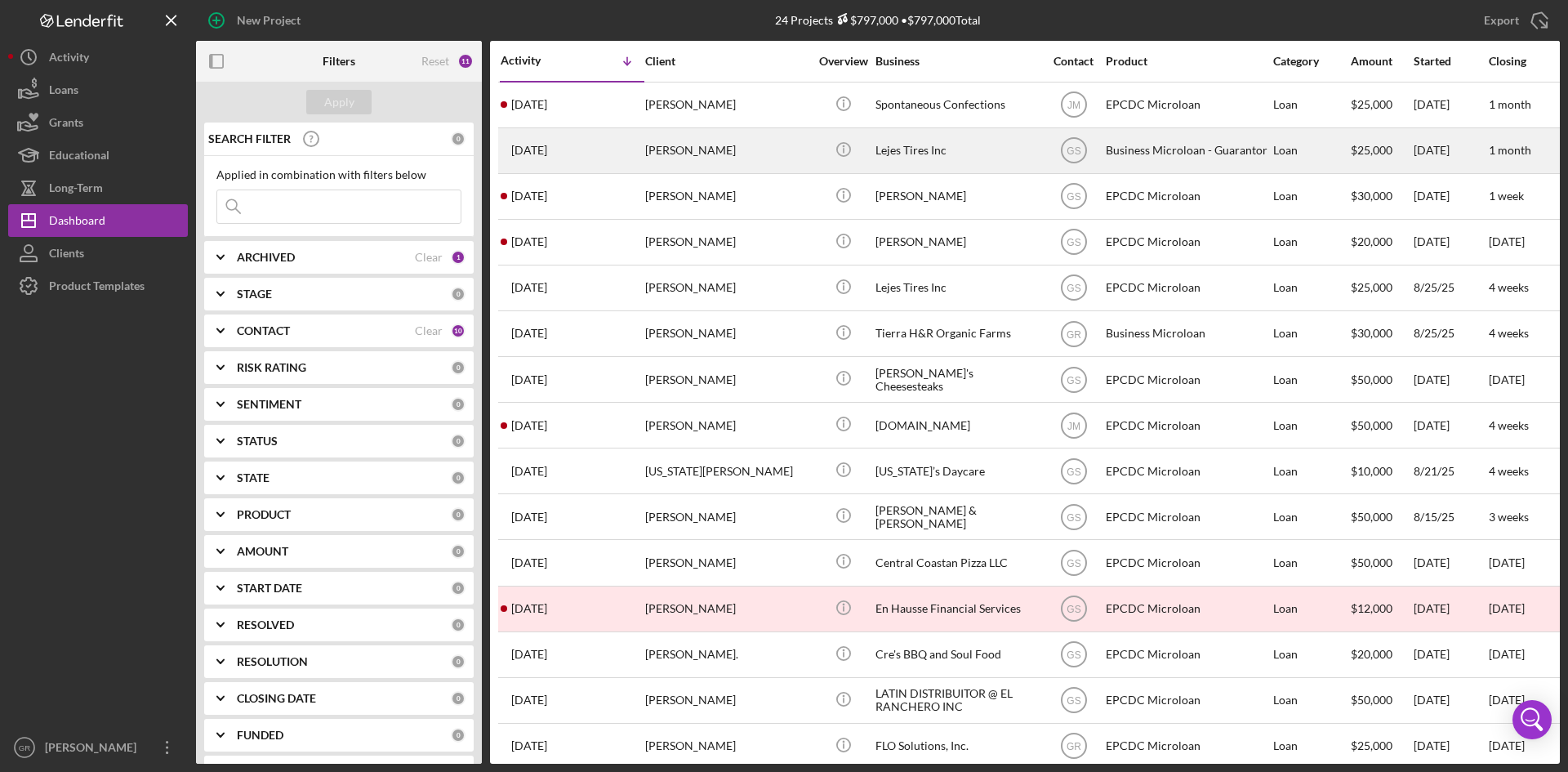
click at [816, 162] on div "Icon/Info" at bounding box center [843, 151] width 62 height 44
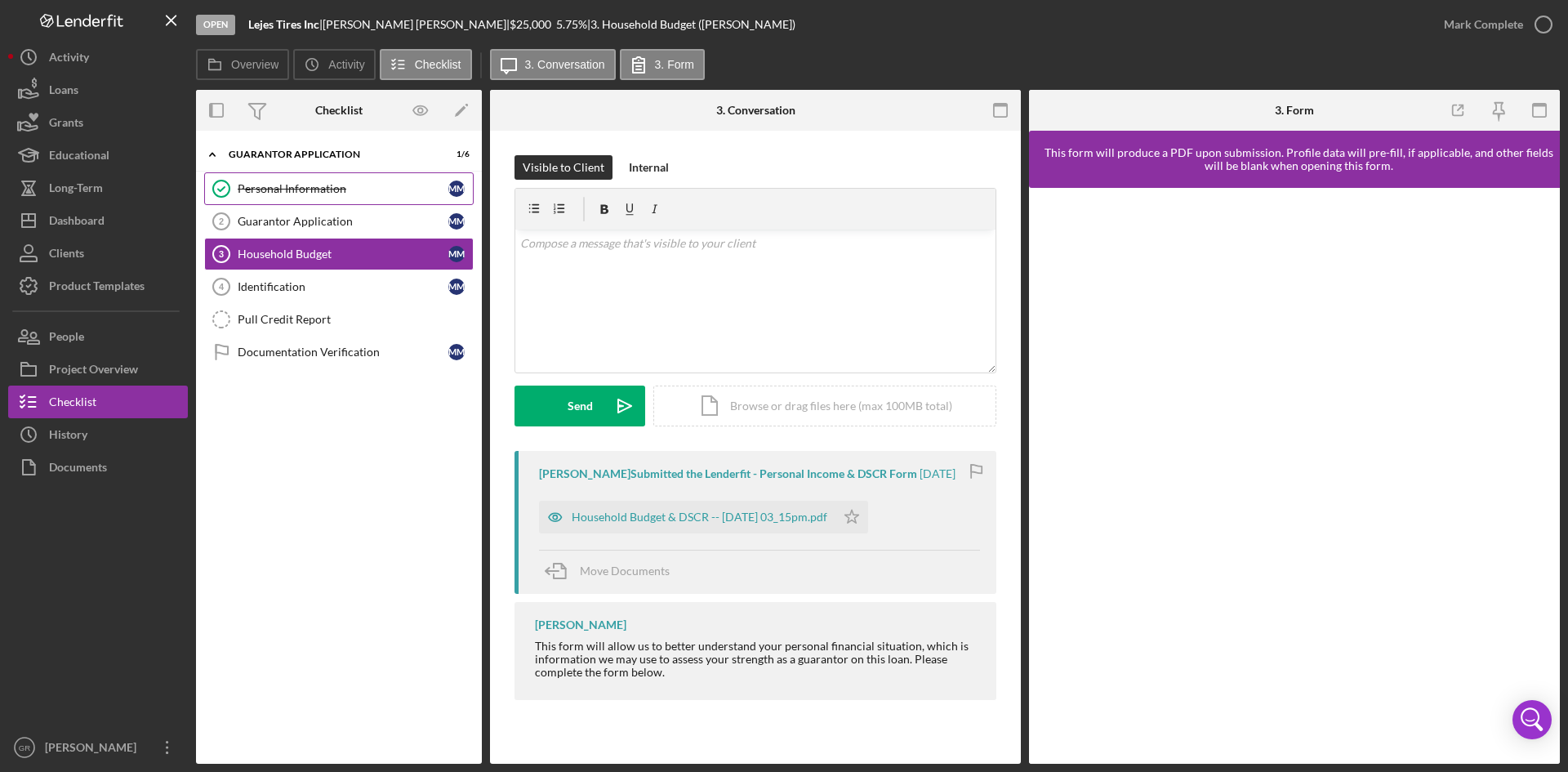
click at [355, 184] on div "Personal Information" at bounding box center [343, 189] width 210 height 13
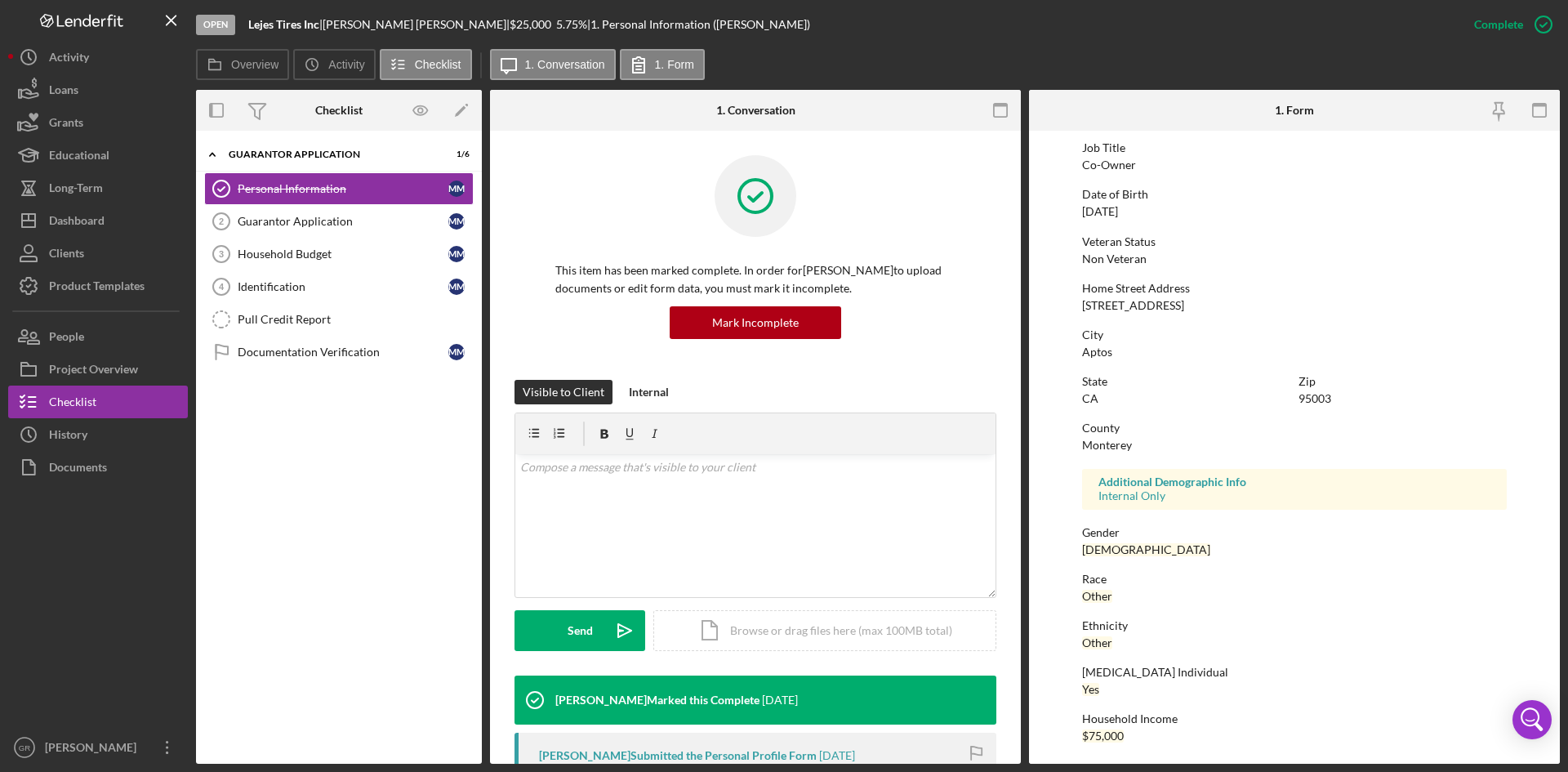
scroll to position [129, 0]
click at [141, 363] on button "Project Overview" at bounding box center [98, 369] width 180 height 33
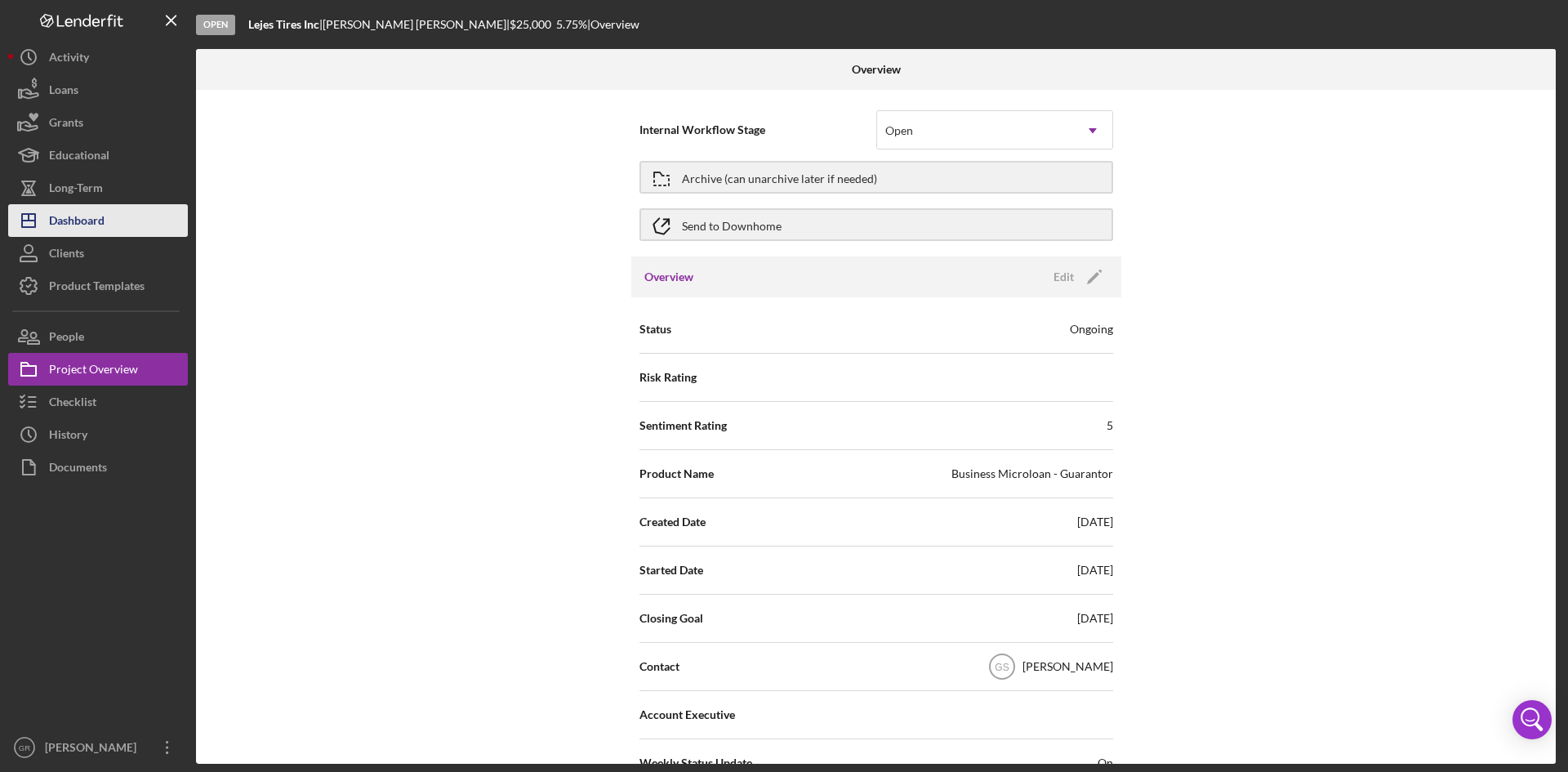
click at [71, 208] on div "Dashboard" at bounding box center [76, 222] width 55 height 37
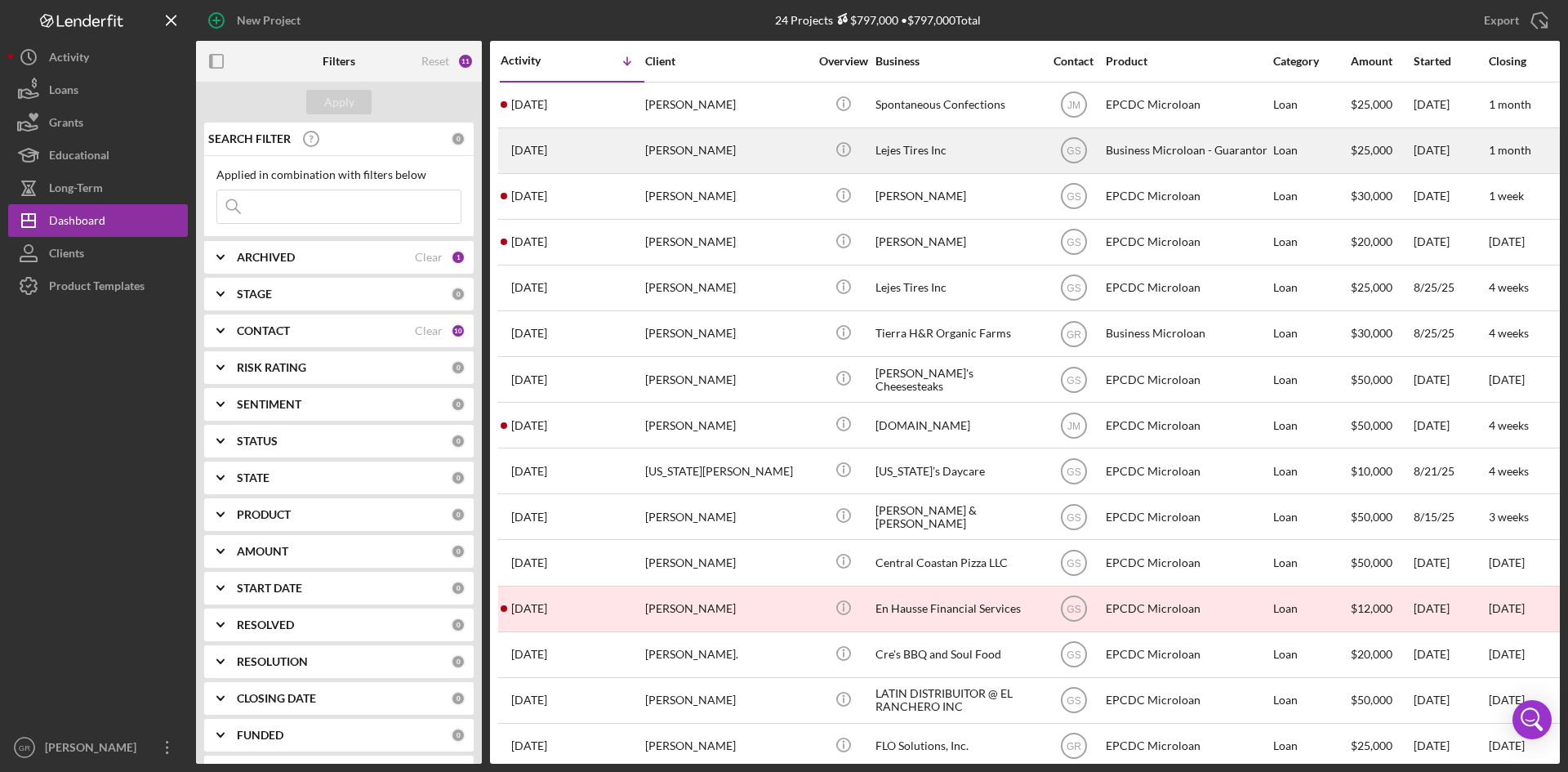
click at [705, 164] on div "Maria Medina" at bounding box center [726, 151] width 163 height 44
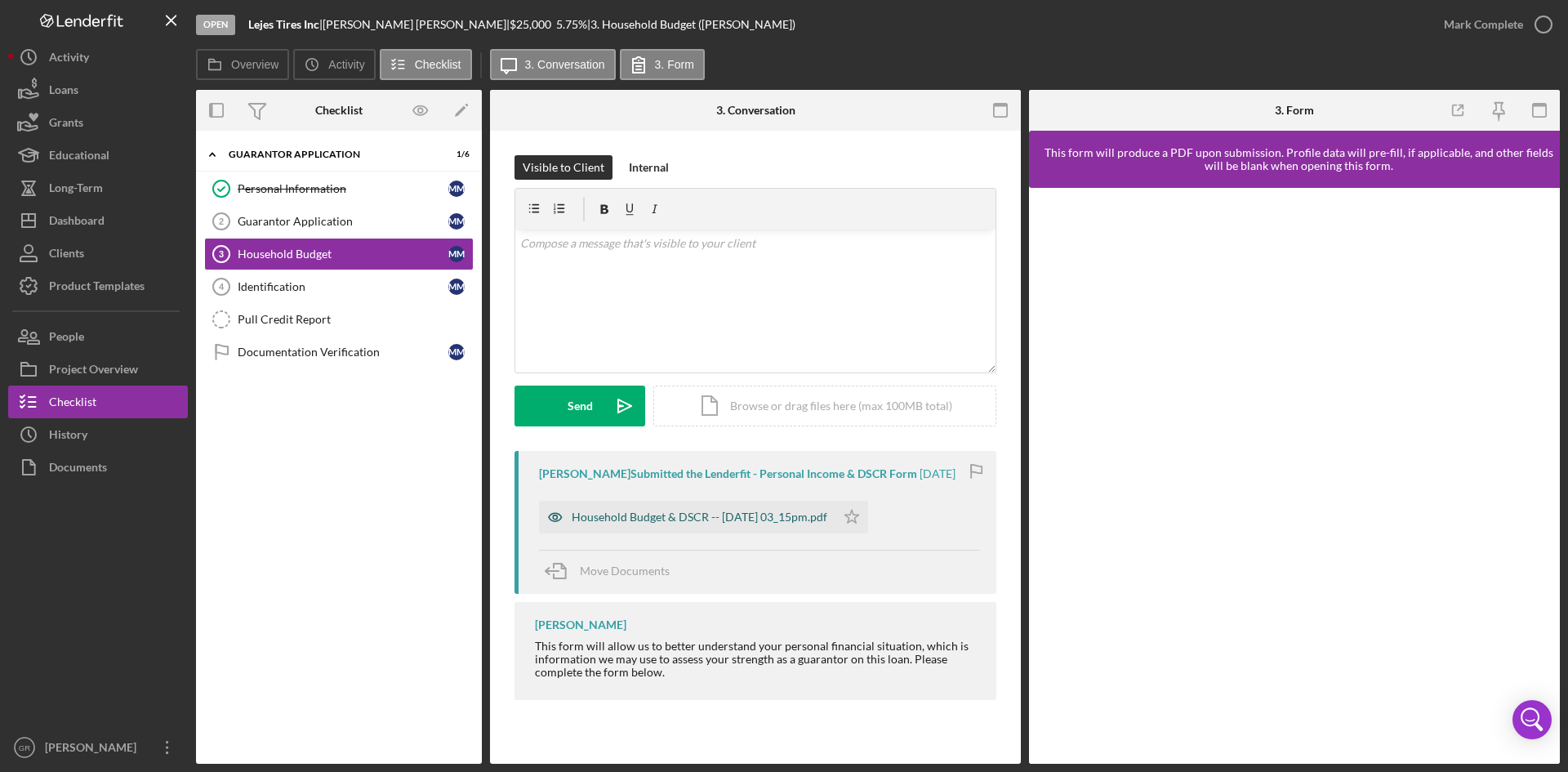
click at [677, 517] on div "Household Budget & DSCR -- 2025-09-03 03_15pm.pdf" at bounding box center [699, 517] width 256 height 13
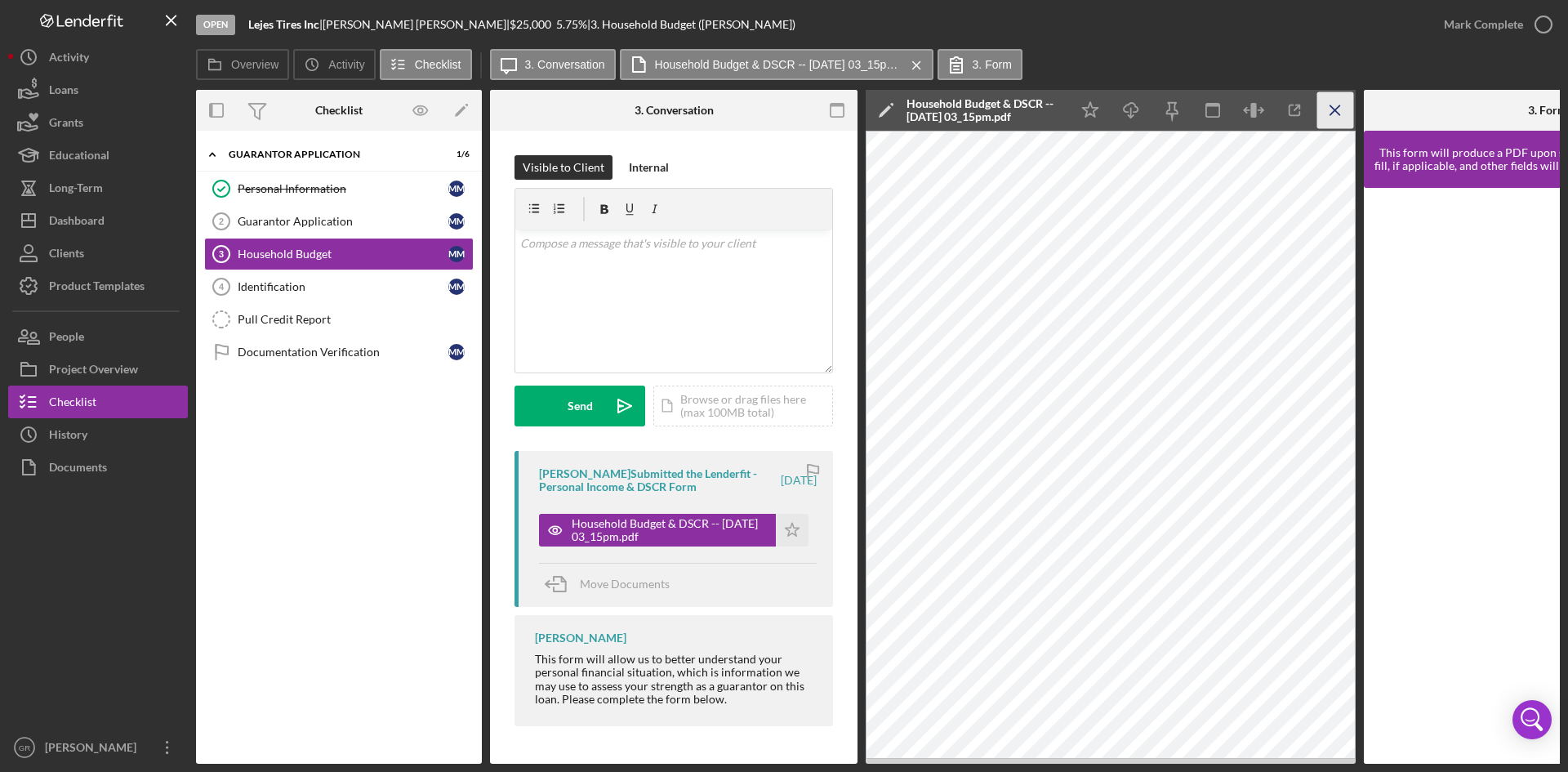
click at [1327, 118] on icon "Icon/Menu Close" at bounding box center [1335, 111] width 37 height 37
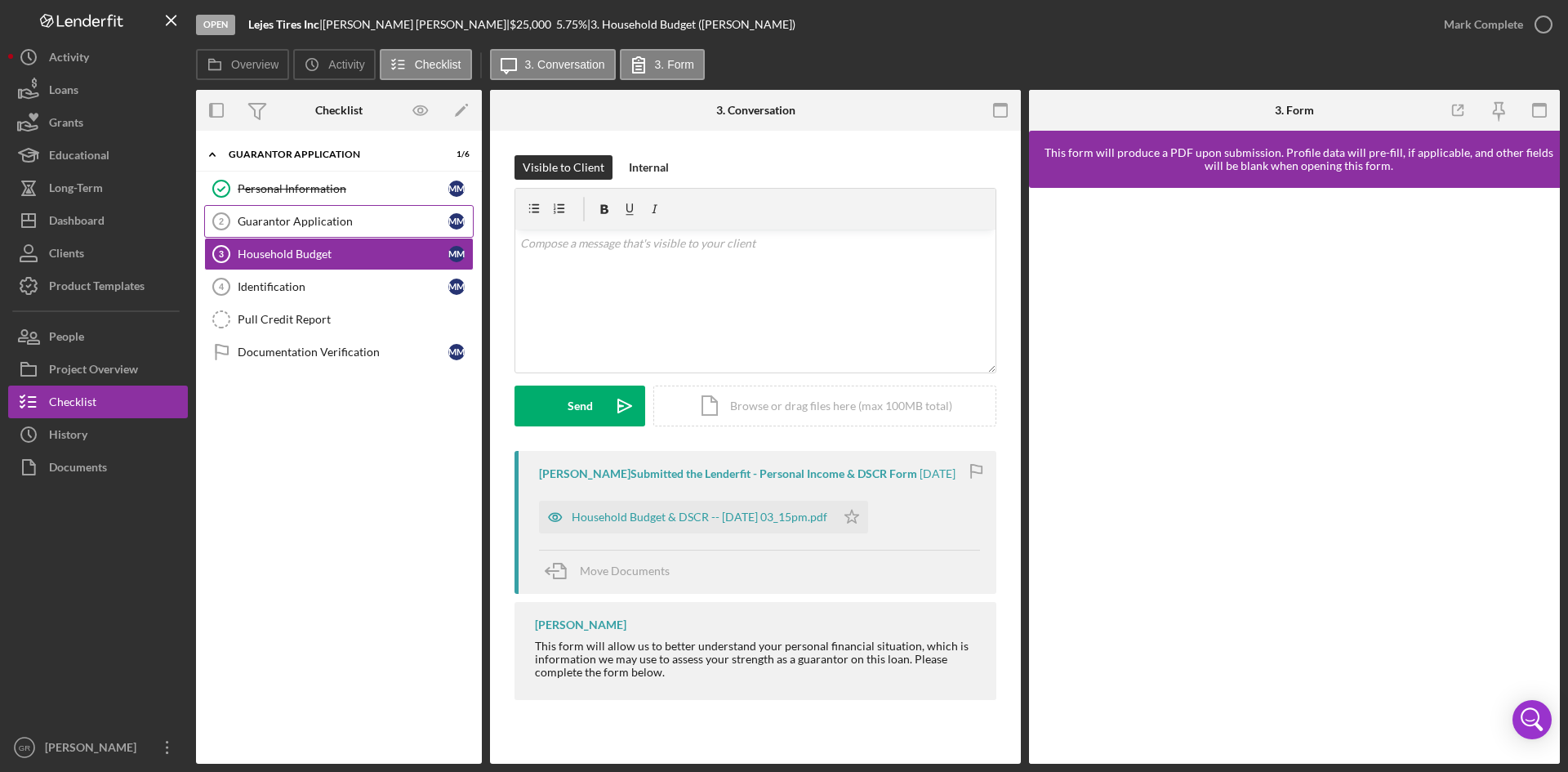
click at [336, 232] on link "Guarantor Application 2 Guarantor Application M M" at bounding box center [338, 221] width 269 height 33
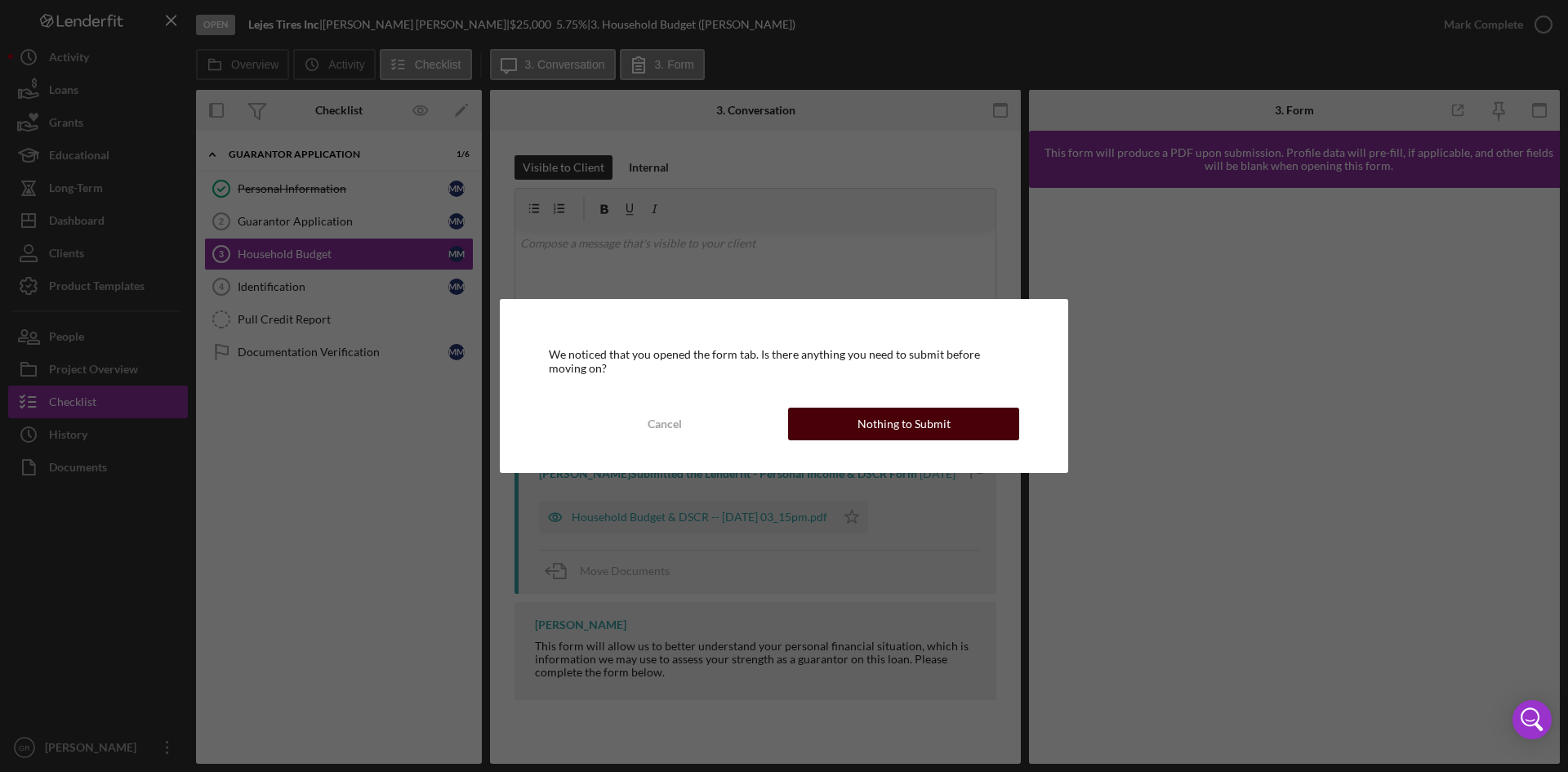
click at [937, 423] on div "Nothing to Submit" at bounding box center [903, 424] width 93 height 33
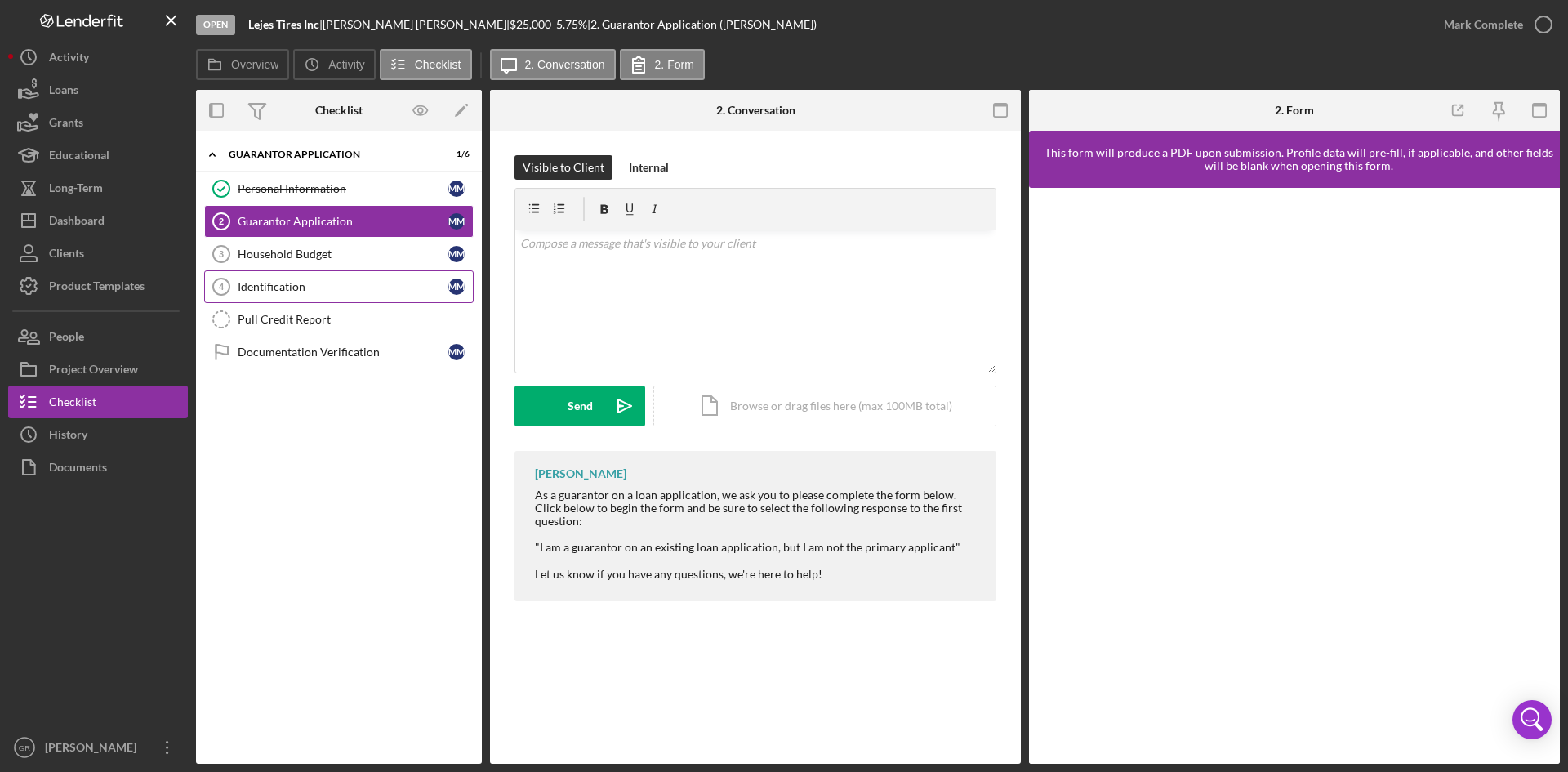
click at [332, 275] on link "Identification 4 Identification M M" at bounding box center [338, 287] width 269 height 33
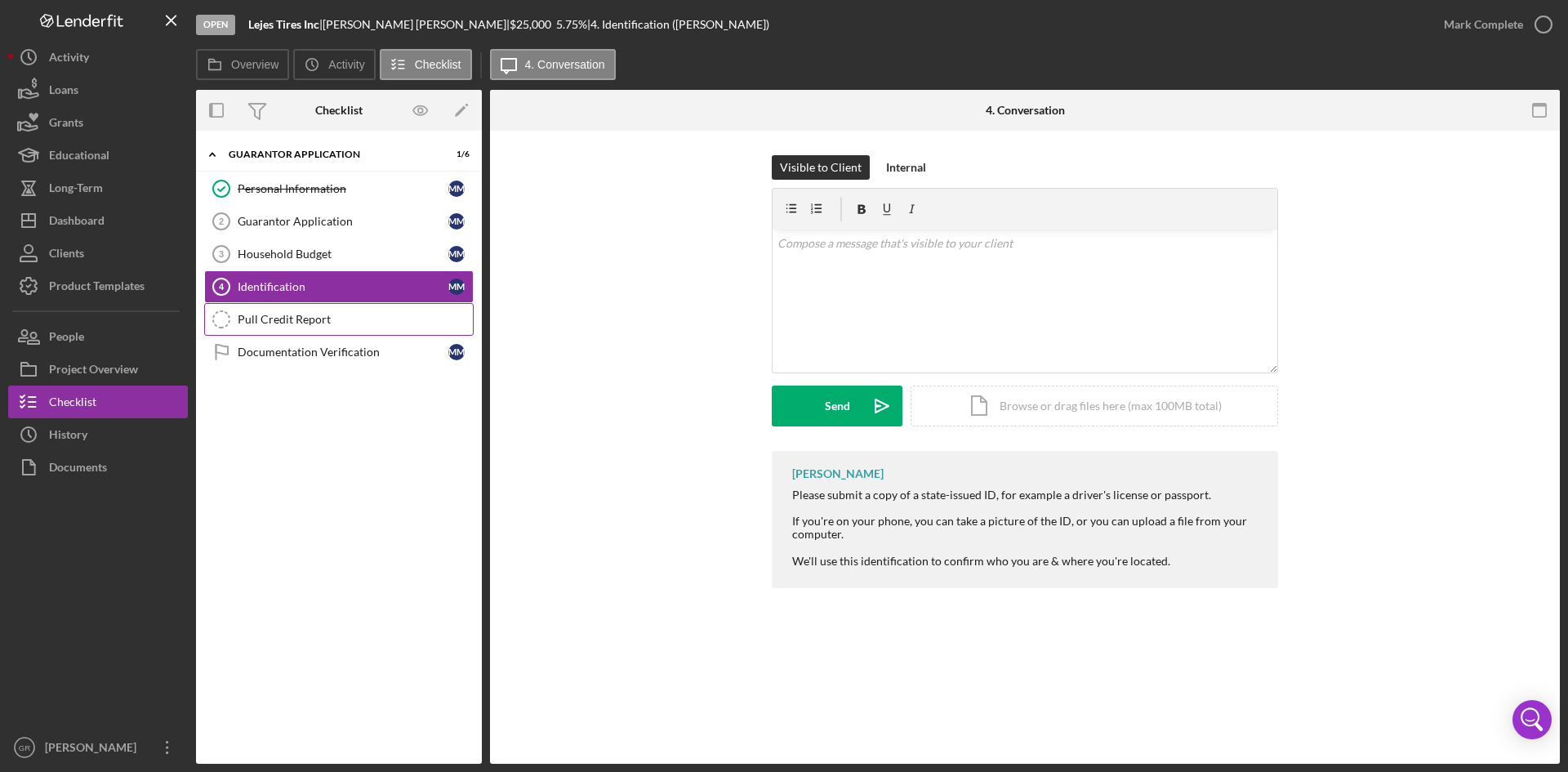
click at [330, 323] on div "Pull Credit Report" at bounding box center [355, 319] width 235 height 13
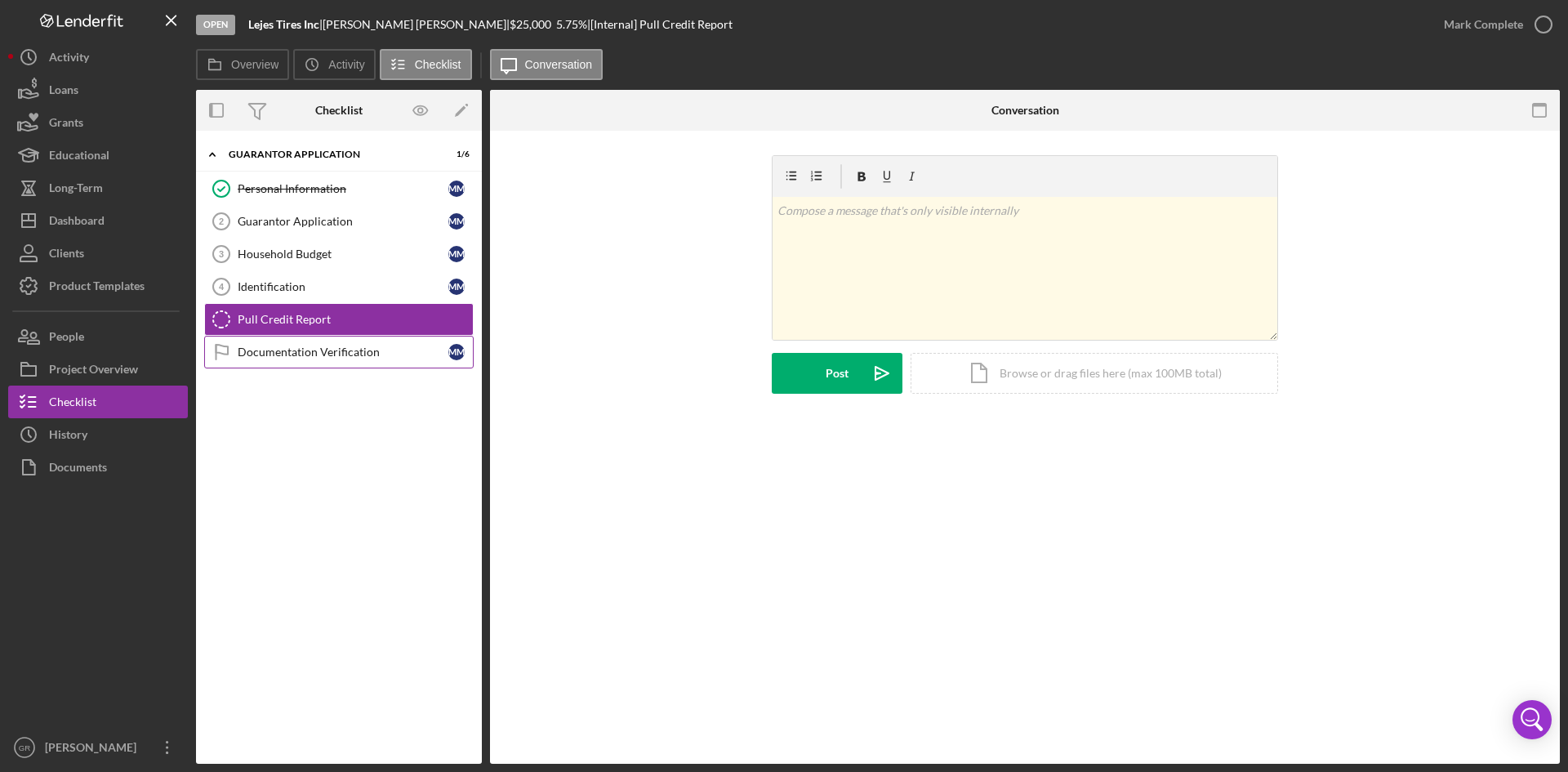
click at [318, 351] on div "Documentation Verification" at bounding box center [343, 352] width 210 height 13
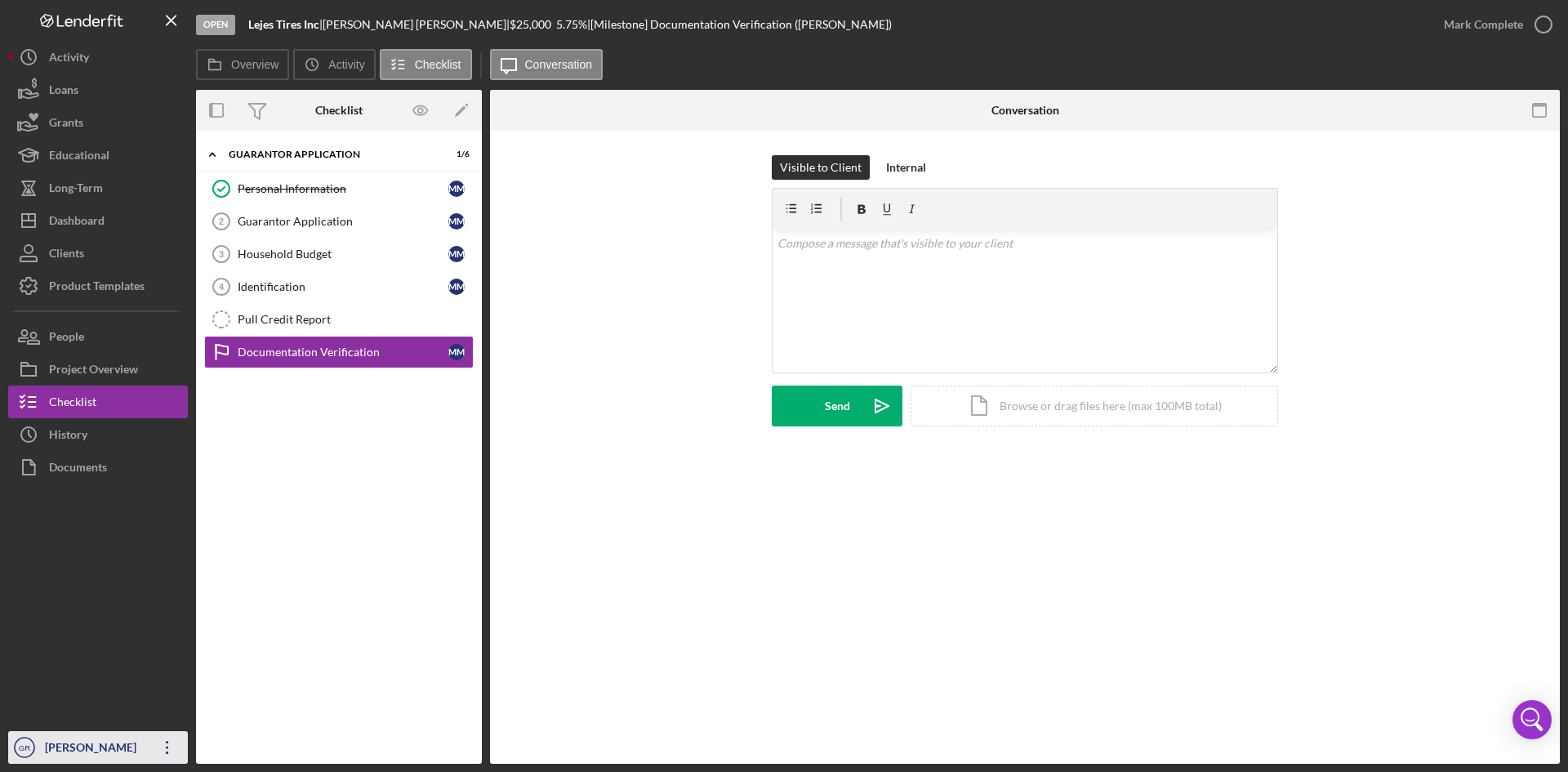
click at [178, 740] on icon "Icon/Overflow" at bounding box center [167, 747] width 41 height 41
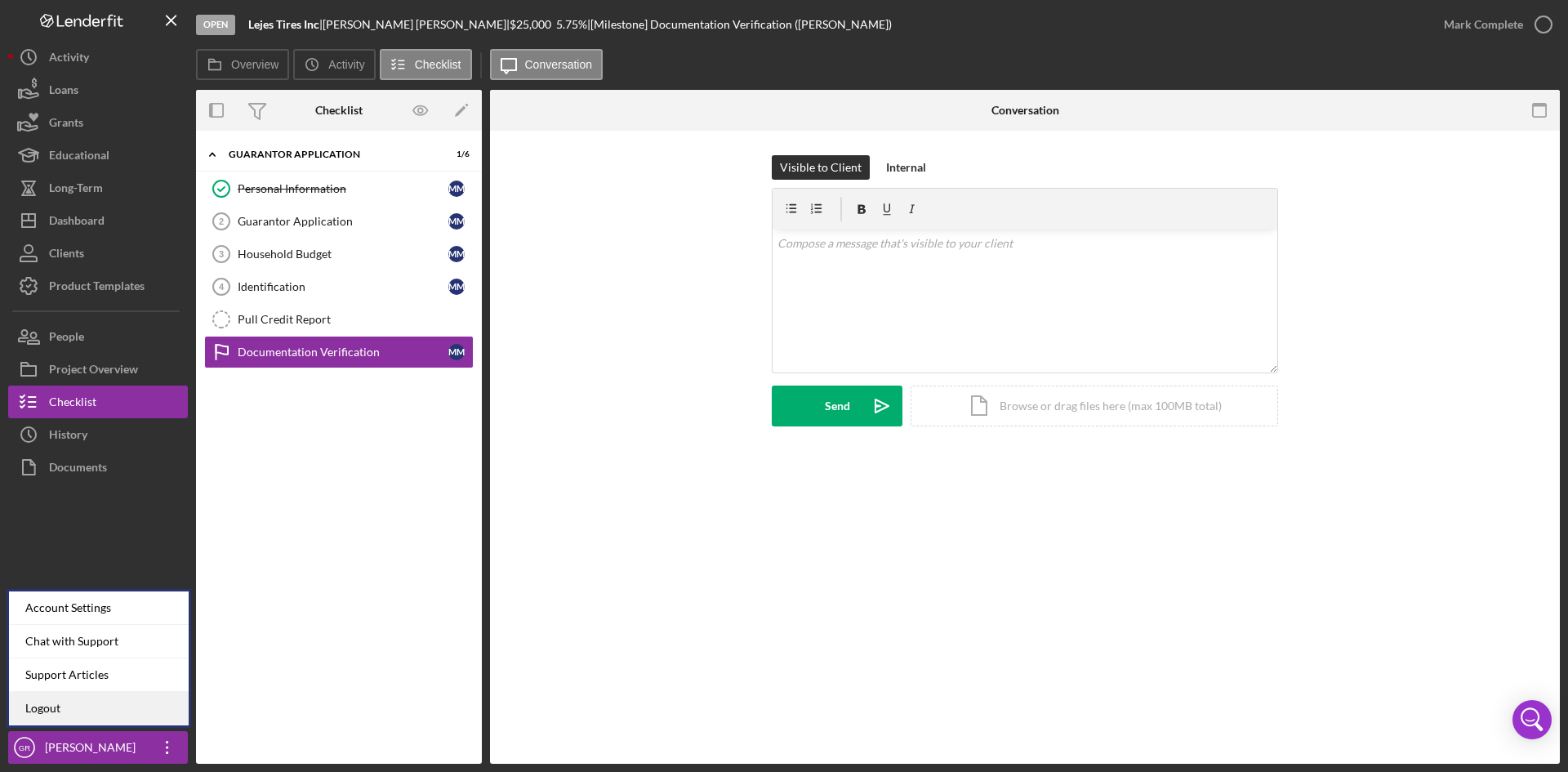
click at [115, 701] on link "Logout" at bounding box center [99, 708] width 180 height 34
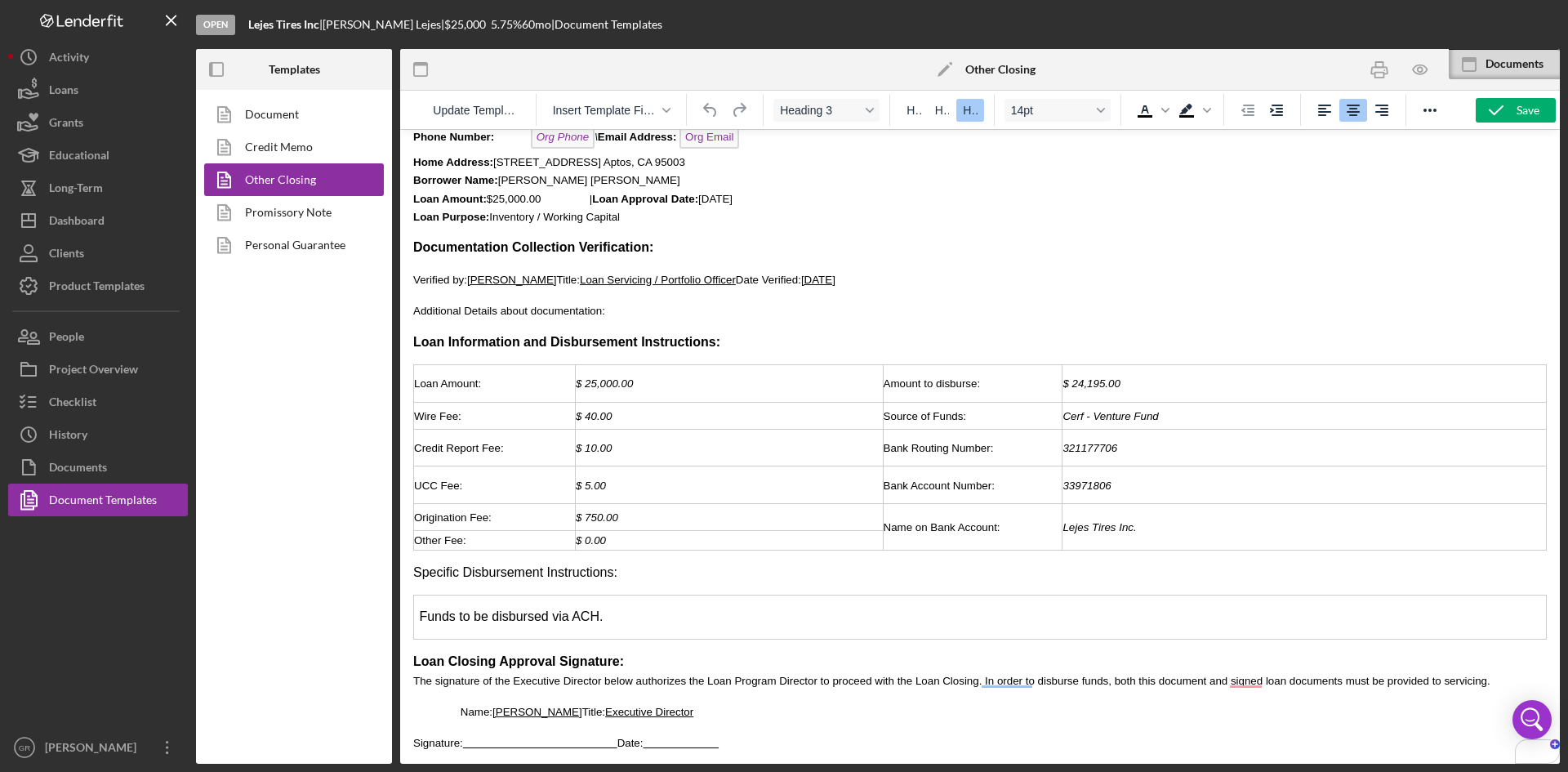
scroll to position [112, 0]
click at [122, 395] on button "Checklist" at bounding box center [98, 402] width 180 height 33
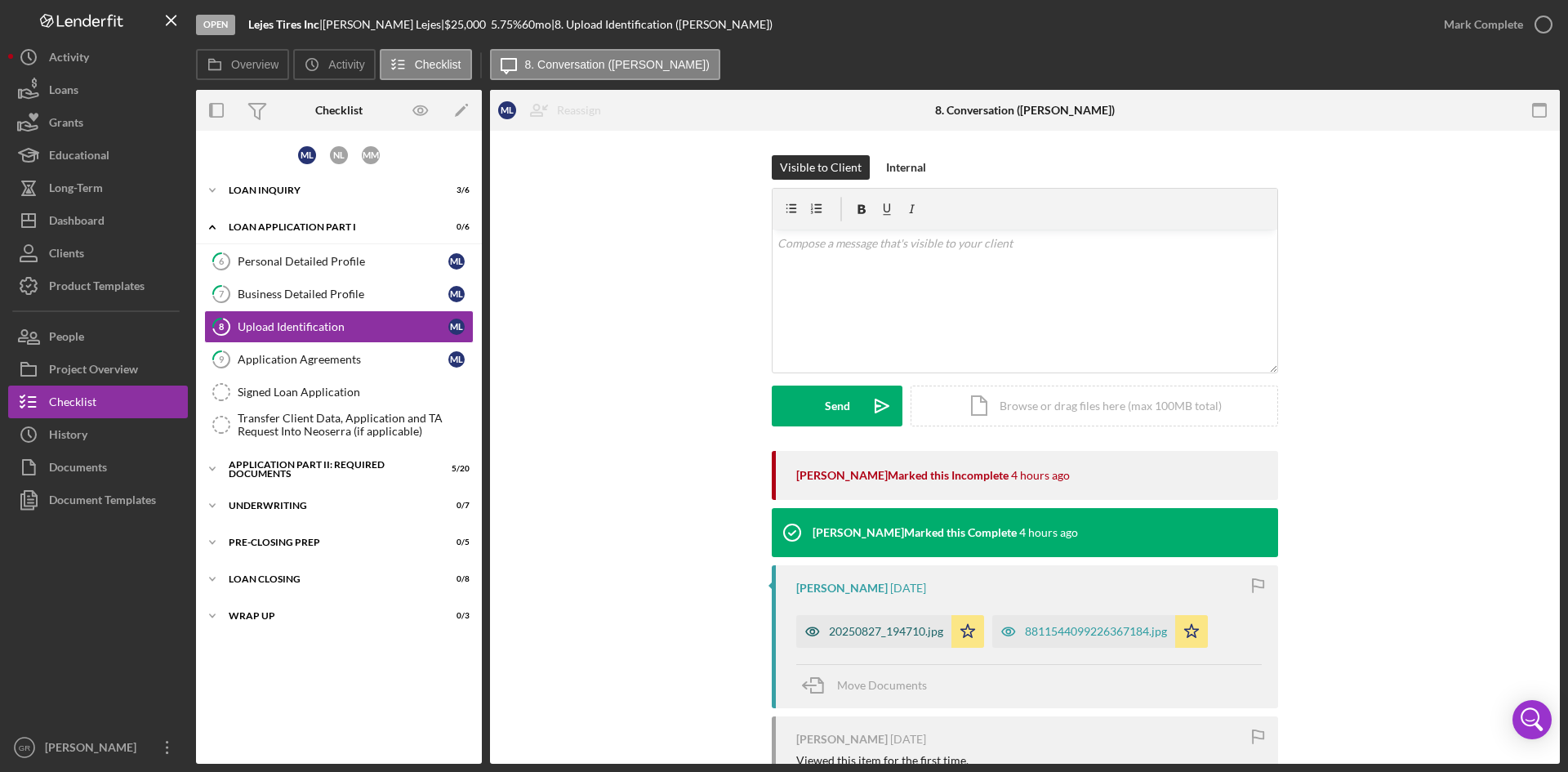
click at [879, 629] on div "20250827_194710.jpg" at bounding box center [886, 631] width 114 height 13
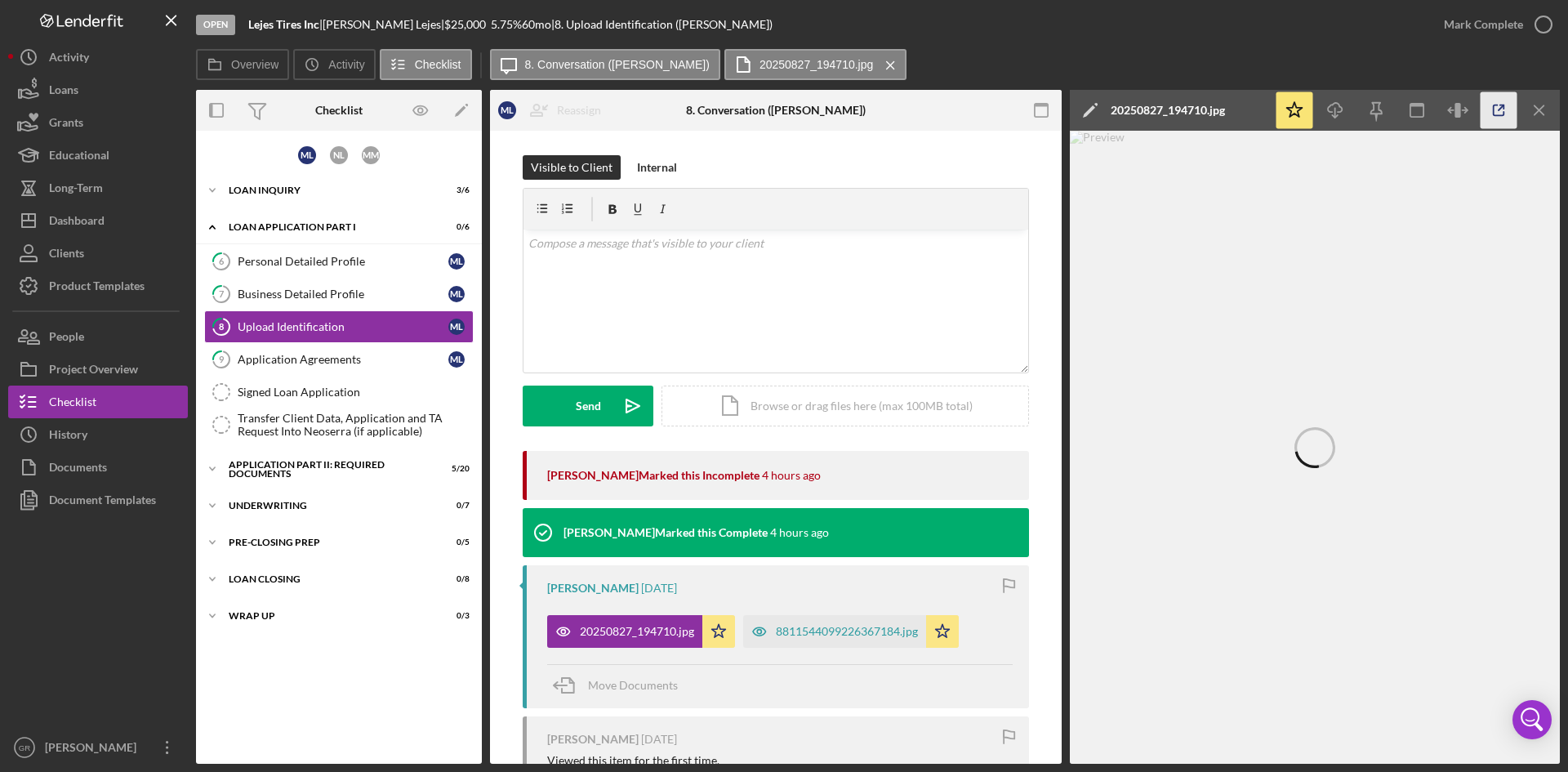
click at [1491, 112] on icon "button" at bounding box center [1498, 111] width 37 height 37
click at [832, 624] on div "8811544099226367184.jpg" at bounding box center [834, 631] width 183 height 33
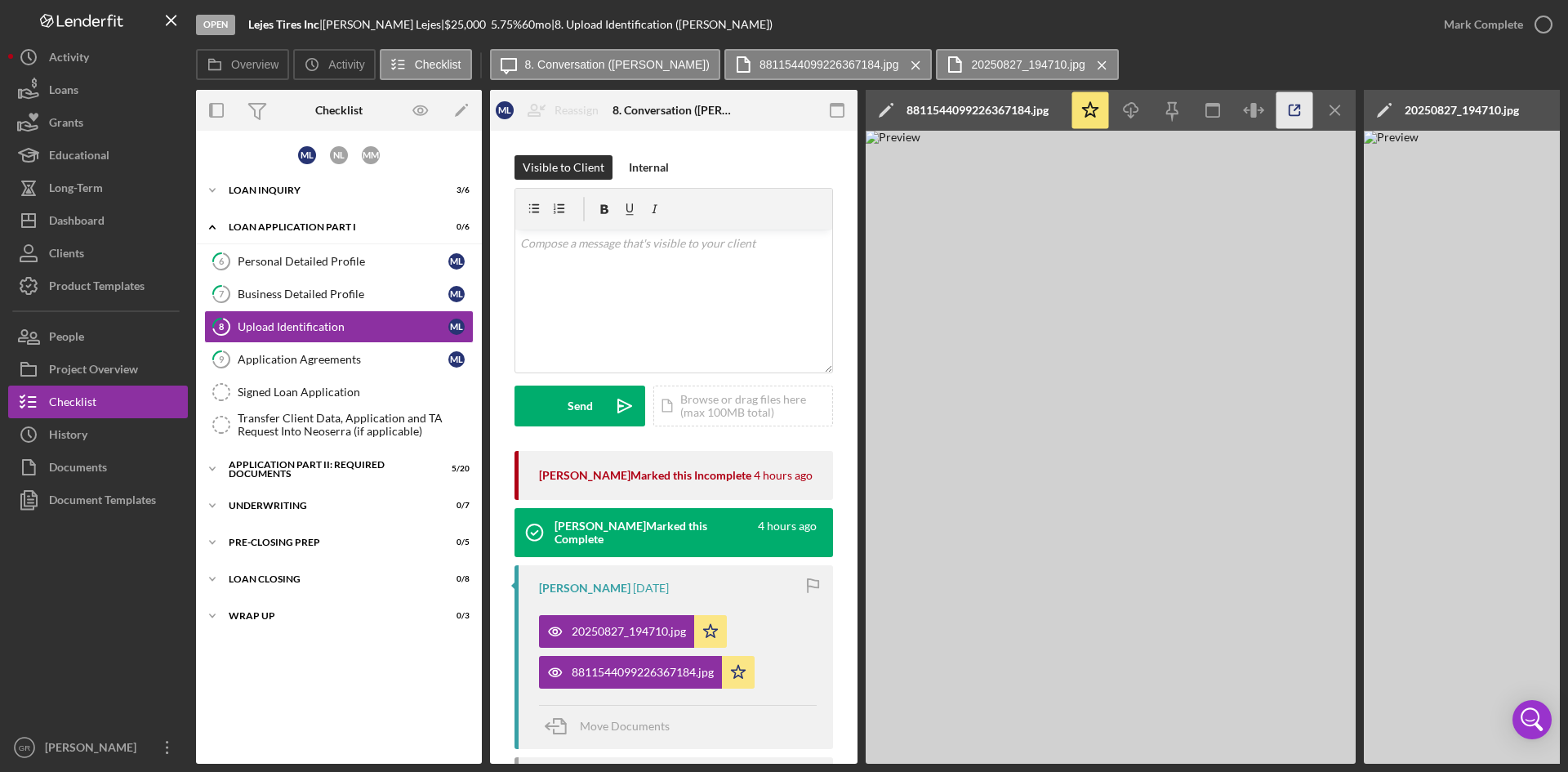
click at [1285, 112] on icon "button" at bounding box center [1294, 111] width 37 height 37
click at [1344, 105] on icon "Icon/Menu Close" at bounding box center [1335, 111] width 37 height 37
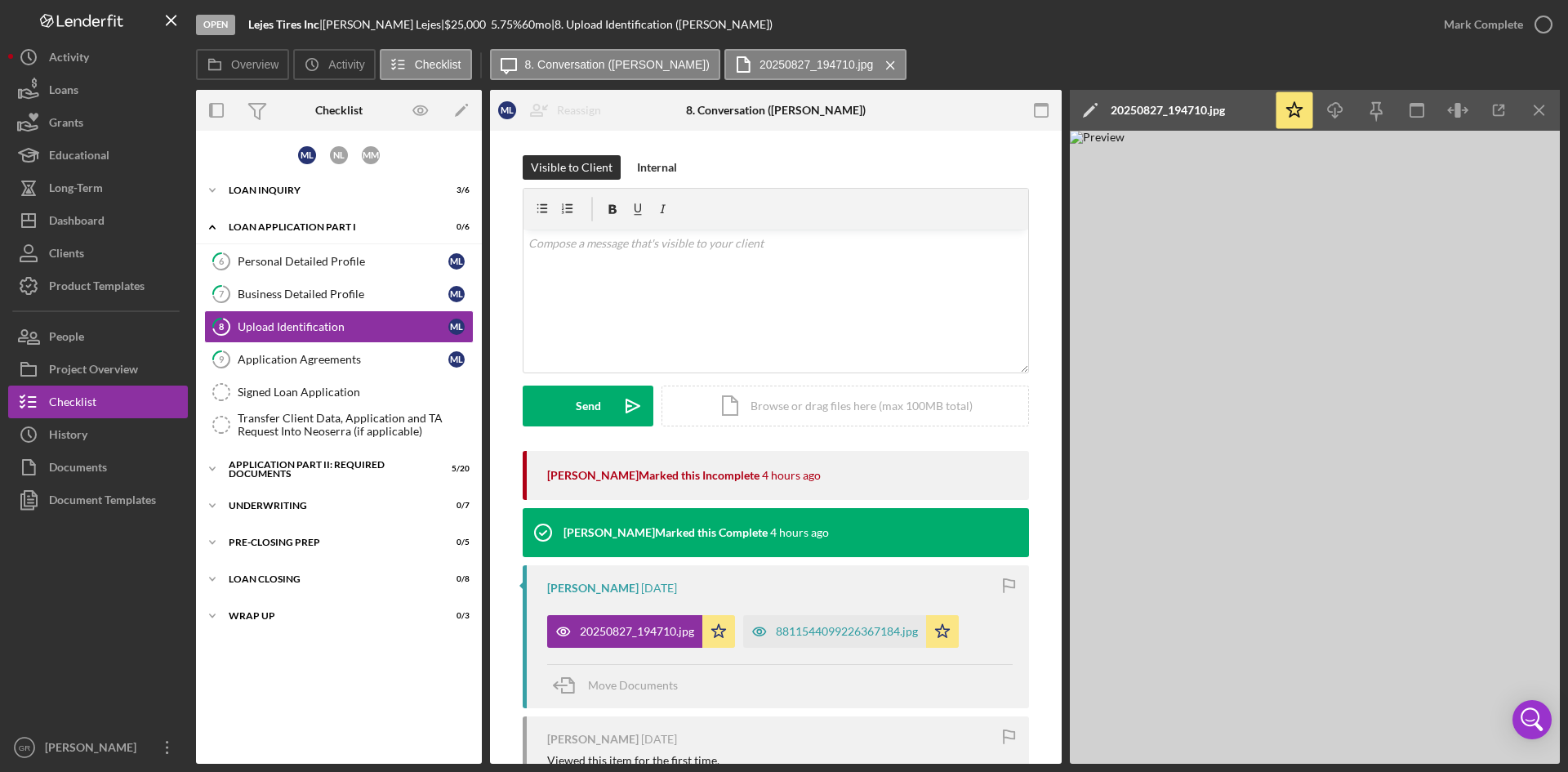
drag, startPoint x: 1344, startPoint y: 105, endPoint x: 1567, endPoint y: 86, distance: 223.8
click at [1478, 143] on div "Icon/Edit 20250827_194710.jpg Icon/Star Icon/Download Icon/Menu Close" at bounding box center [1315, 426] width 490 height 674
click at [1527, 103] on icon "Icon/Menu Close" at bounding box center [1540, 111] width 37 height 37
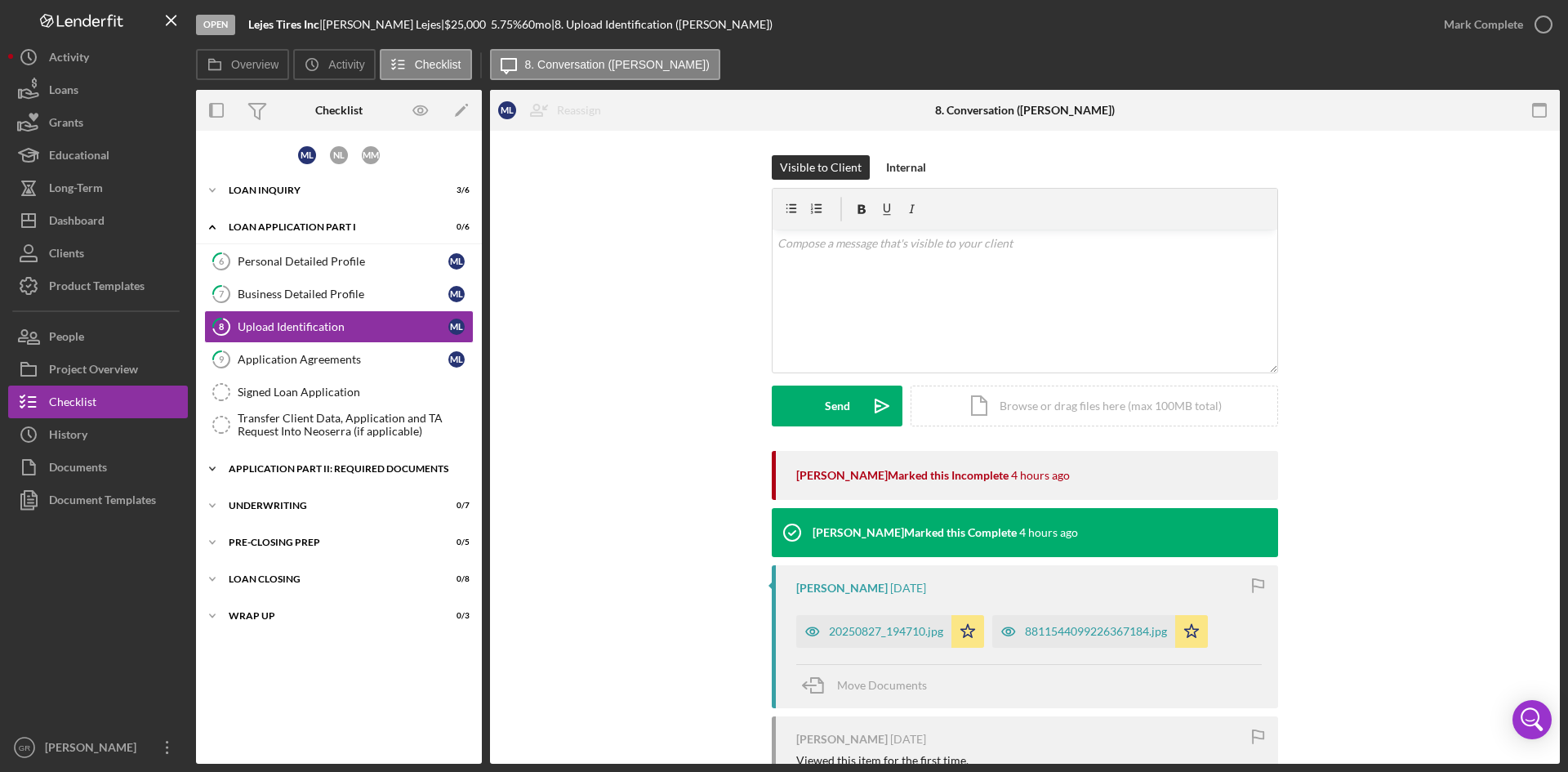
click at [299, 484] on div "Icon/Expander Application Part II: Required Documents 5 / 20" at bounding box center [338, 469] width 286 height 33
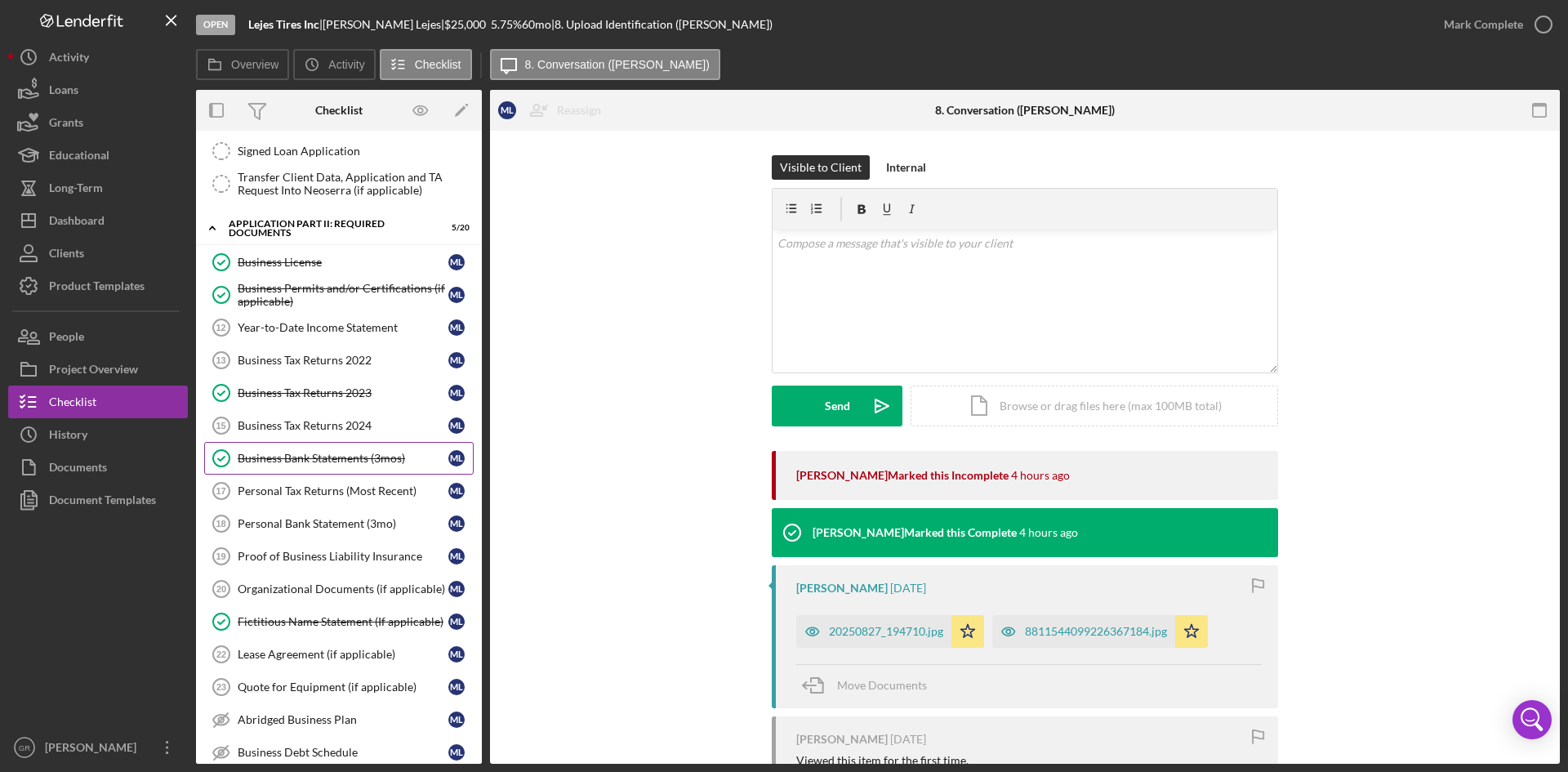
scroll to position [245, 0]
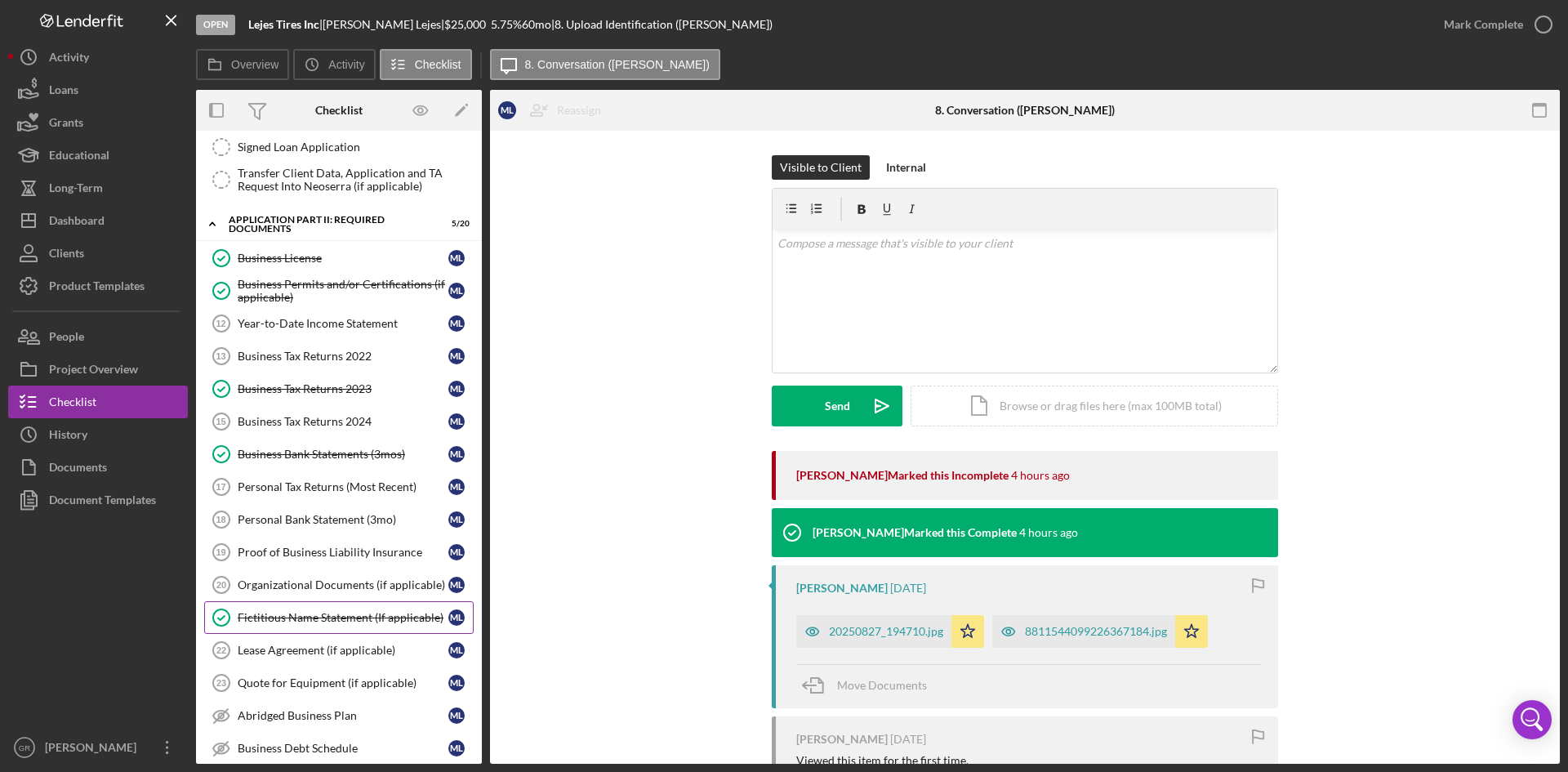
click at [334, 611] on div "Fictitious Name Statement (If applicable)" at bounding box center [343, 618] width 210 height 13
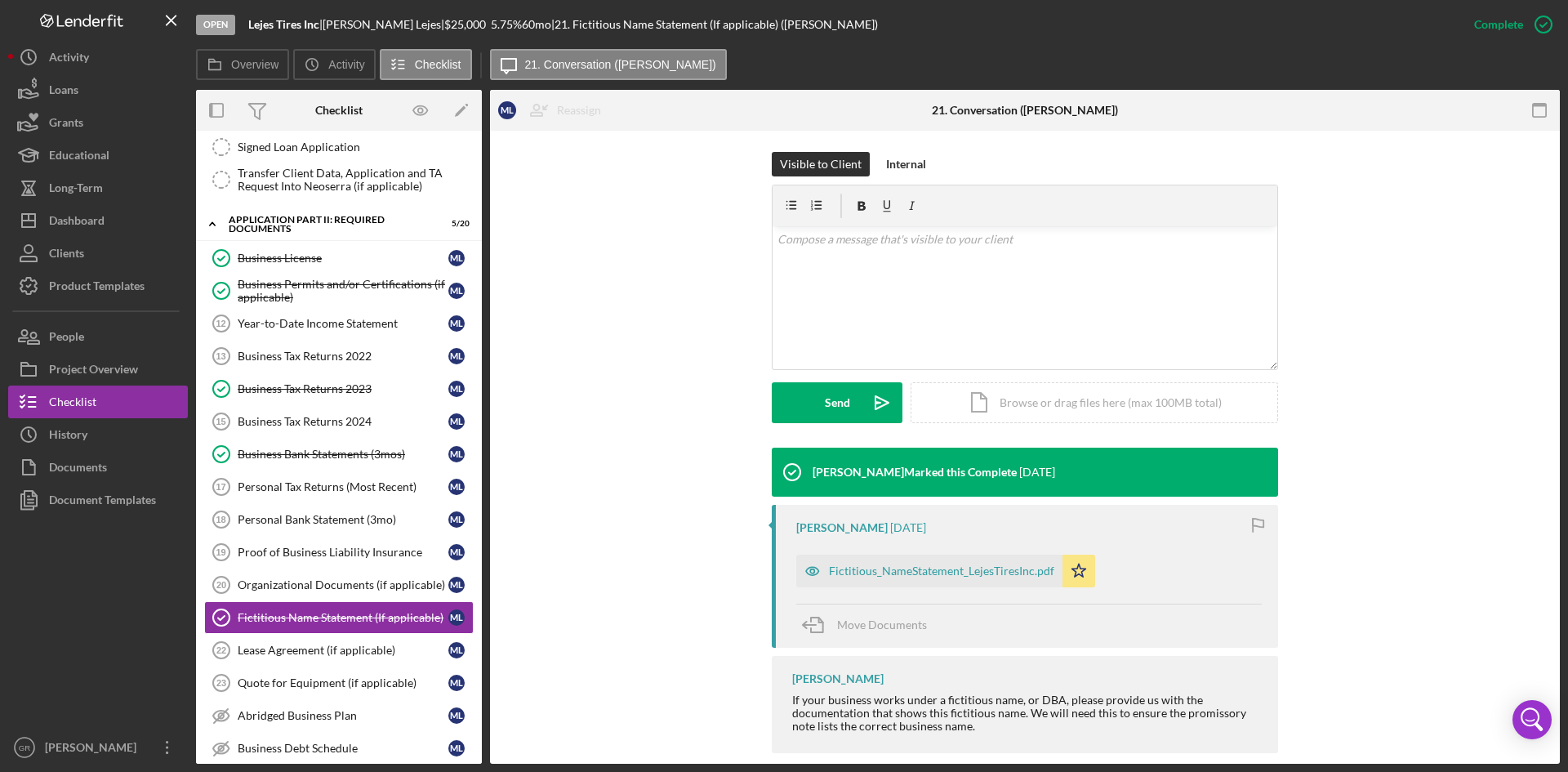
scroll to position [245, 0]
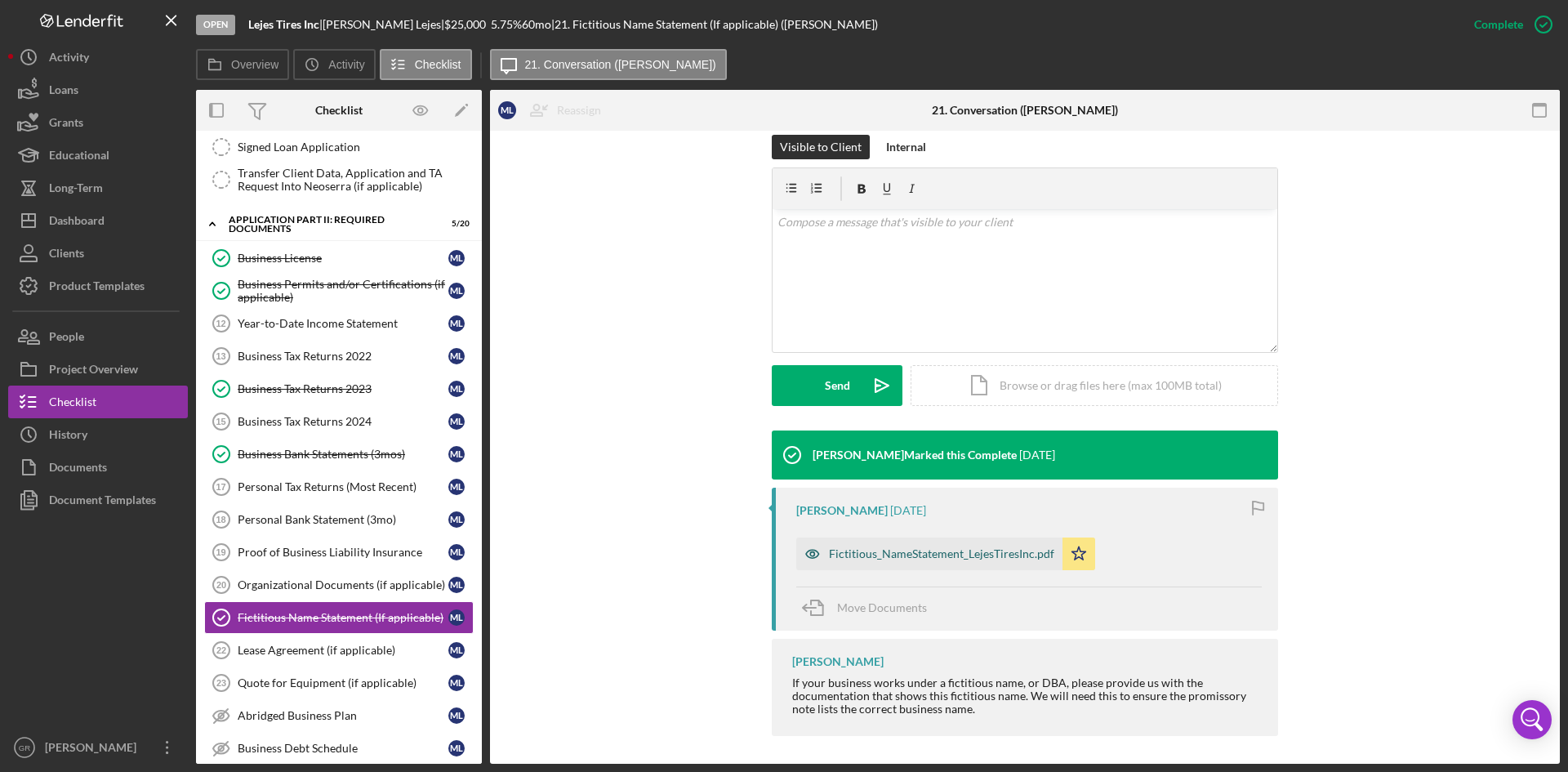
click at [841, 563] on div "Fictitious_NameStatement_LejesTiresInc.pdf" at bounding box center [930, 553] width 267 height 33
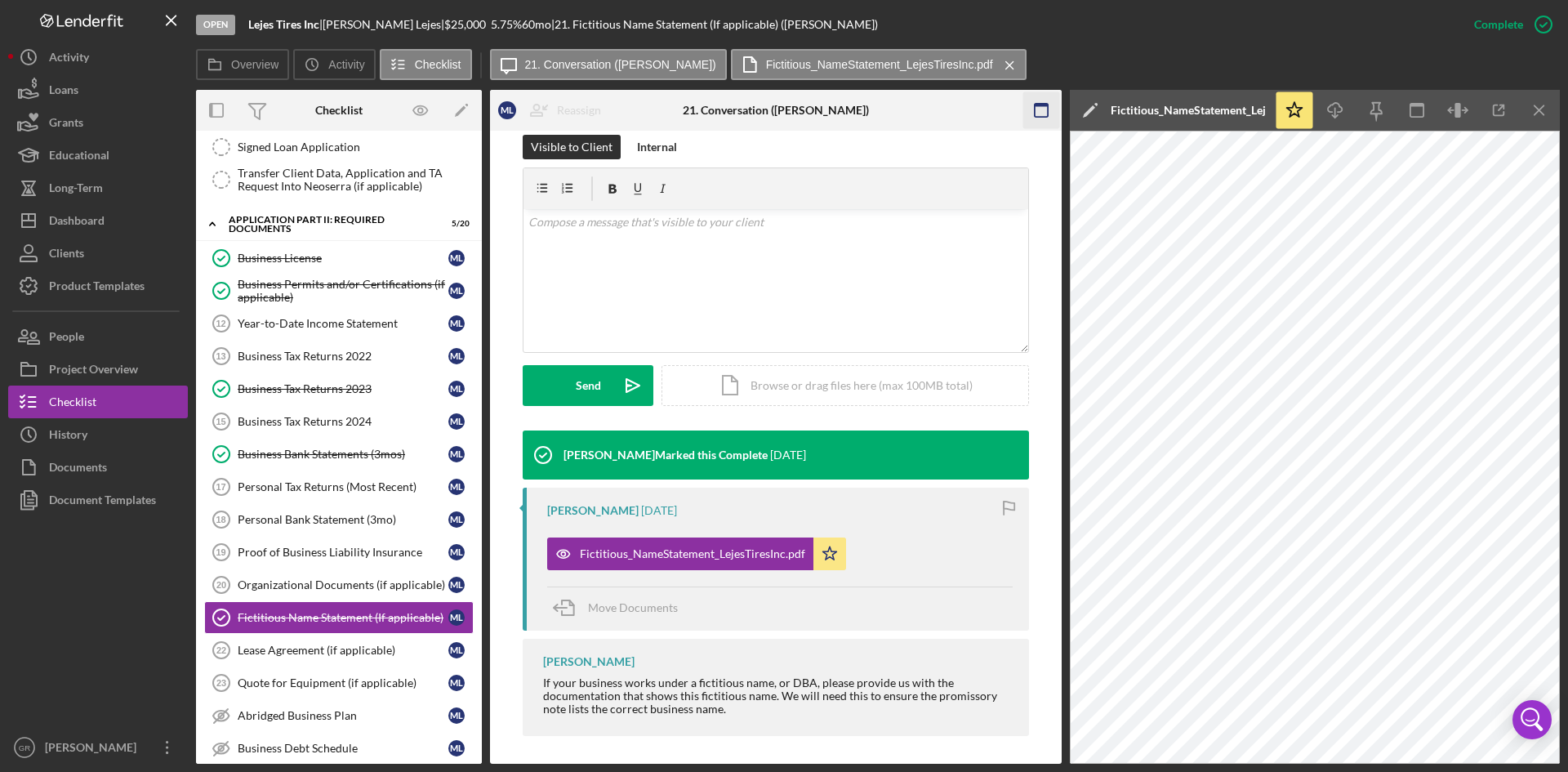
click at [1534, 108] on icon "Icon/Menu Close" at bounding box center [1540, 111] width 37 height 37
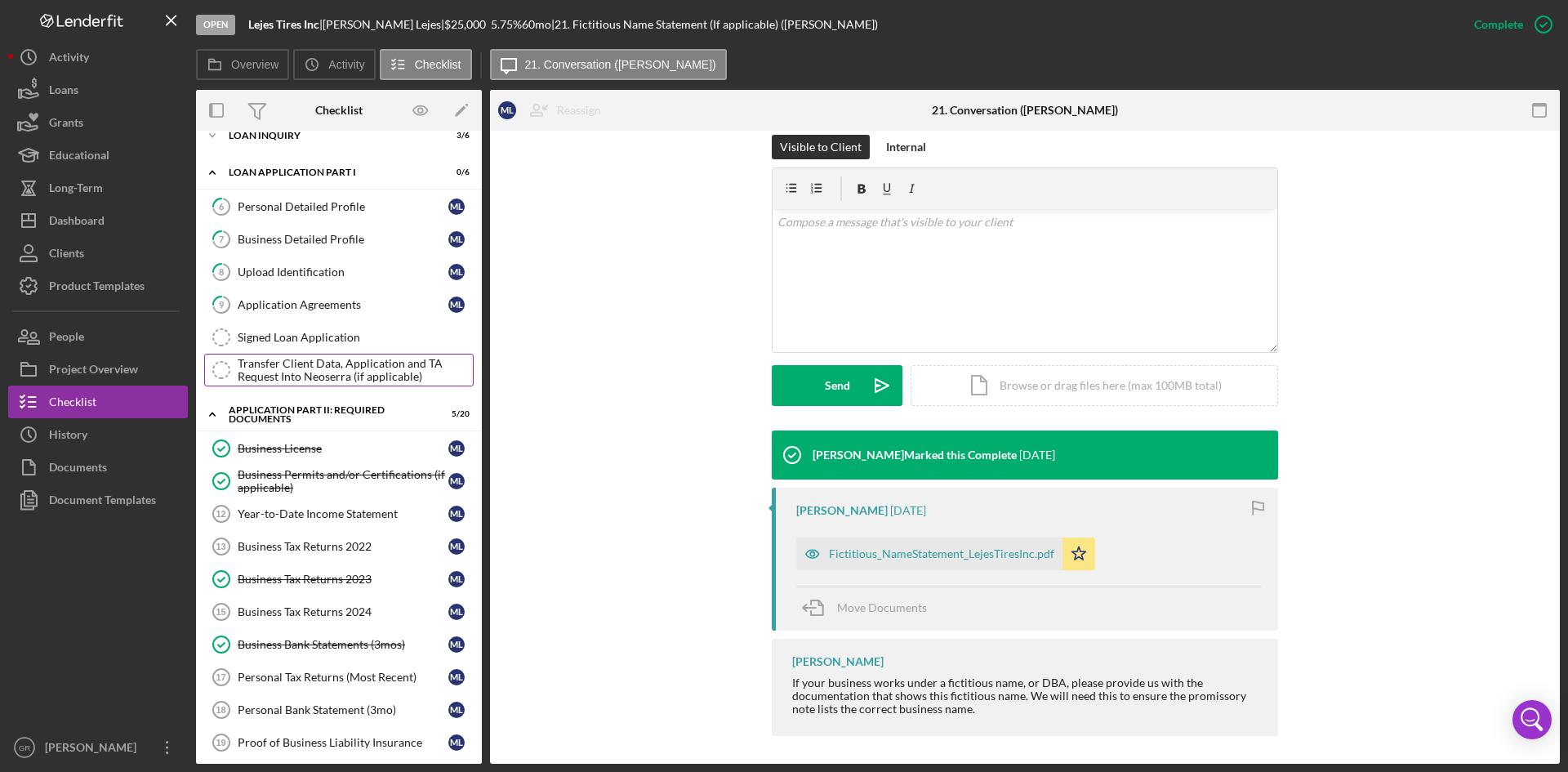
scroll to position [50, 0]
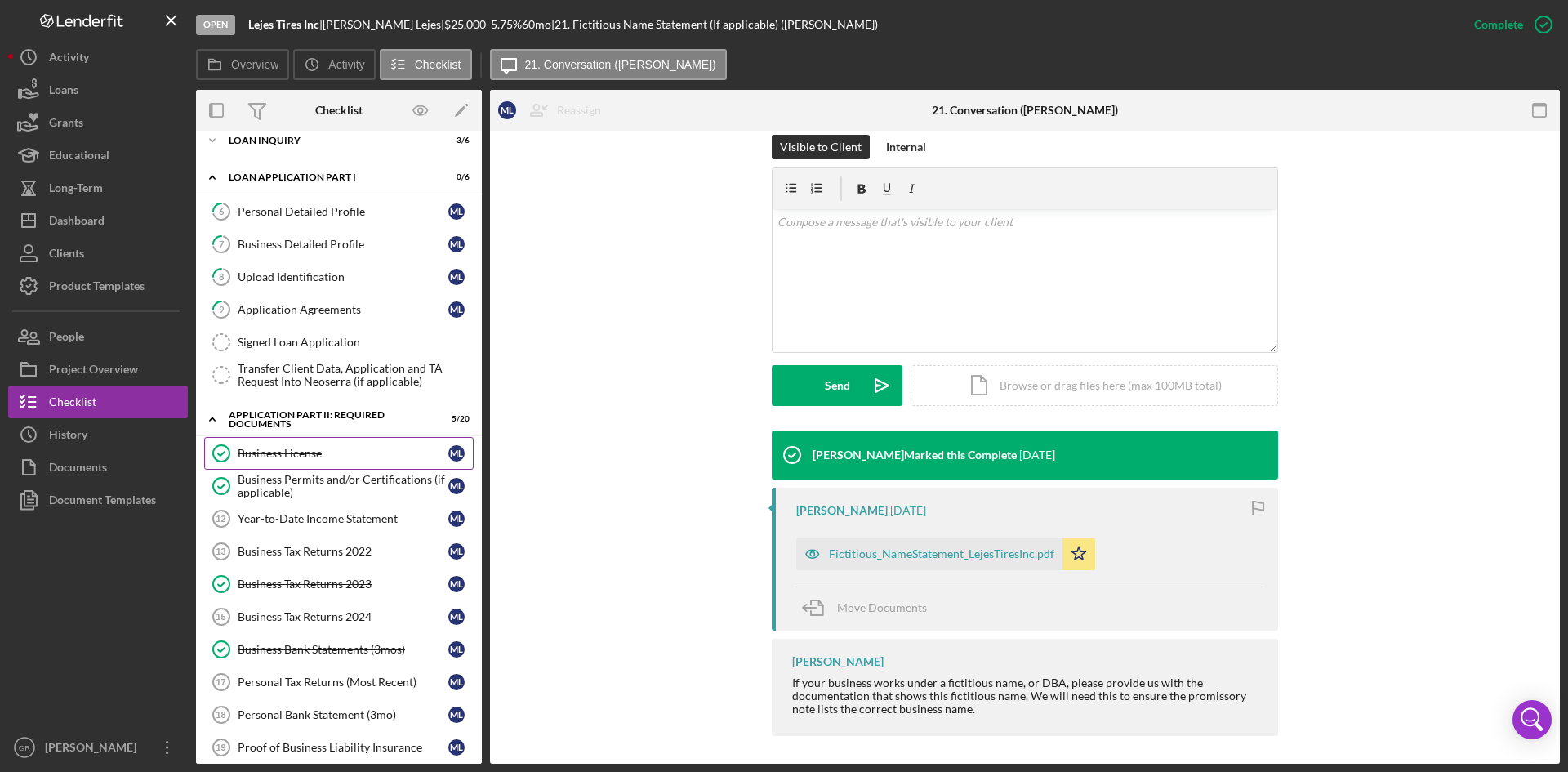
click at [348, 460] on div "Business License" at bounding box center [343, 454] width 210 height 13
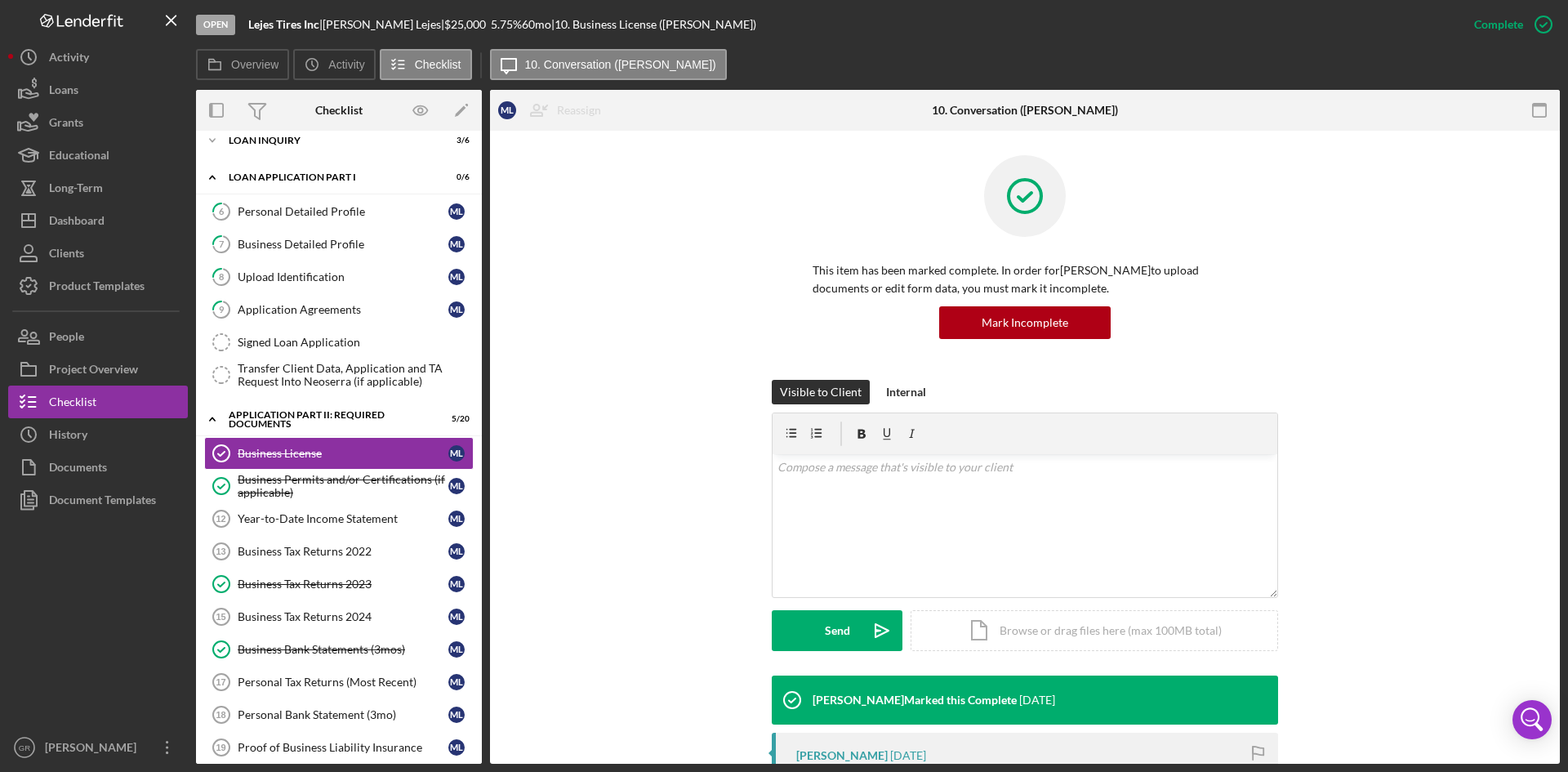
scroll to position [151, 0]
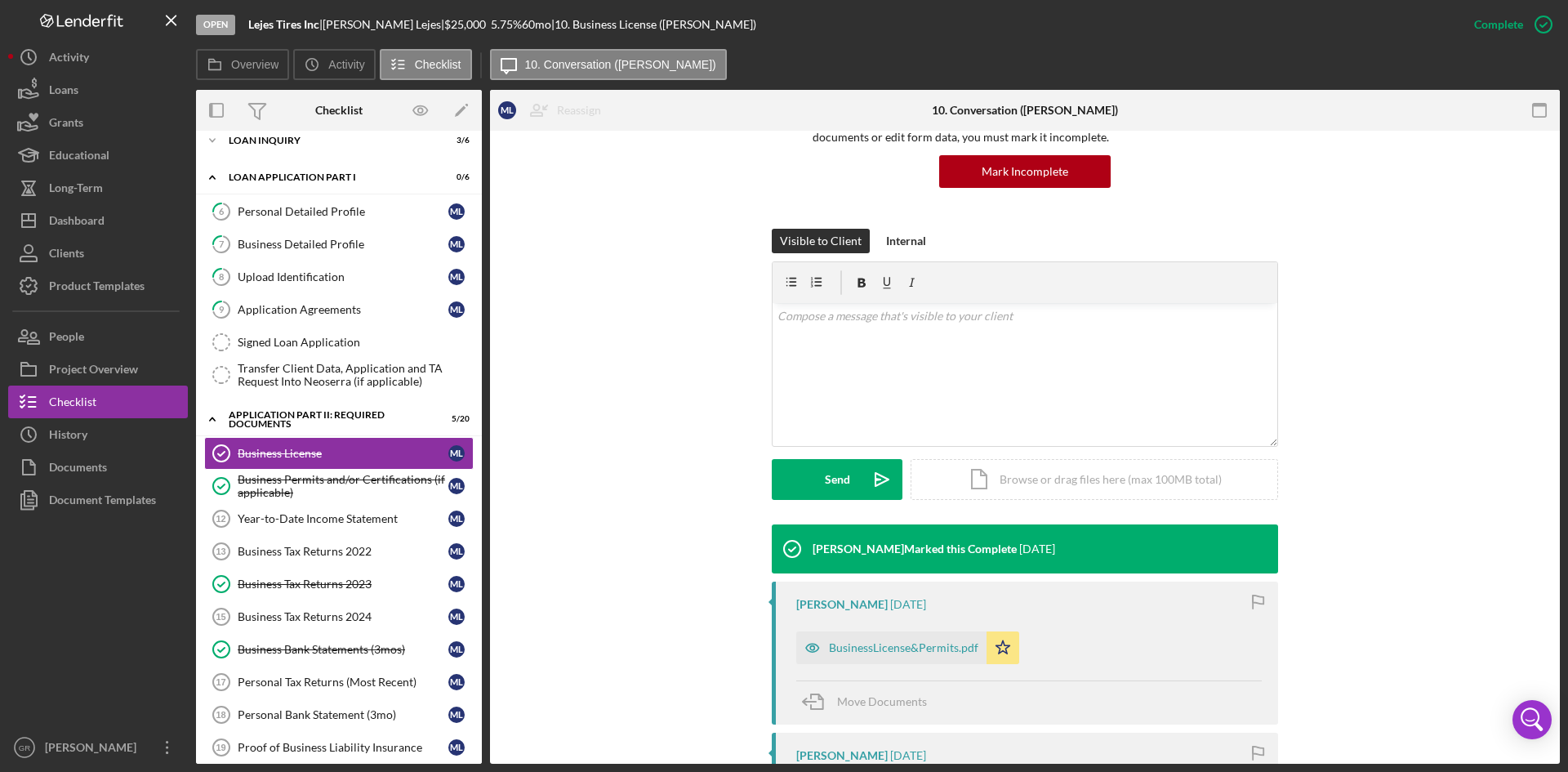
click at [863, 749] on div "Victor Alvarez" at bounding box center [842, 756] width 92 height 13
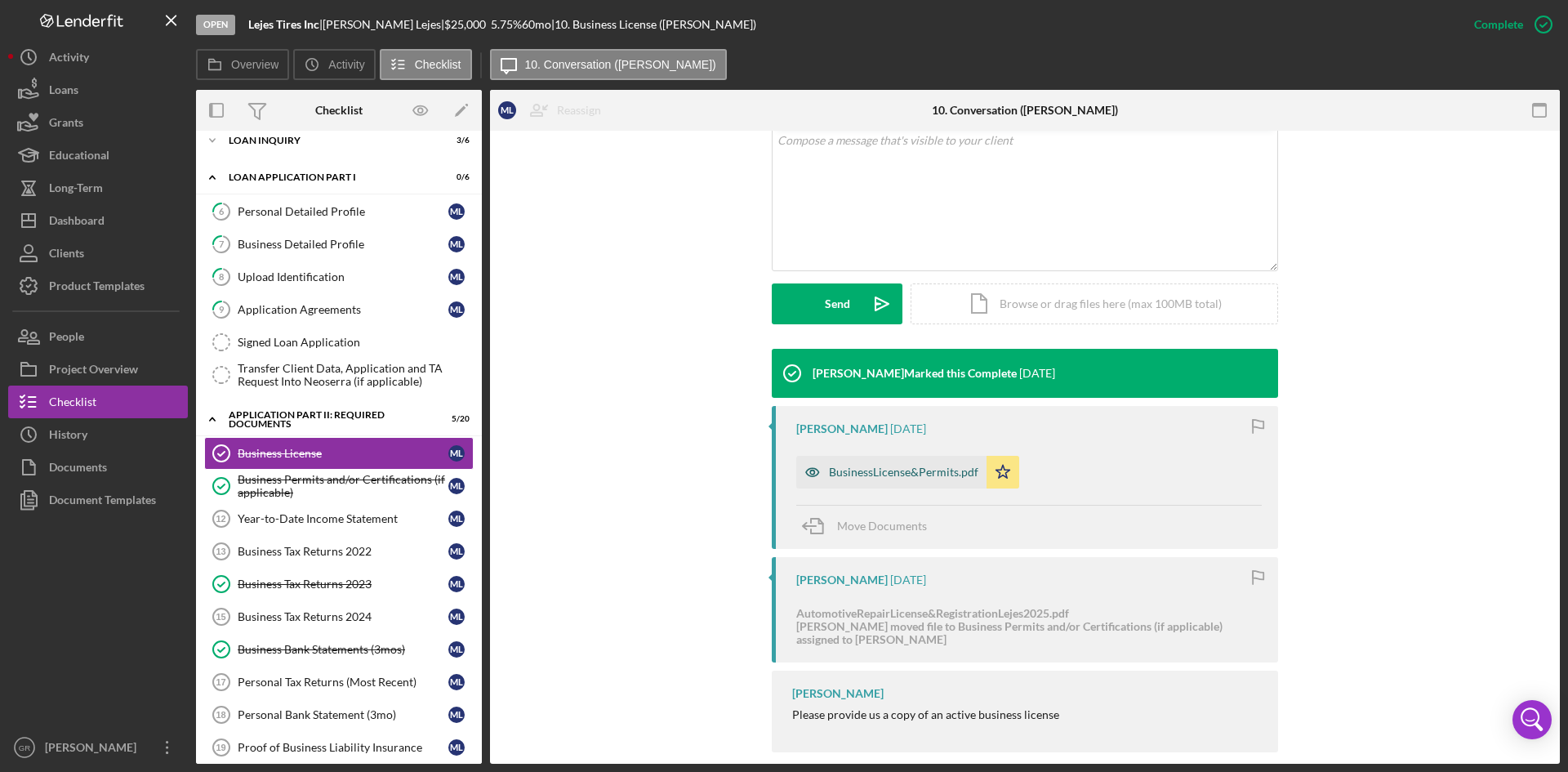
click at [883, 467] on div "BusinessLicense&Permits.pdf" at bounding box center [903, 472] width 150 height 13
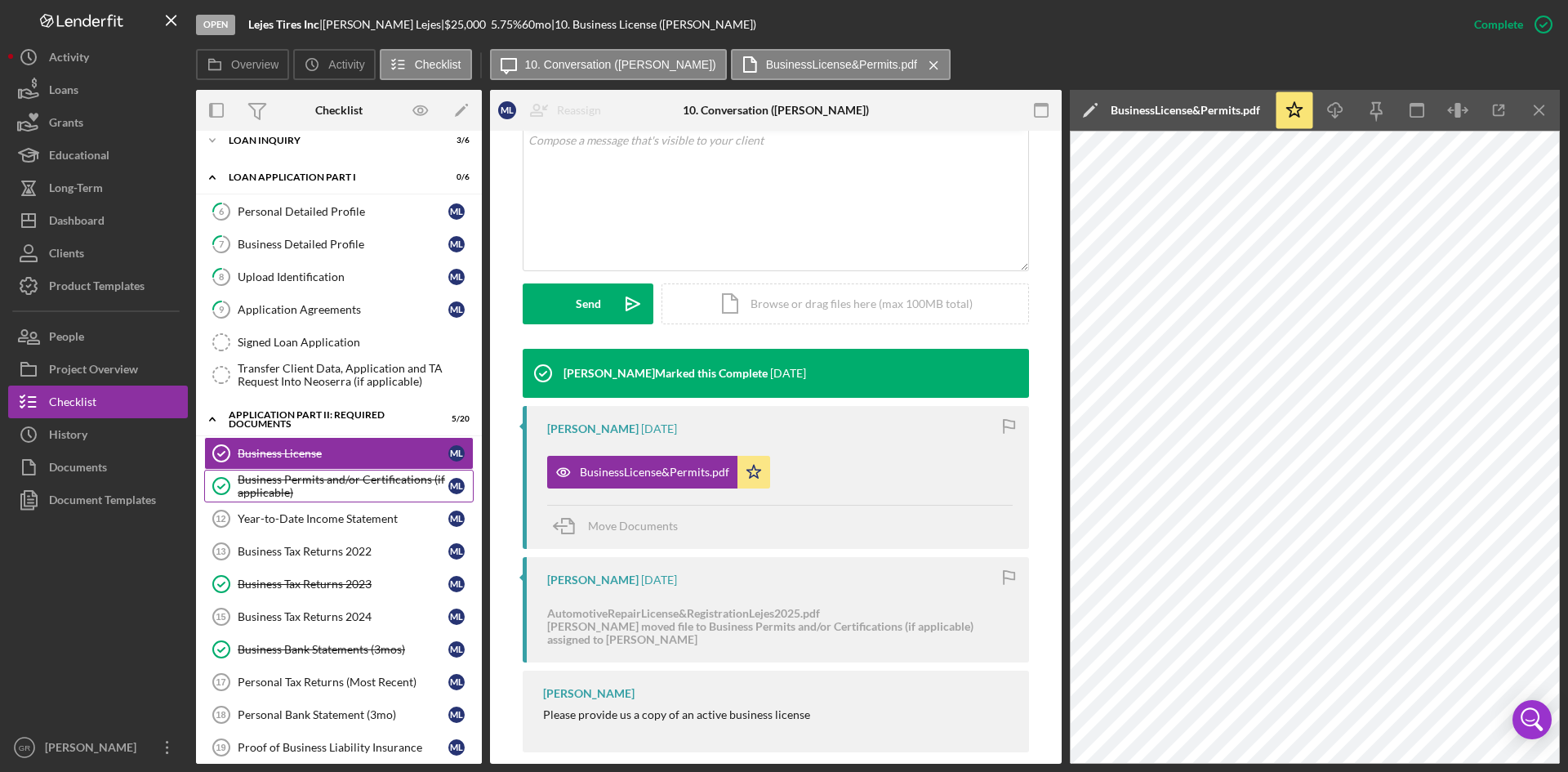
click at [307, 483] on div "Business Permits and/or Certifications (if applicable)" at bounding box center [343, 485] width 210 height 26
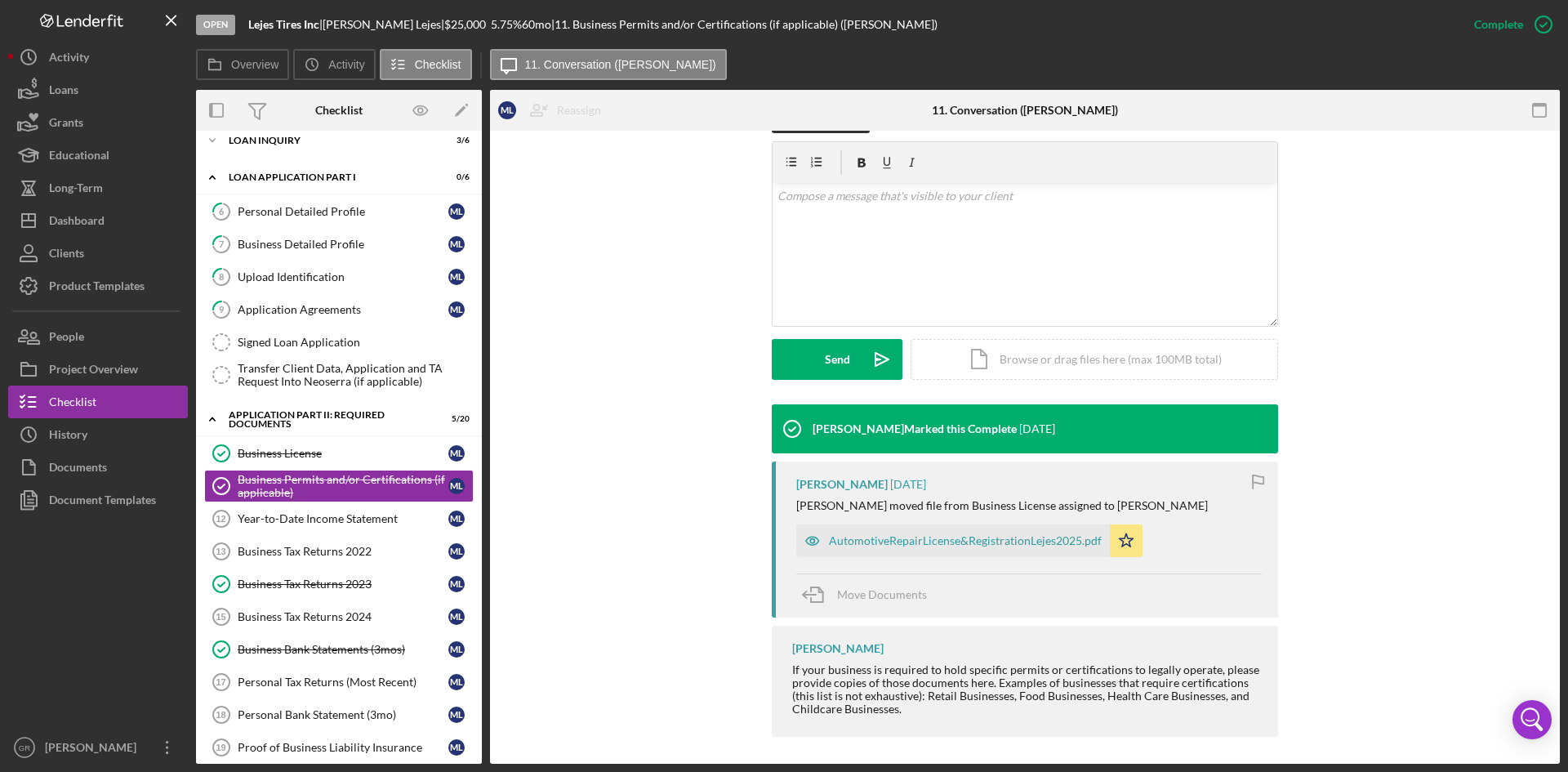
scroll to position [277, 0]
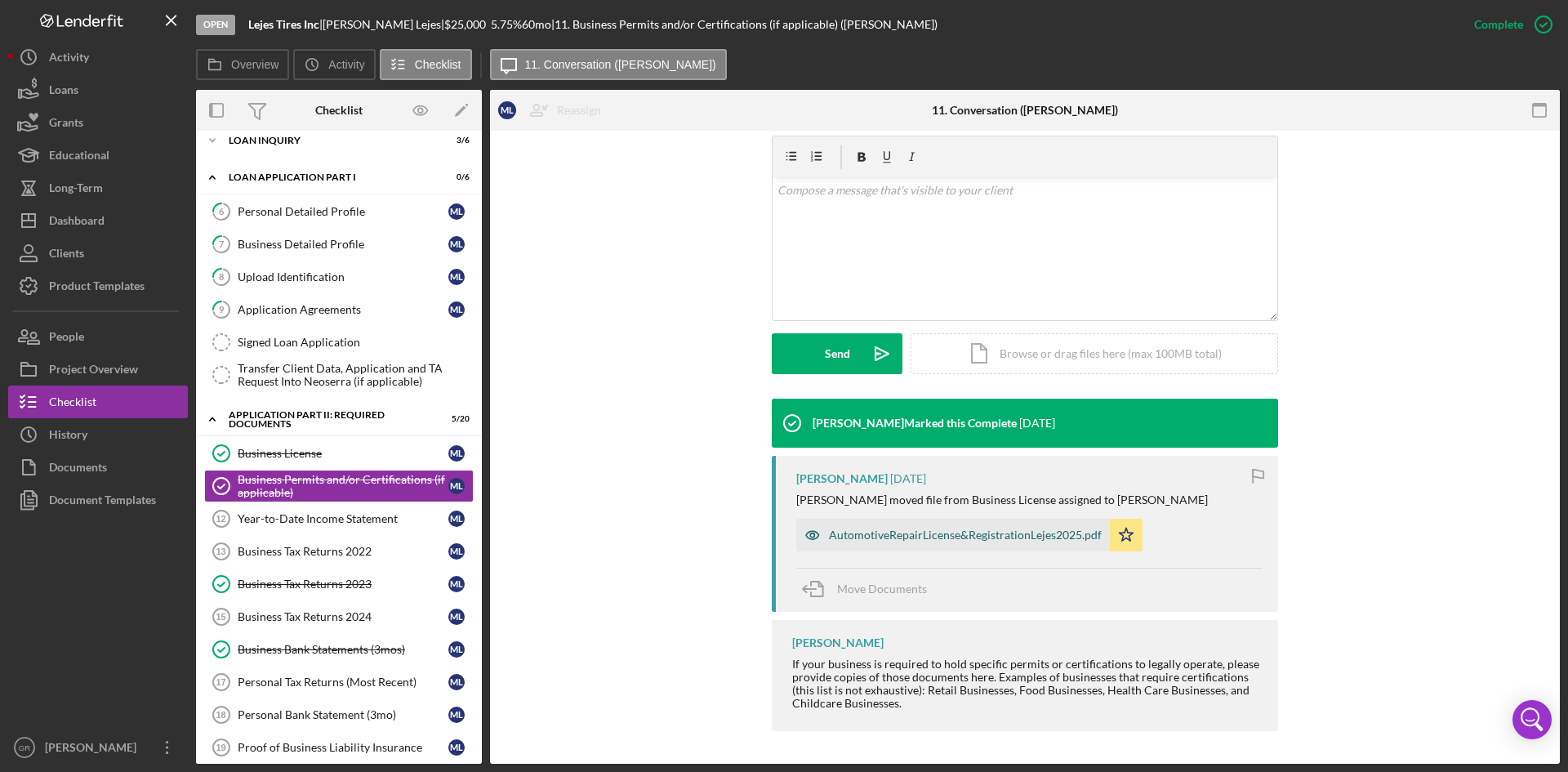
click at [857, 535] on div "AutomotiveRepairLicense&RegistrationLejes2025.pdf" at bounding box center [965, 535] width 273 height 13
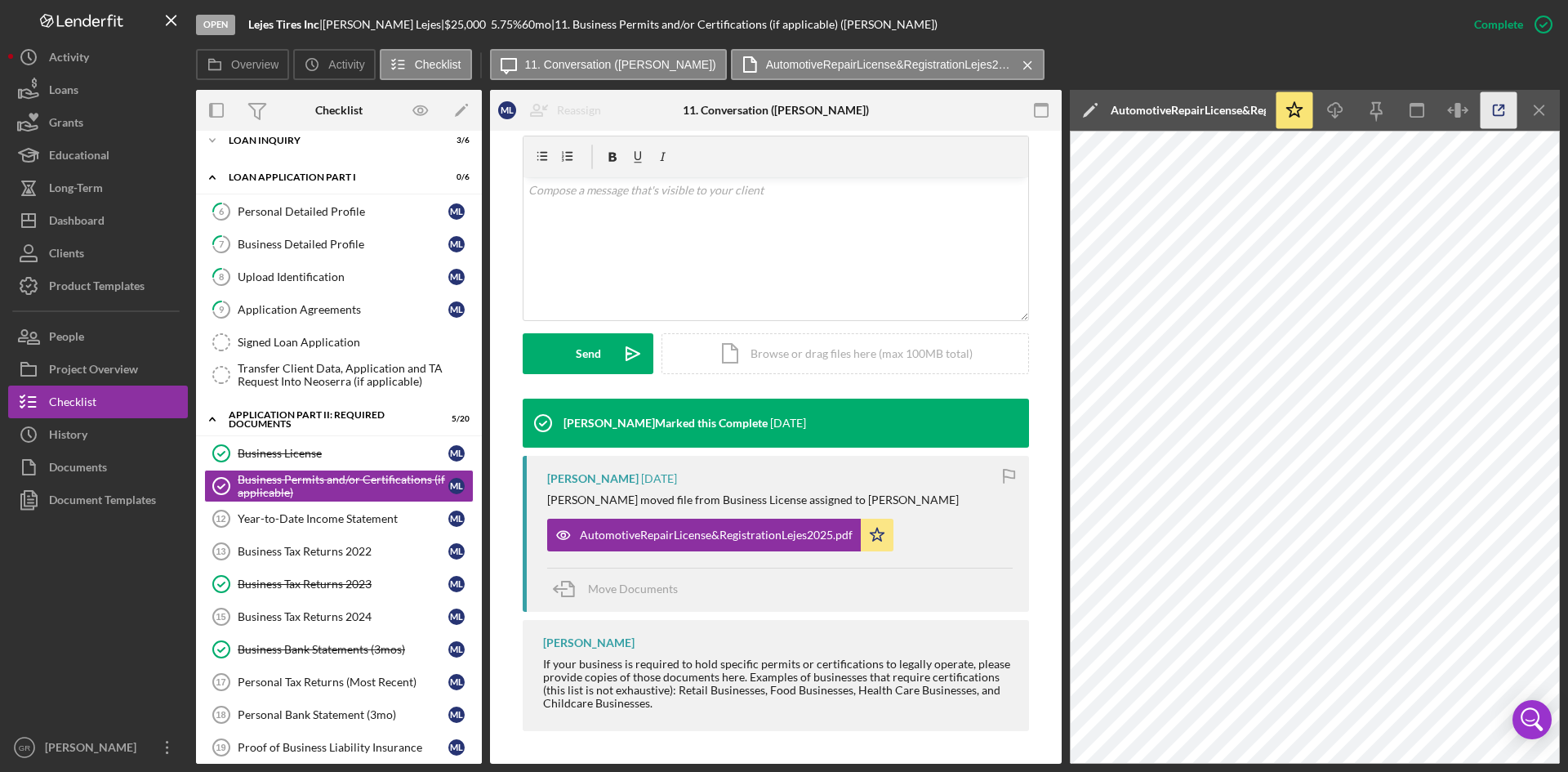
click at [1494, 112] on icon "button" at bounding box center [1499, 111] width 11 height 11
drag, startPoint x: 48, startPoint y: 741, endPoint x: 73, endPoint y: 696, distance: 51.5
click at [48, 741] on div "Gerardo Rodriguez" at bounding box center [93, 749] width 106 height 37
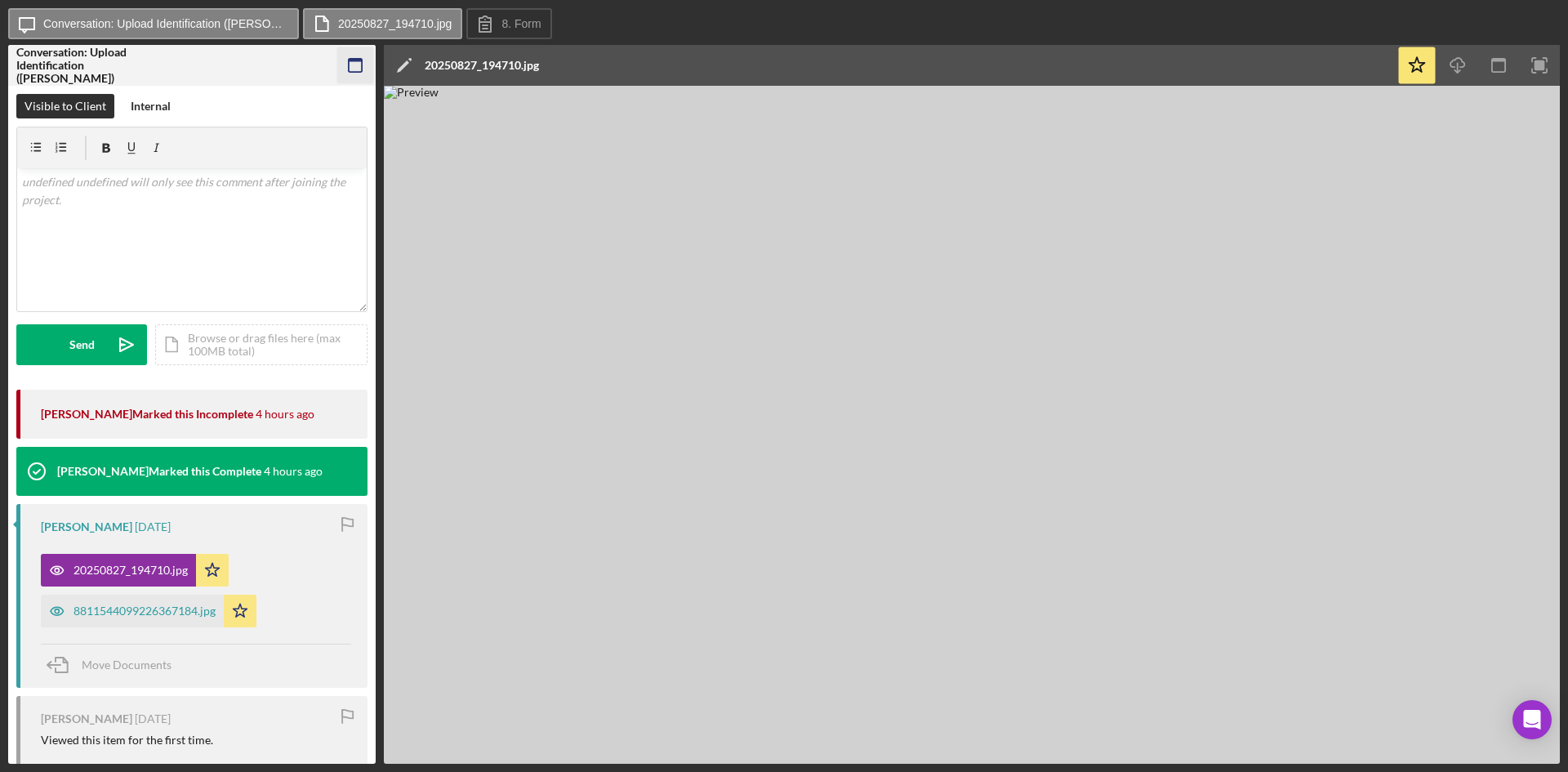
click at [354, 55] on icon "button" at bounding box center [355, 65] width 37 height 37
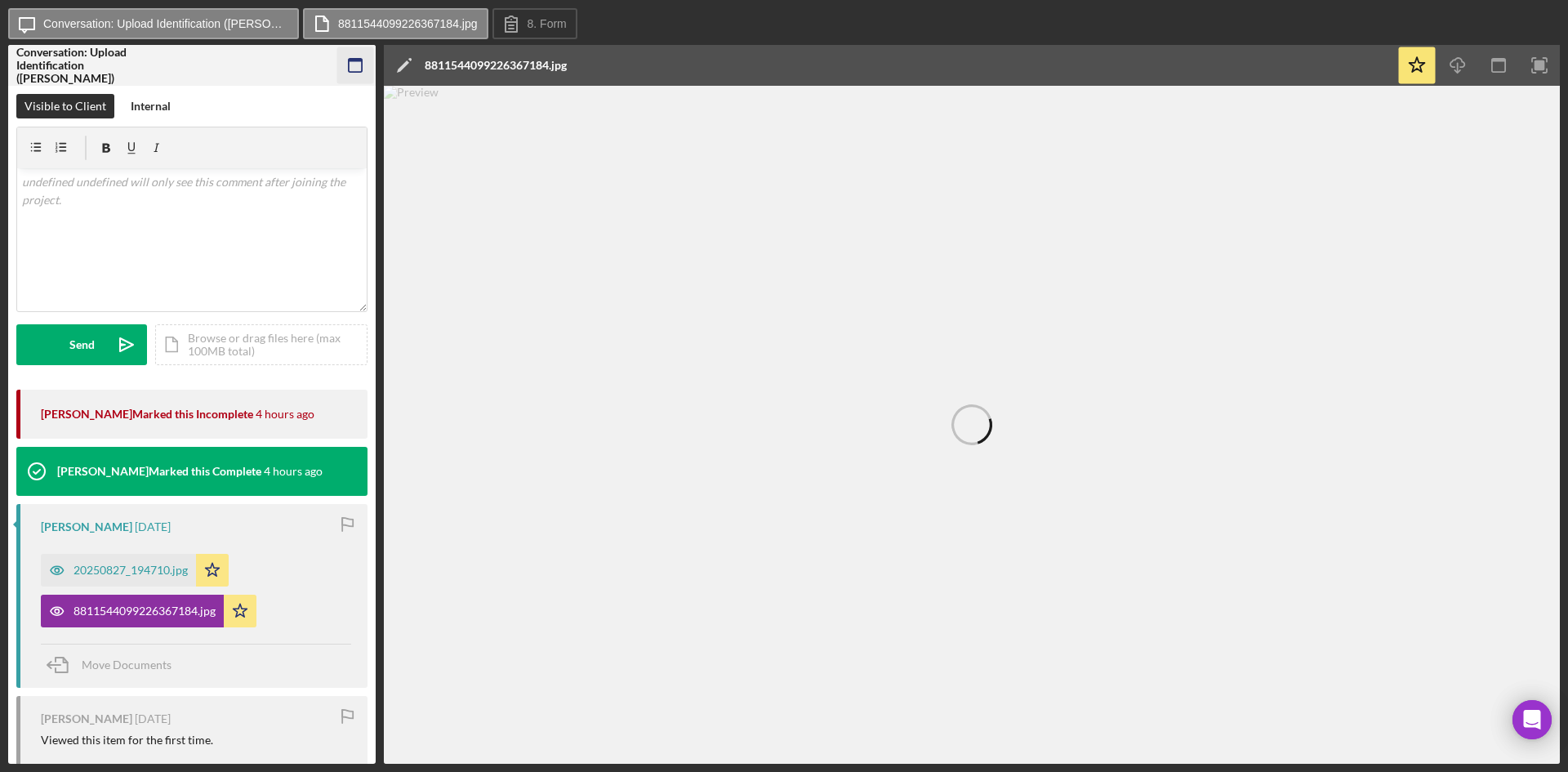
click at [355, 63] on icon "button" at bounding box center [355, 65] width 37 height 37
